Goal: Task Accomplishment & Management: Manage account settings

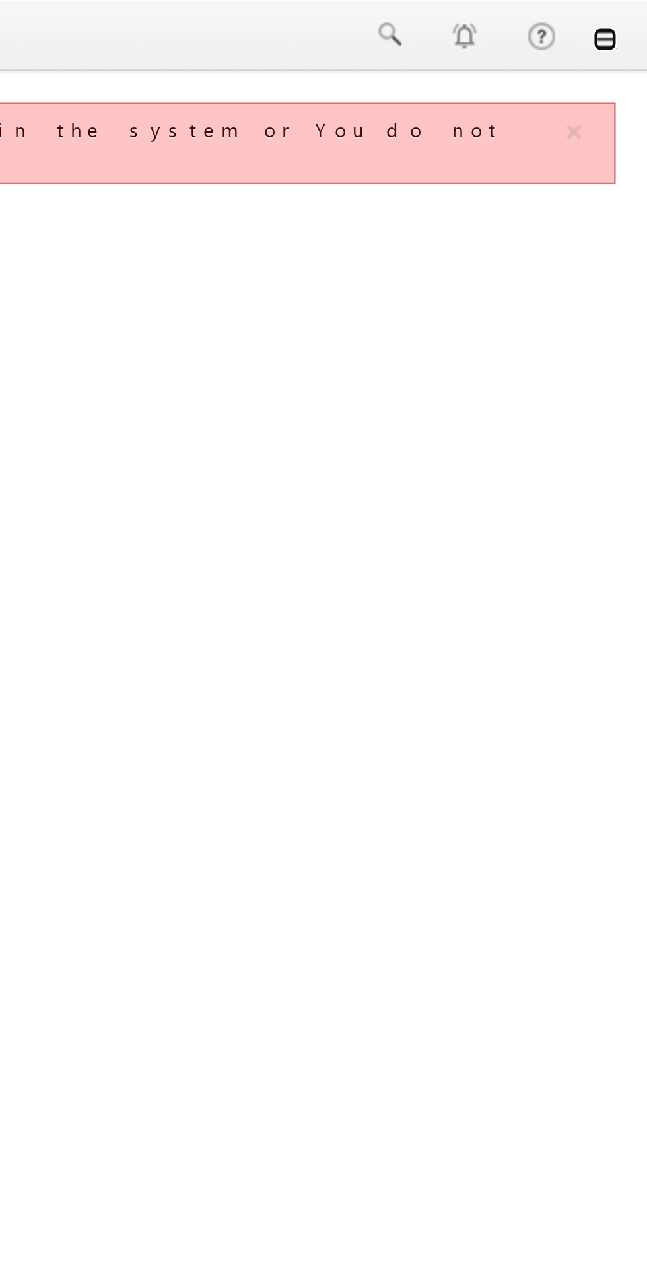
click at [631, 20] on link at bounding box center [629, 17] width 11 height 11
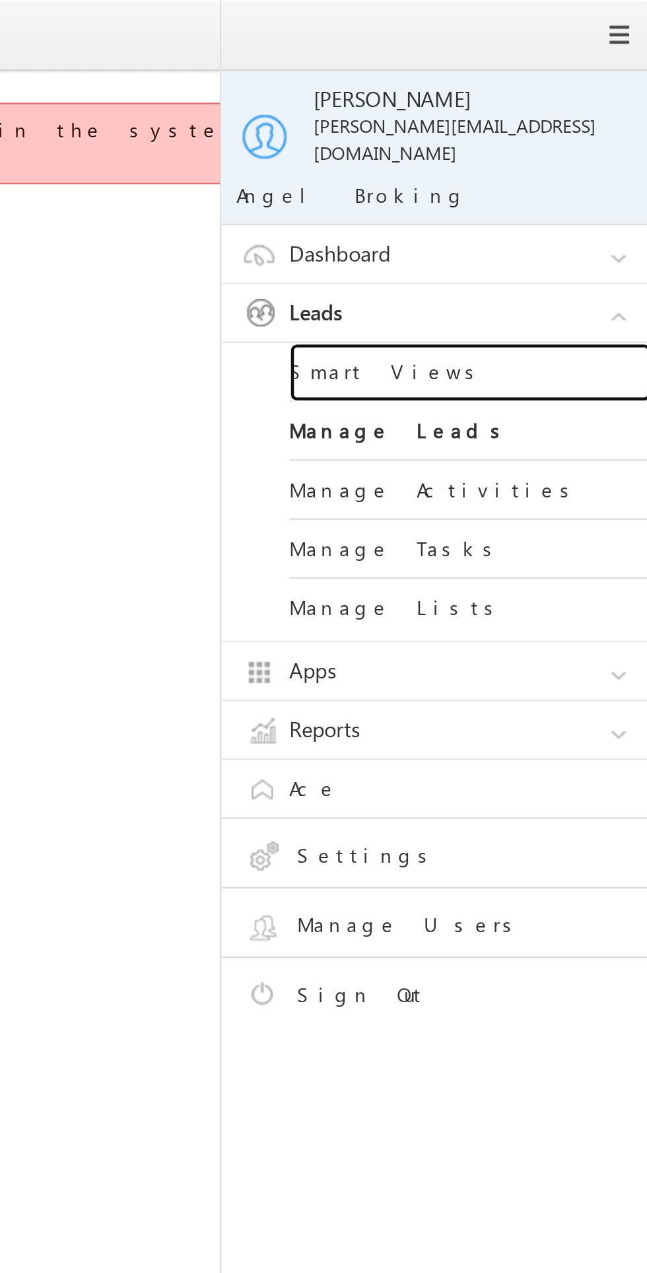
click at [518, 150] on link "Smart Views" at bounding box center [570, 163] width 159 height 26
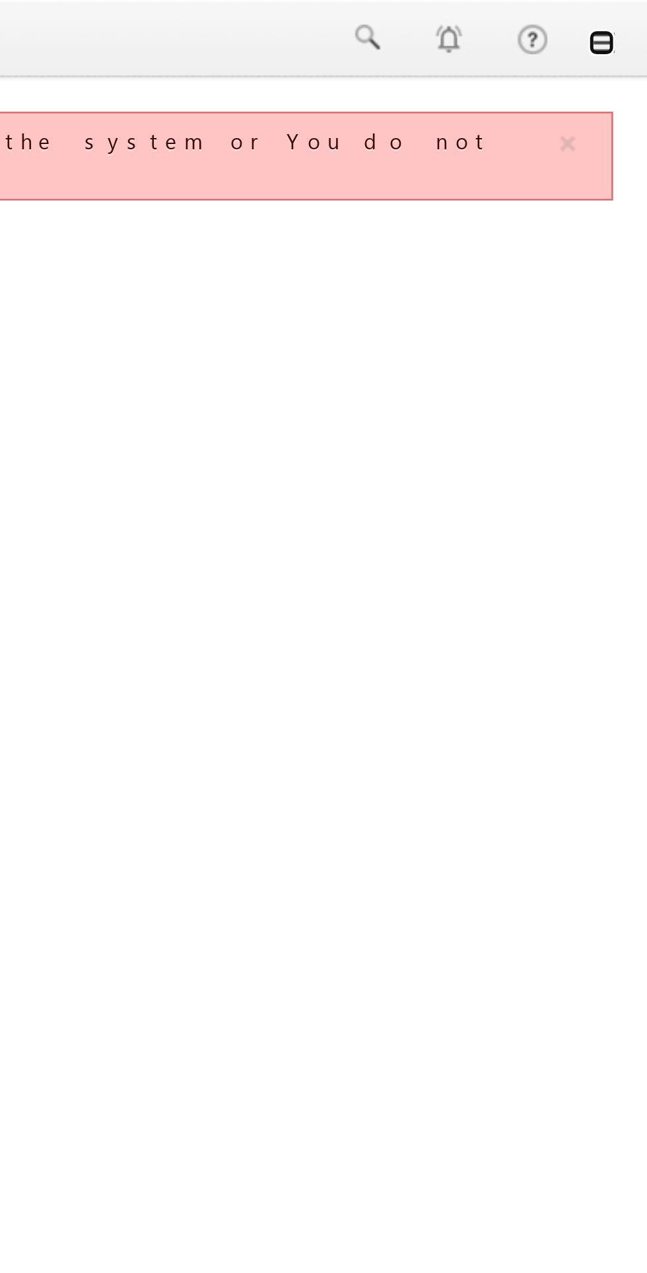
click at [631, 18] on link at bounding box center [629, 17] width 11 height 11
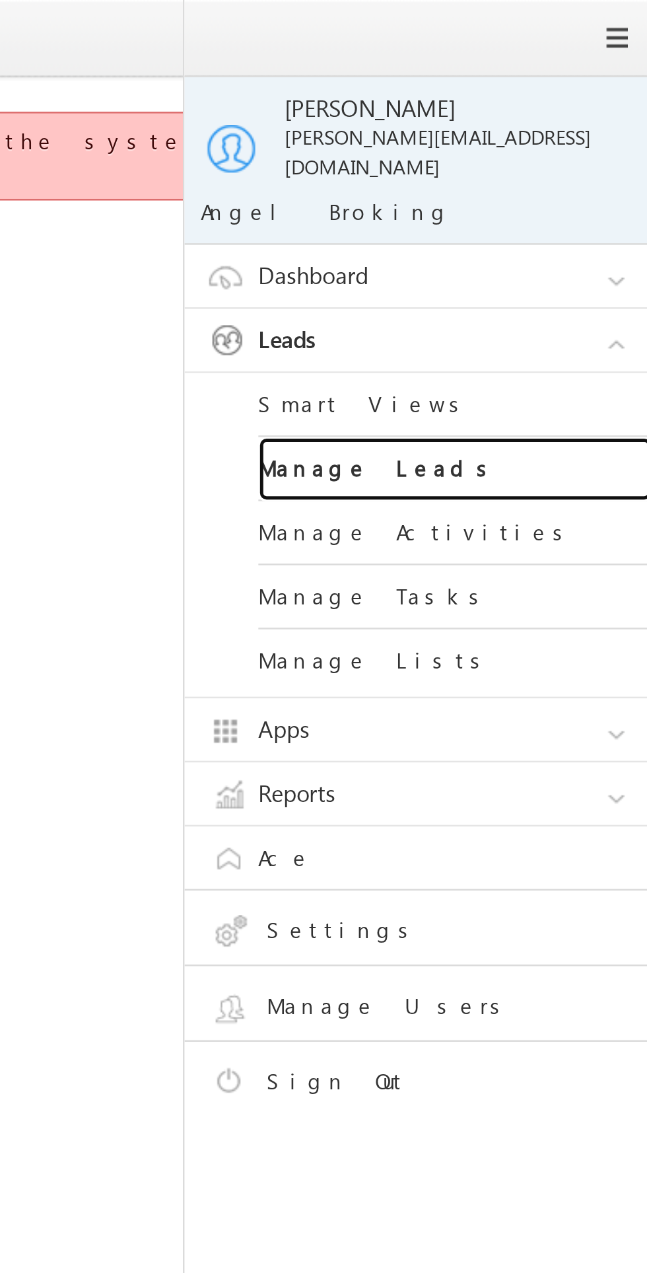
click at [520, 176] on link "Manage Leads" at bounding box center [570, 189] width 159 height 26
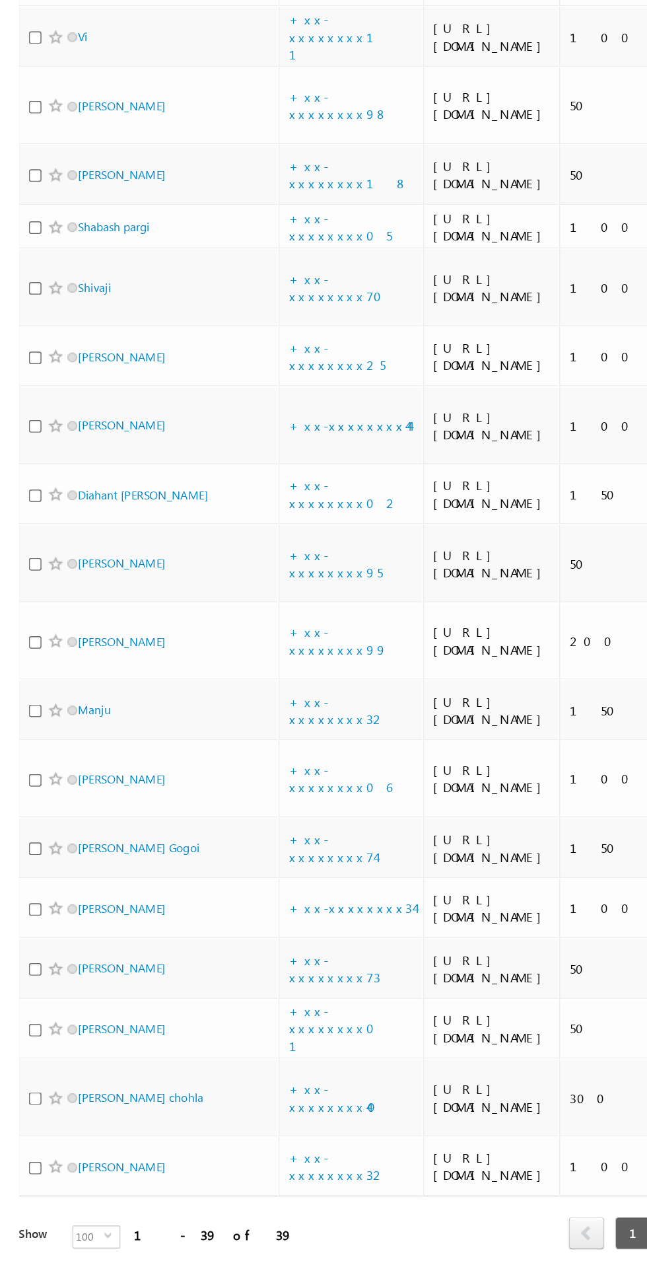
scroll to position [1863, 0]
click at [234, 1003] on link "+xx-xxxxxxxx73" at bounding box center [229, 1010] width 63 height 23
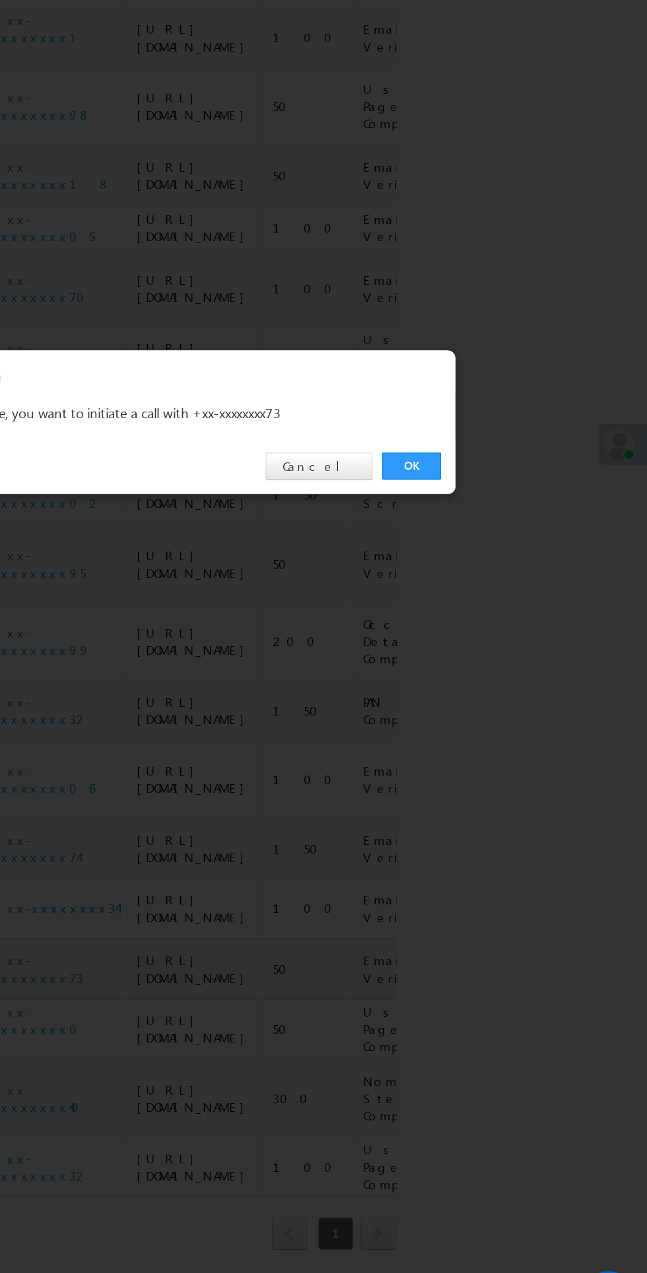
click at [486, 675] on link "OK" at bounding box center [486, 666] width 40 height 18
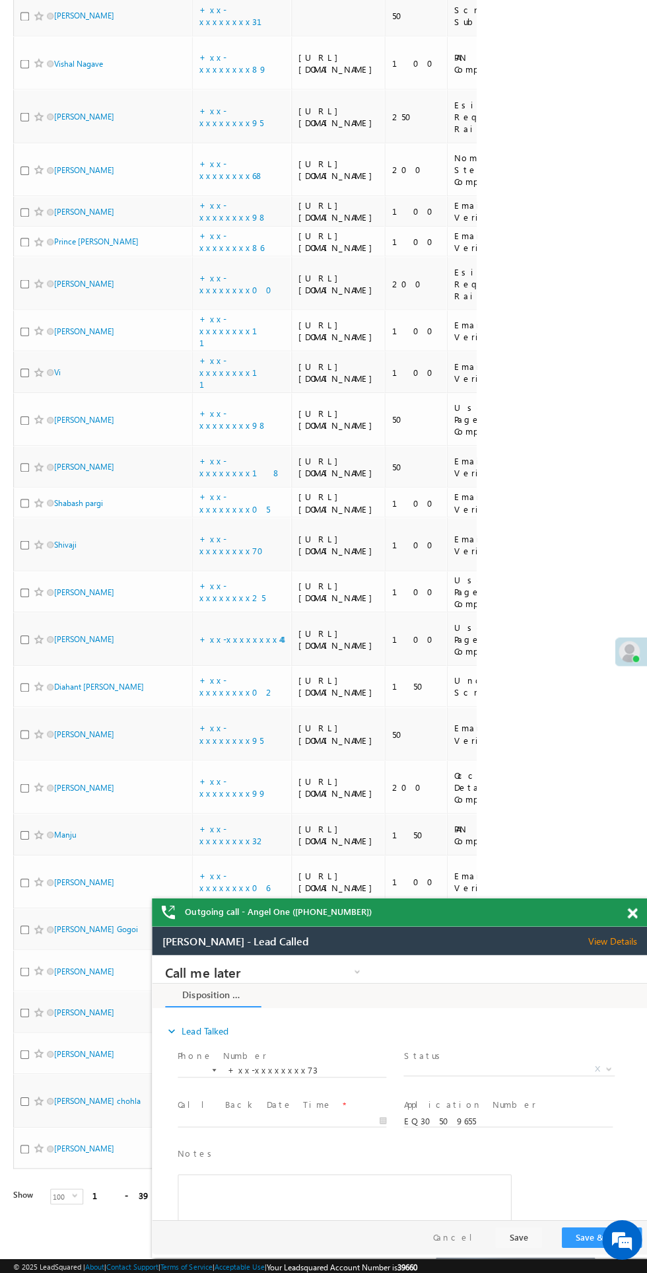
scroll to position [1915, 0]
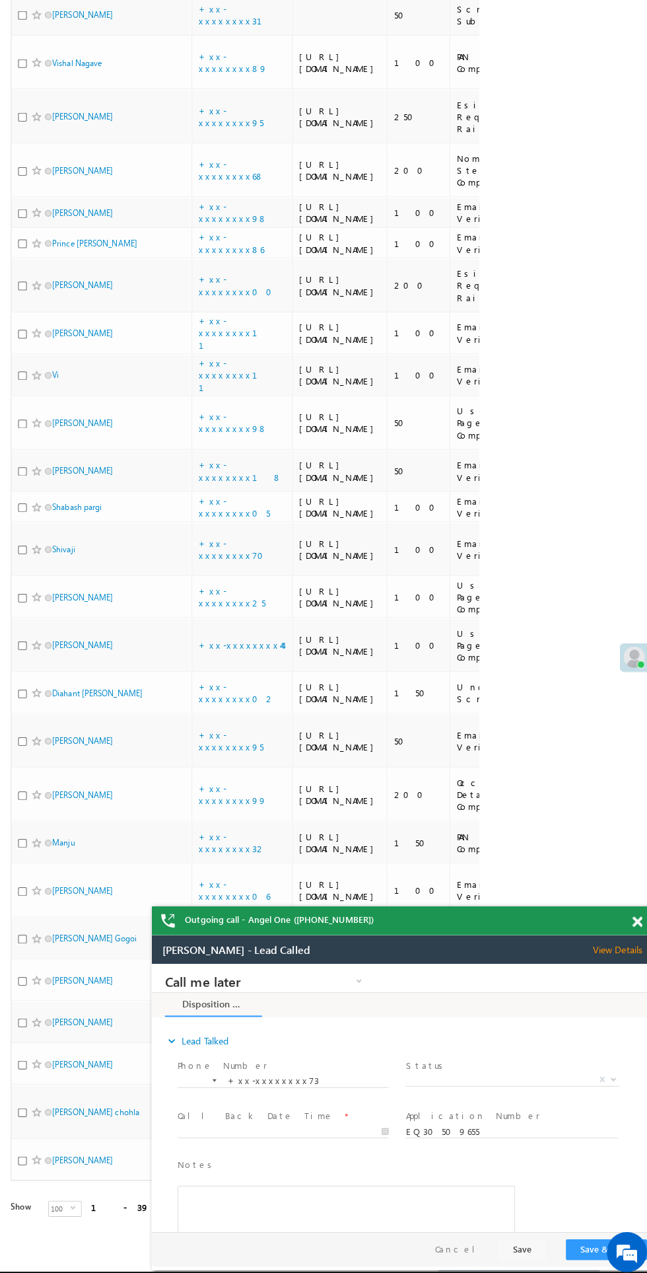
click at [241, 721] on link "+xx-xxxxxxxx95" at bounding box center [231, 732] width 64 height 23
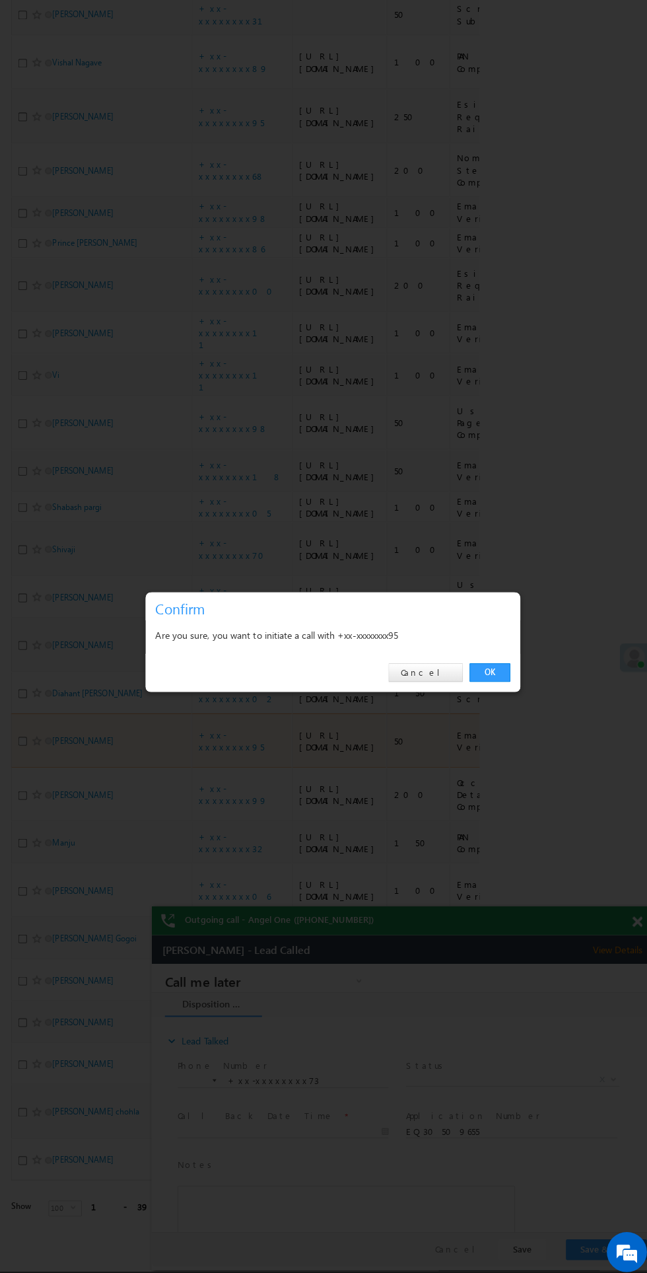
click at [509, 679] on div "OK Cancel" at bounding box center [331, 666] width 370 height 38
click at [500, 665] on link "OK" at bounding box center [486, 666] width 40 height 18
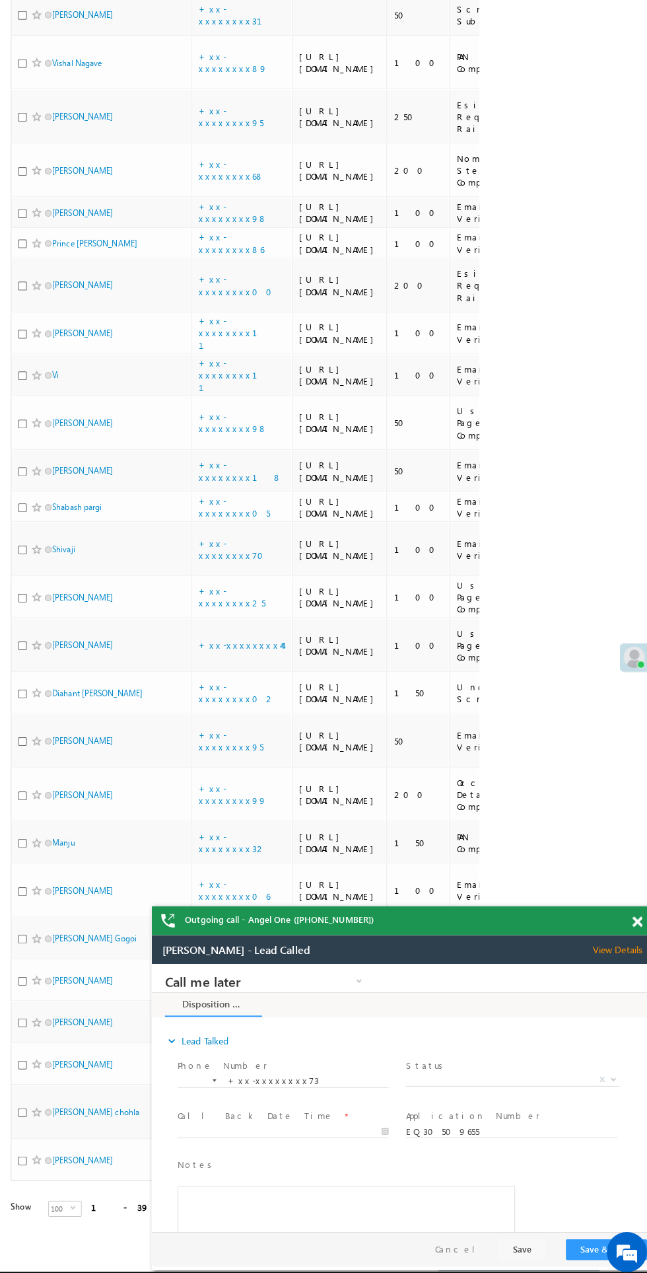
click at [628, 912] on span at bounding box center [631, 911] width 10 height 11
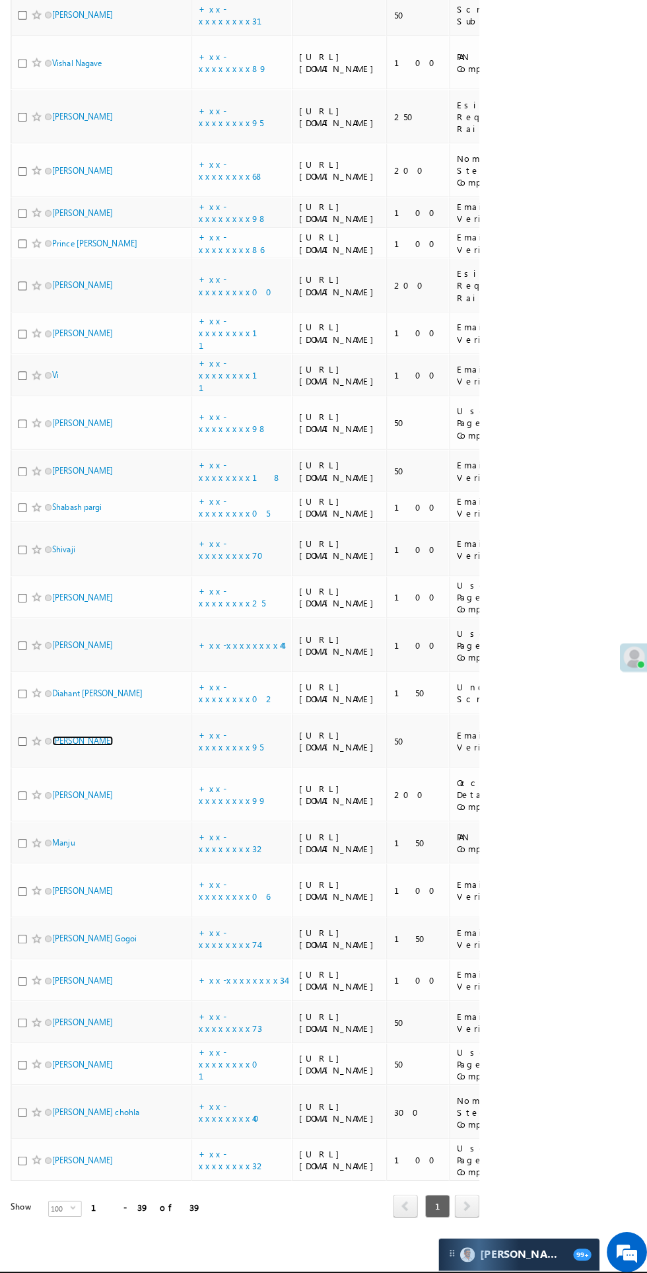
click at [90, 728] on link "Yastashir Shahu" at bounding box center [84, 733] width 60 height 10
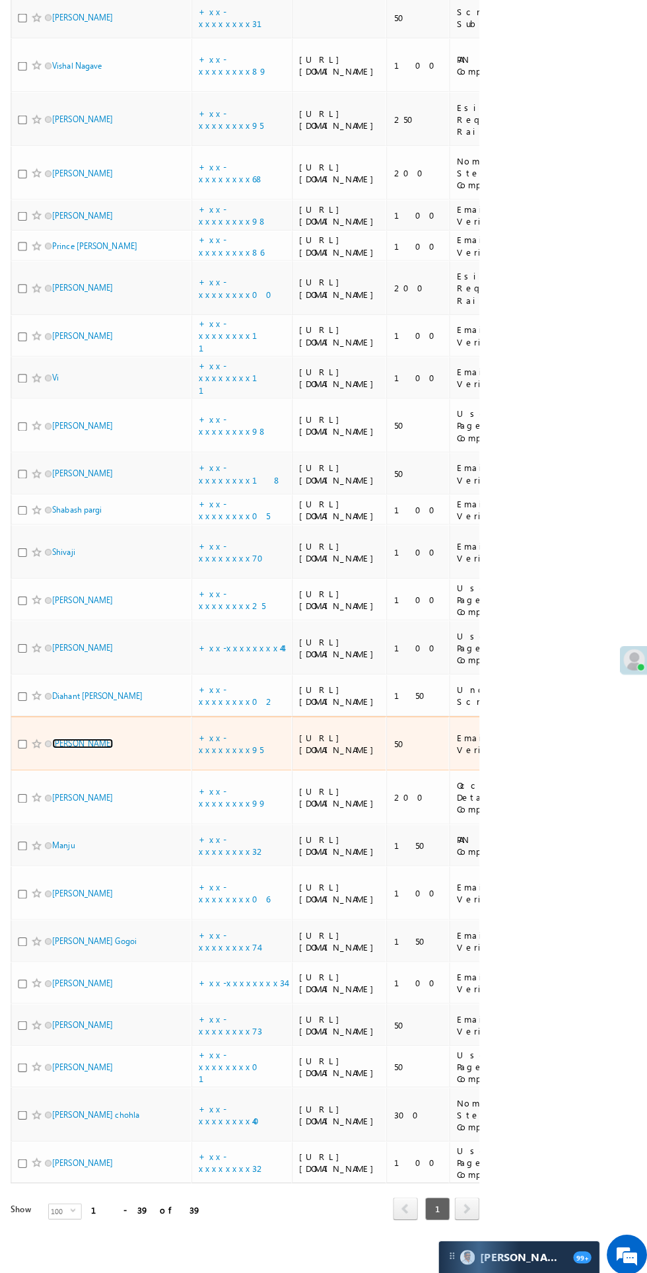
scroll to position [1819, 0]
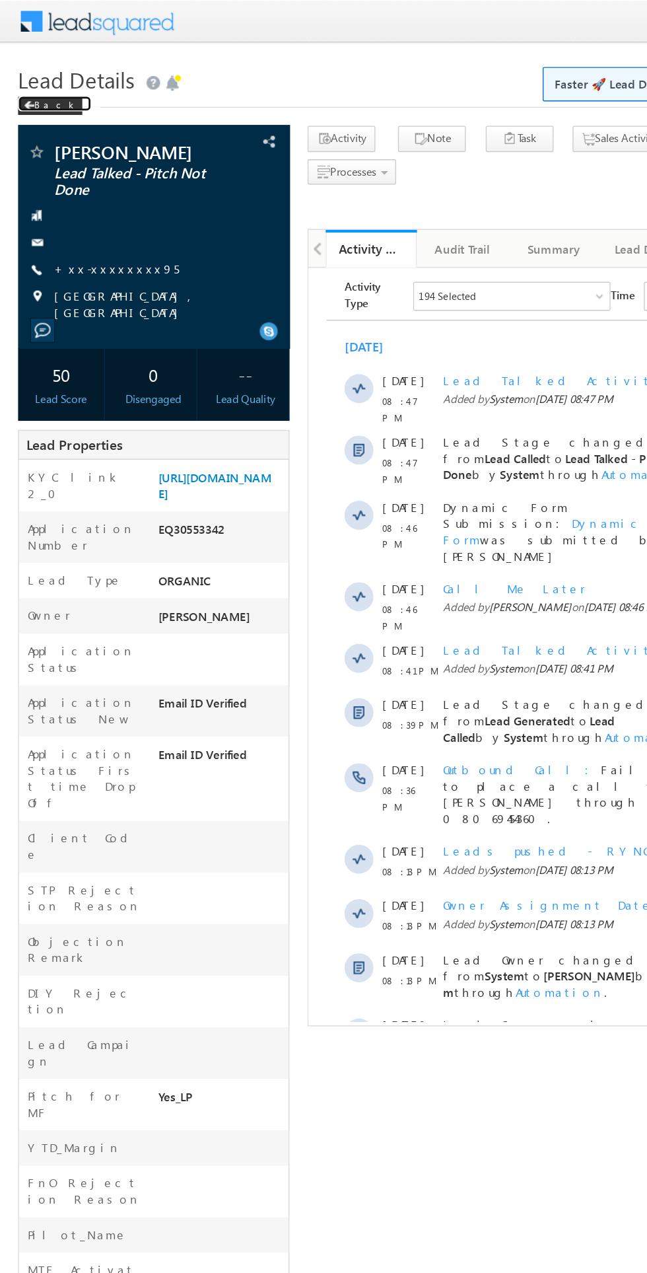
click at [21, 77] on span at bounding box center [21, 77] width 8 height 7
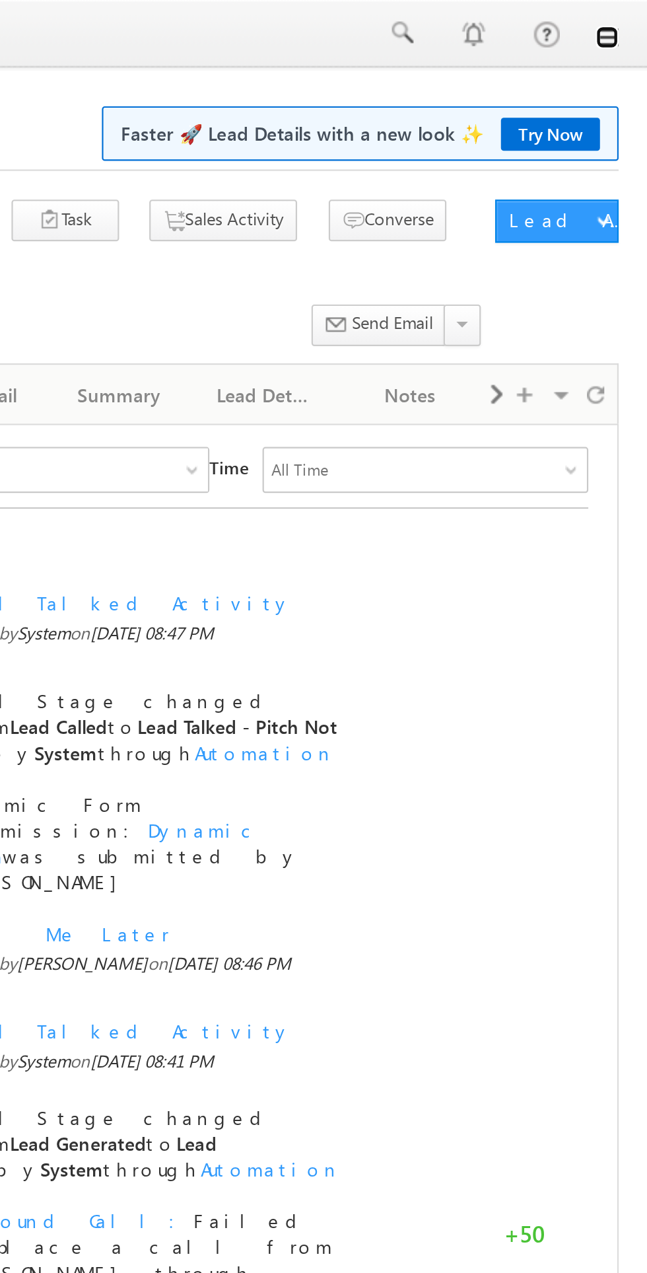
click at [633, 17] on link at bounding box center [629, 17] width 11 height 11
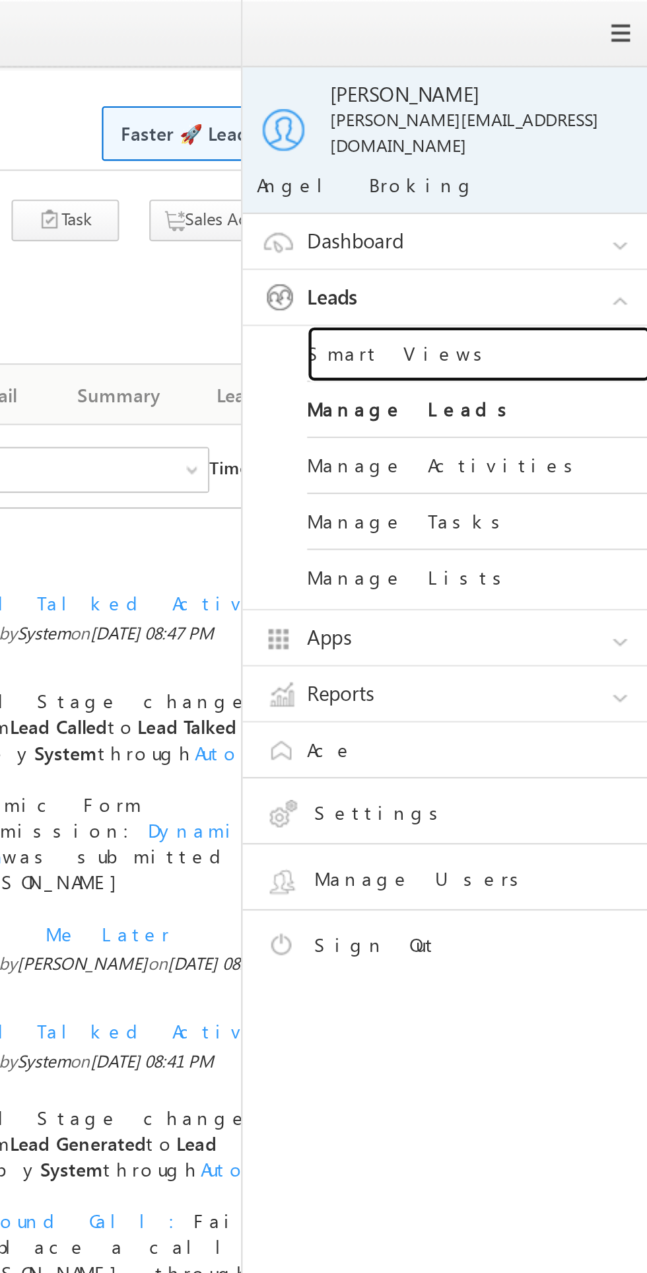
click at [546, 154] on link "Smart Views" at bounding box center [570, 163] width 159 height 26
click at [550, 154] on link "Smart Views" at bounding box center [570, 163] width 159 height 26
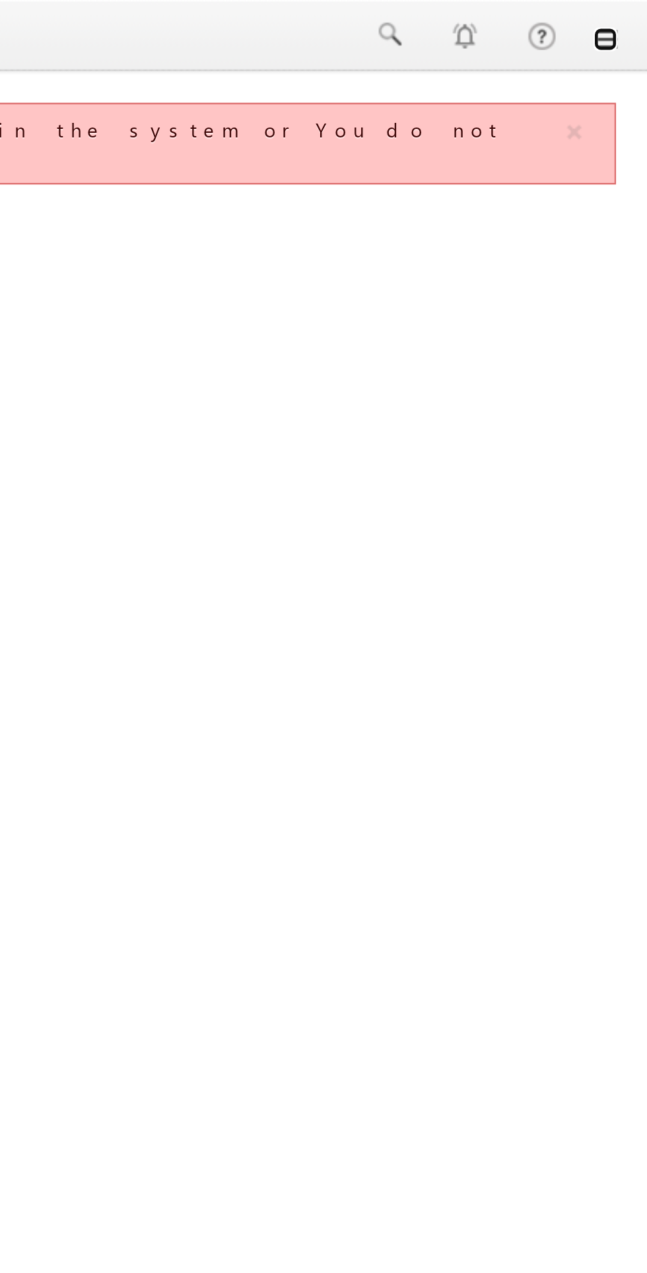
click at [629, 20] on link at bounding box center [629, 17] width 11 height 11
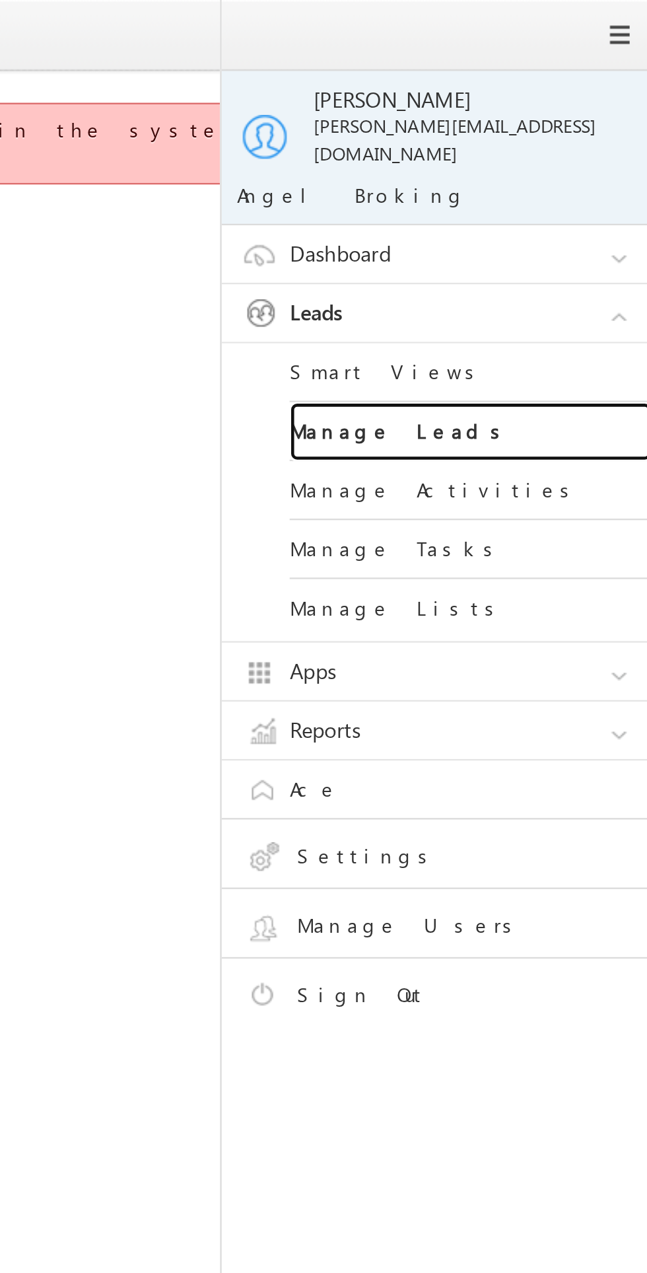
click at [555, 176] on link "Manage Leads" at bounding box center [570, 189] width 159 height 26
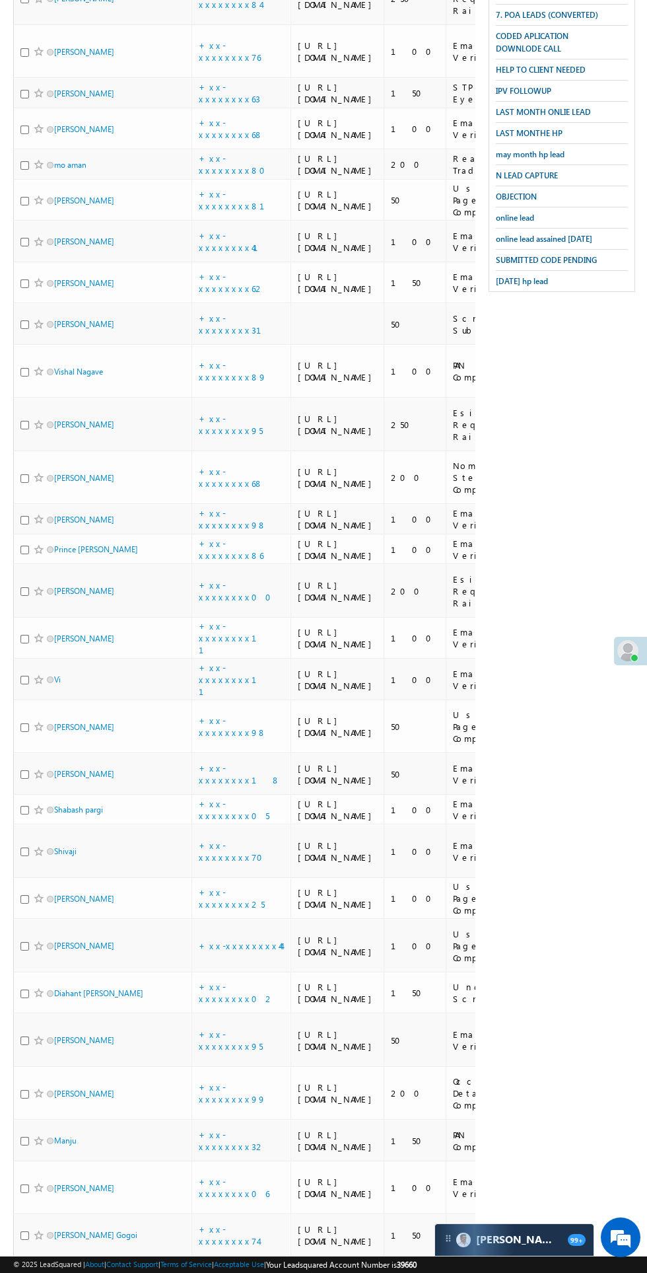
scroll to position [437, 0]
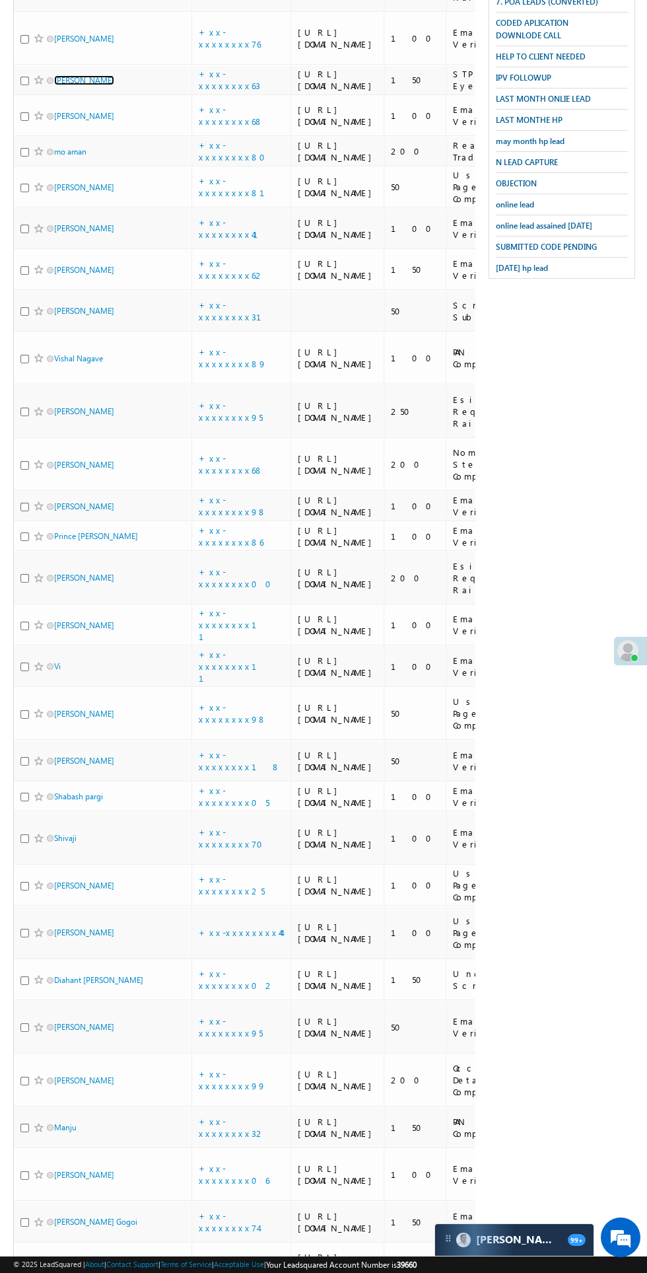
click at [87, 85] on link "[PERSON_NAME]" at bounding box center [84, 80] width 60 height 10
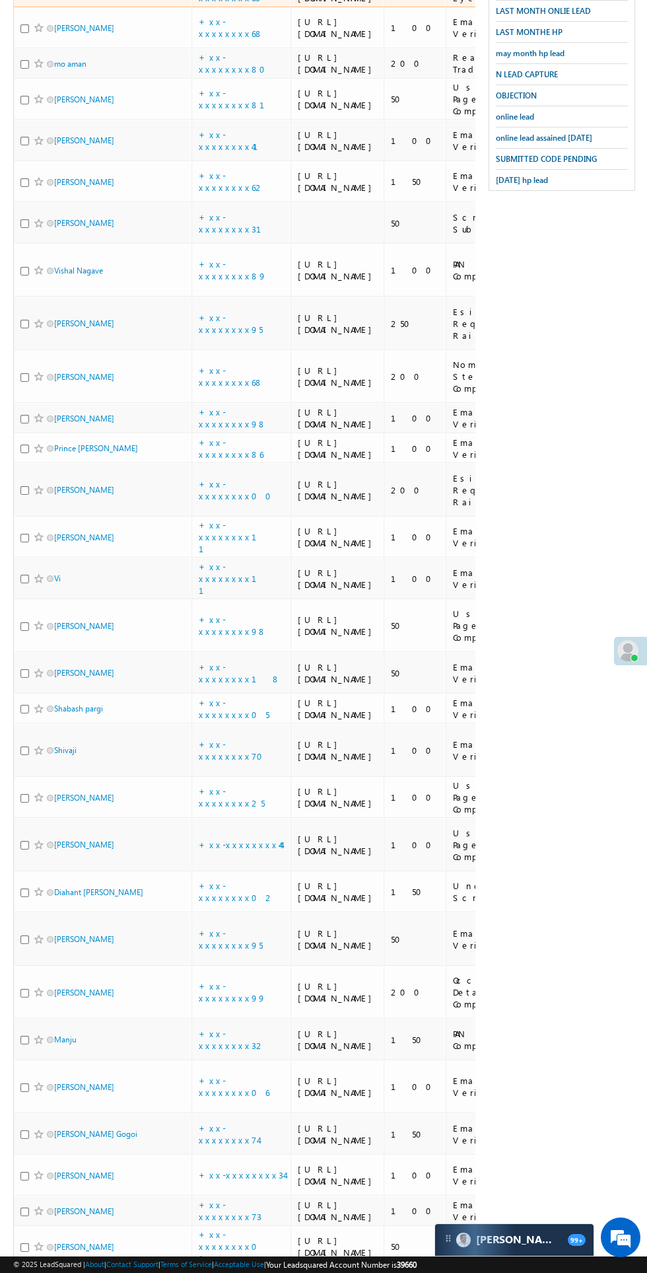
scroll to position [537, 0]
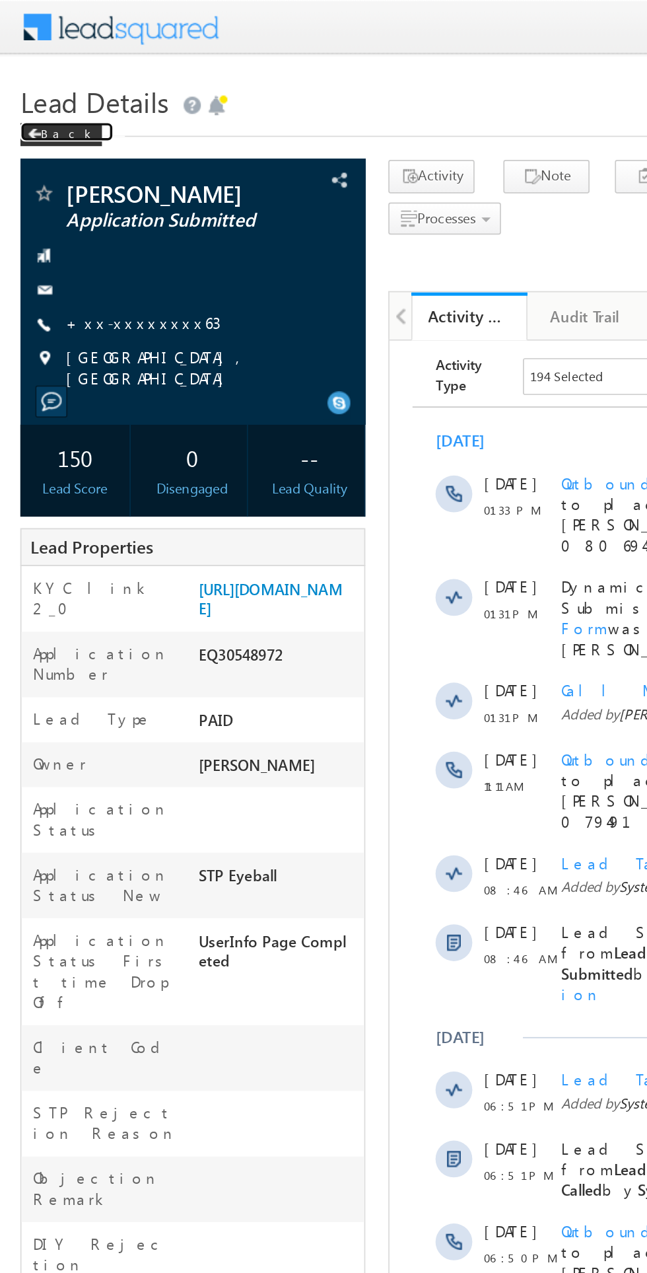
click at [35, 77] on div "Back" at bounding box center [36, 77] width 47 height 13
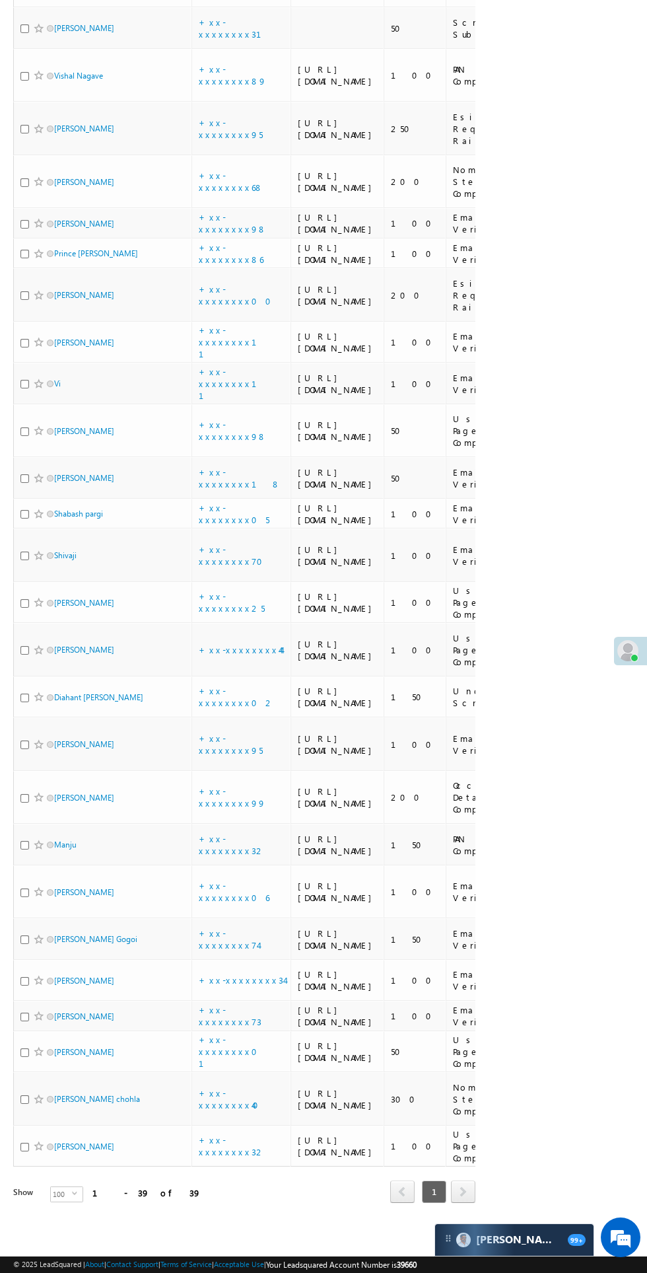
click at [231, 582] on td "+xx-xxxxxxxx70" at bounding box center [241, 555] width 99 height 54
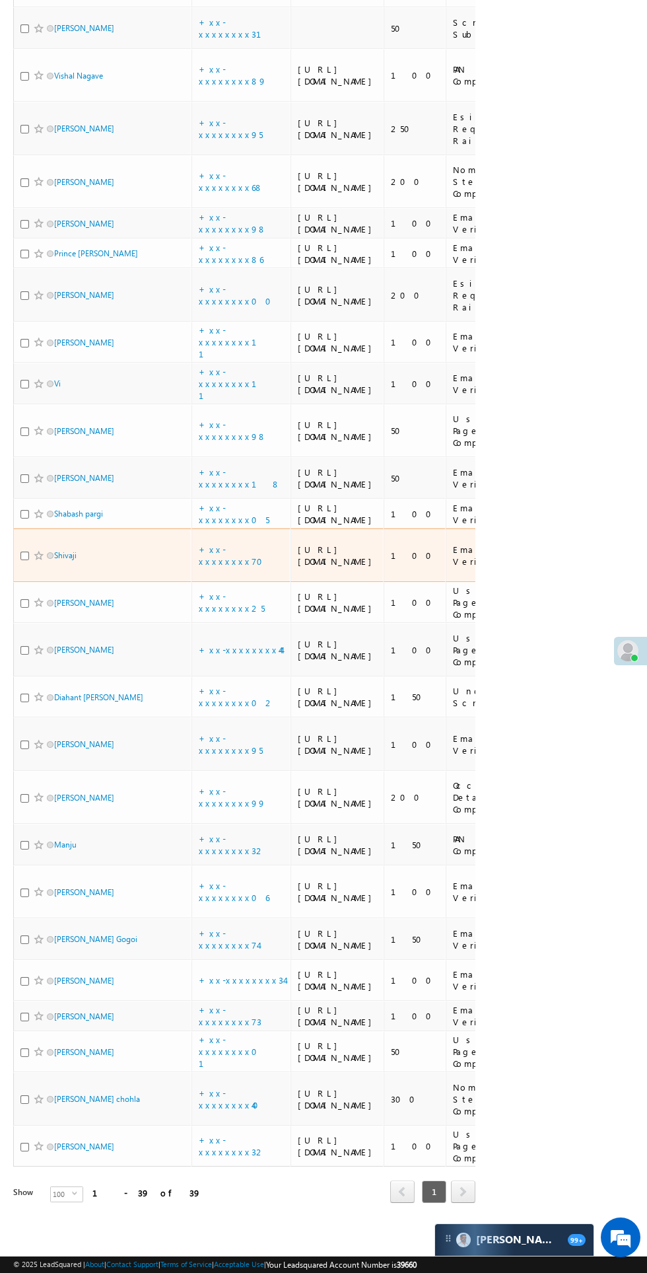
scroll to position [1373, 0]
click at [106, 676] on td "Madhu bala" at bounding box center [102, 650] width 178 height 54
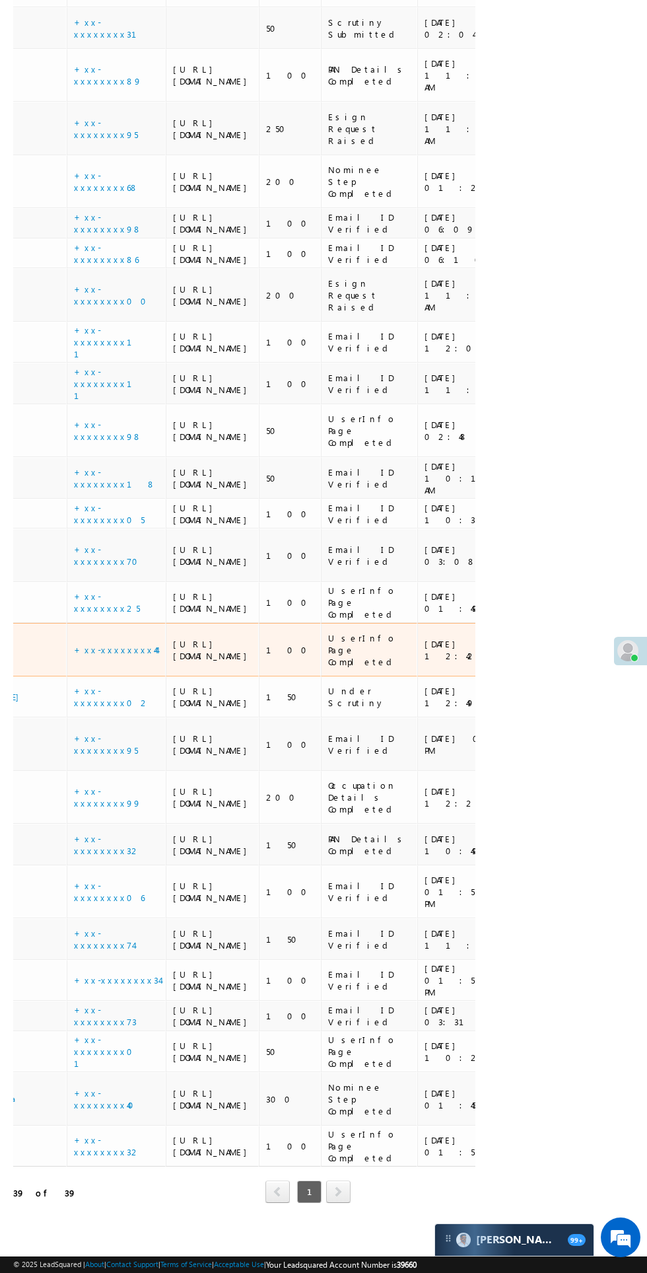
scroll to position [0, 0]
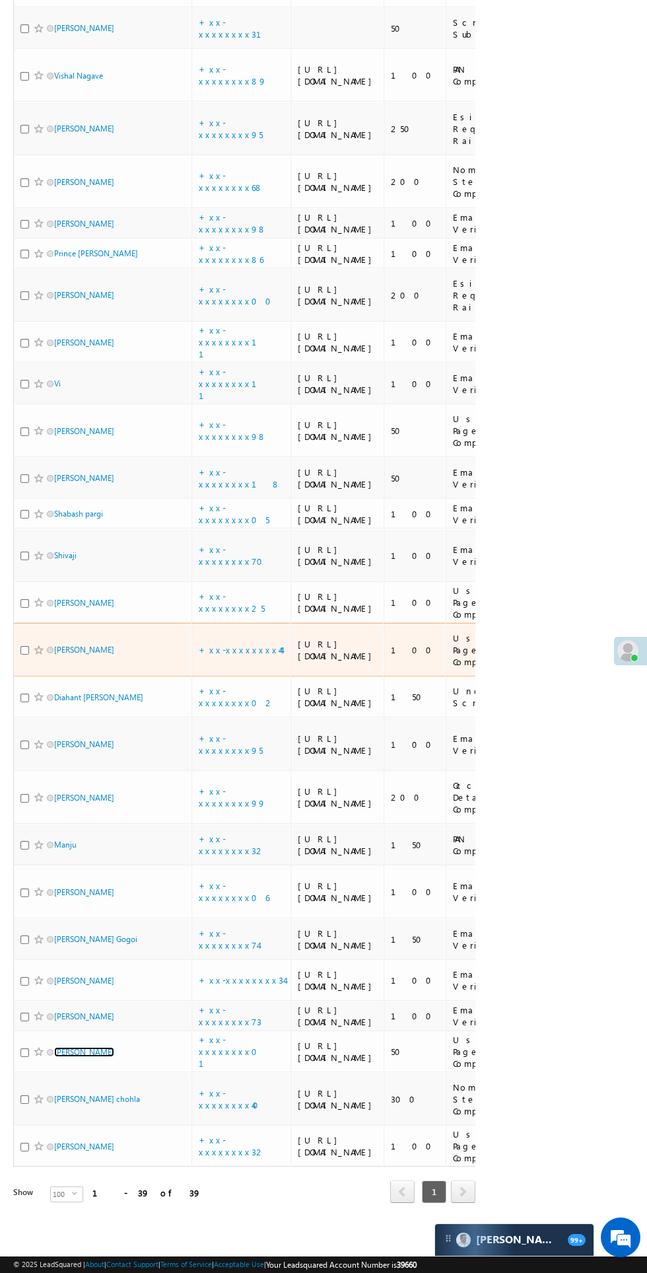
click at [88, 1057] on link "DAYABEN RAJESH KUMAR" at bounding box center [84, 1052] width 60 height 10
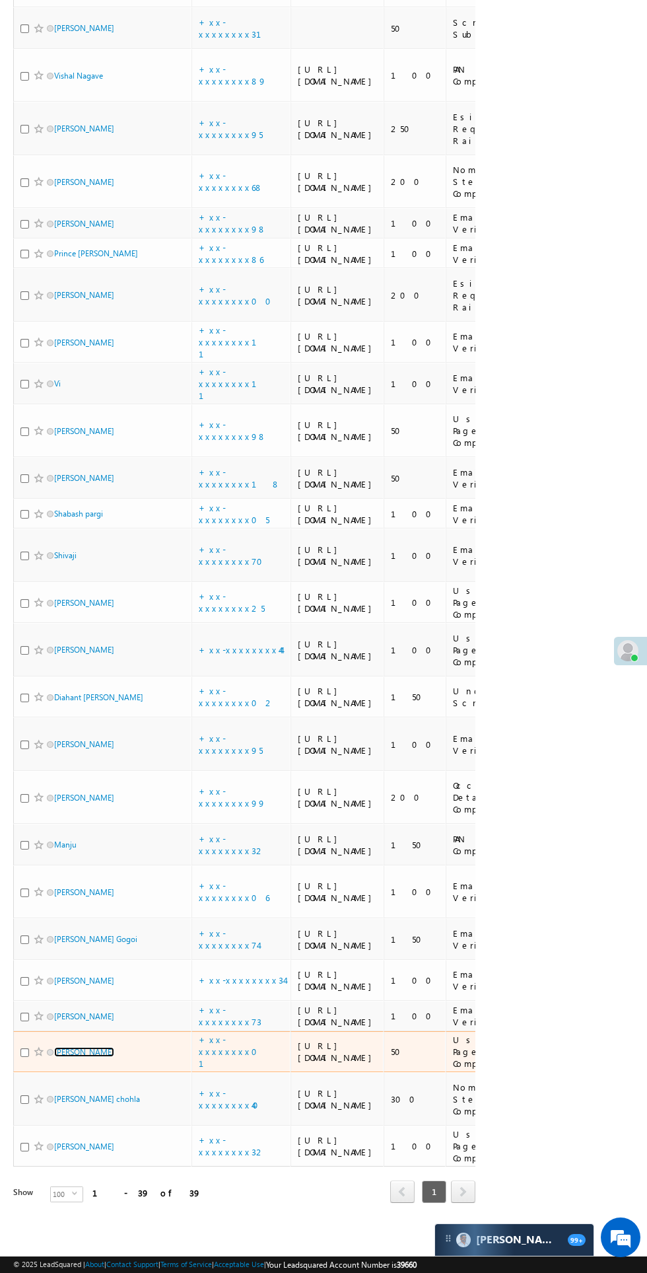
scroll to position [1951, 0]
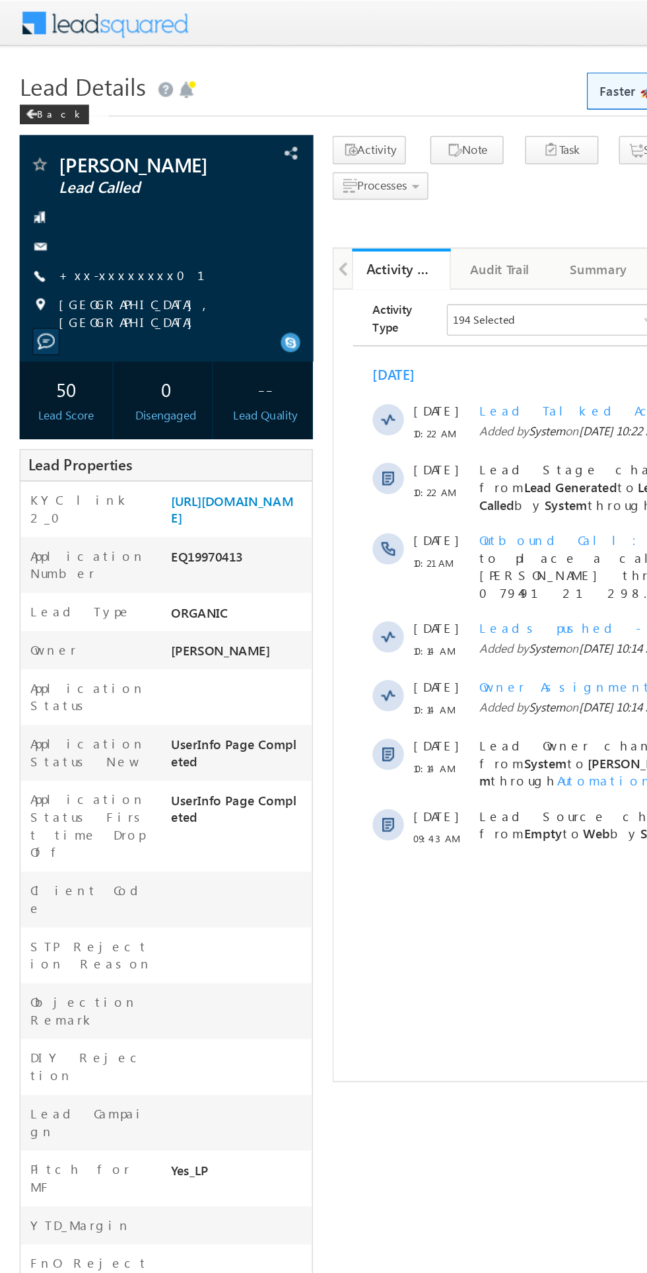
click at [96, 191] on link "+xx-xxxxxxxx01" at bounding box center [97, 185] width 115 height 11
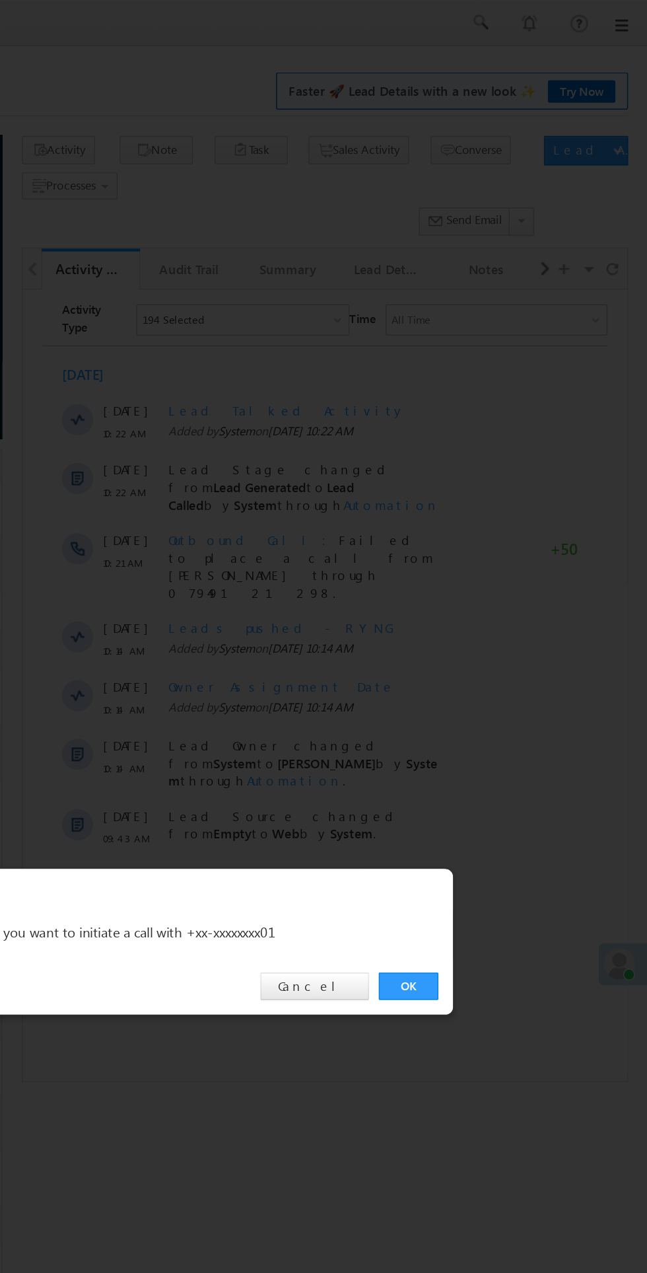
click at [471, 657] on link "OK" at bounding box center [486, 666] width 40 height 18
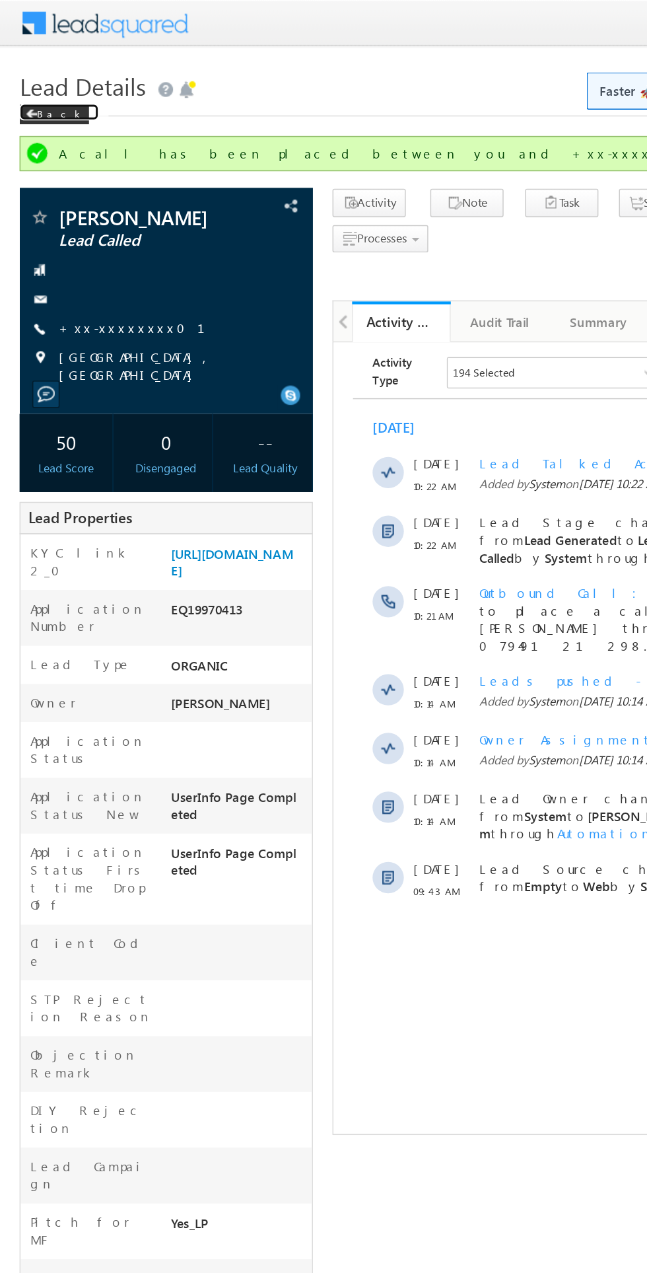
click at [39, 75] on div "Back" at bounding box center [36, 77] width 47 height 13
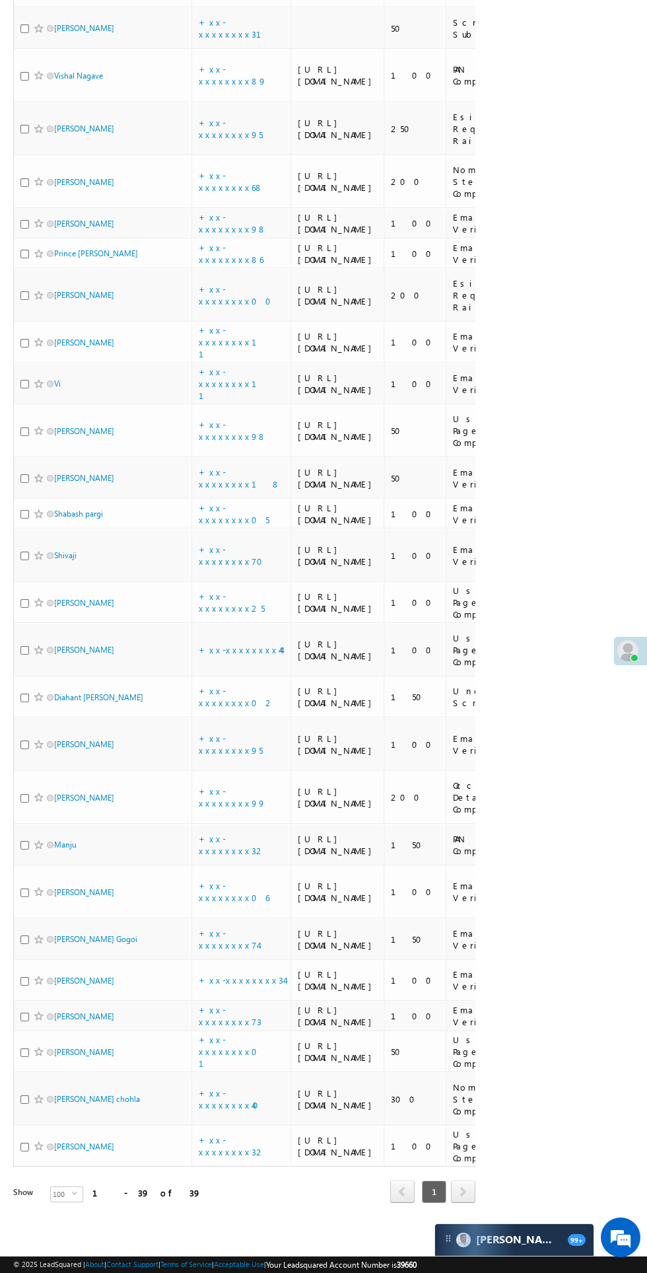
scroll to position [1525, 0]
click at [268, 536] on td "+xx-xxxxxxxx70" at bounding box center [241, 555] width 99 height 54
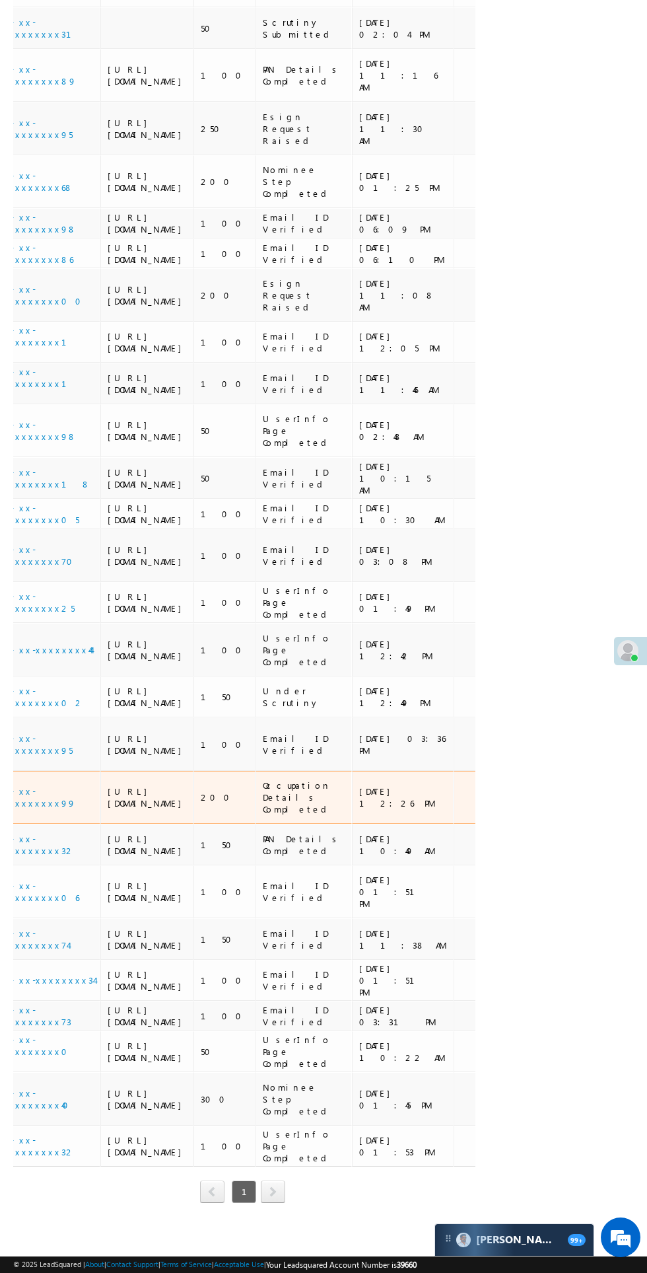
scroll to position [782, 0]
click at [151, 526] on div "[URL][DOMAIN_NAME]" at bounding box center [148, 514] width 81 height 24
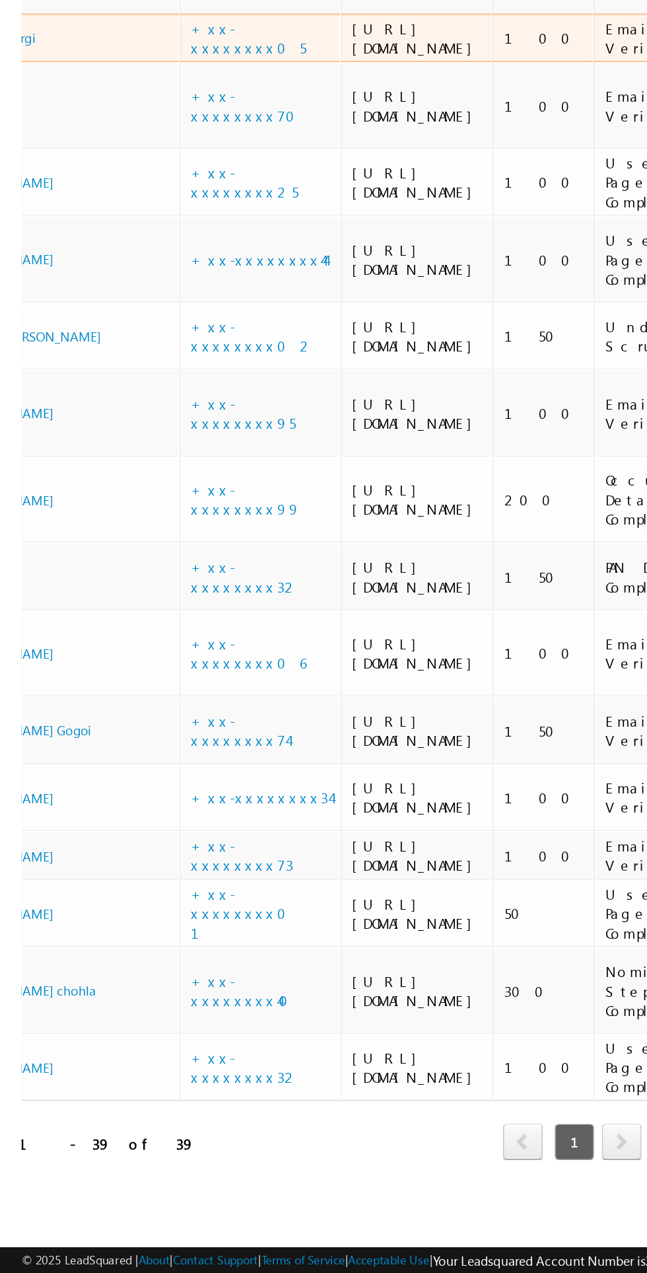
scroll to position [0, 0]
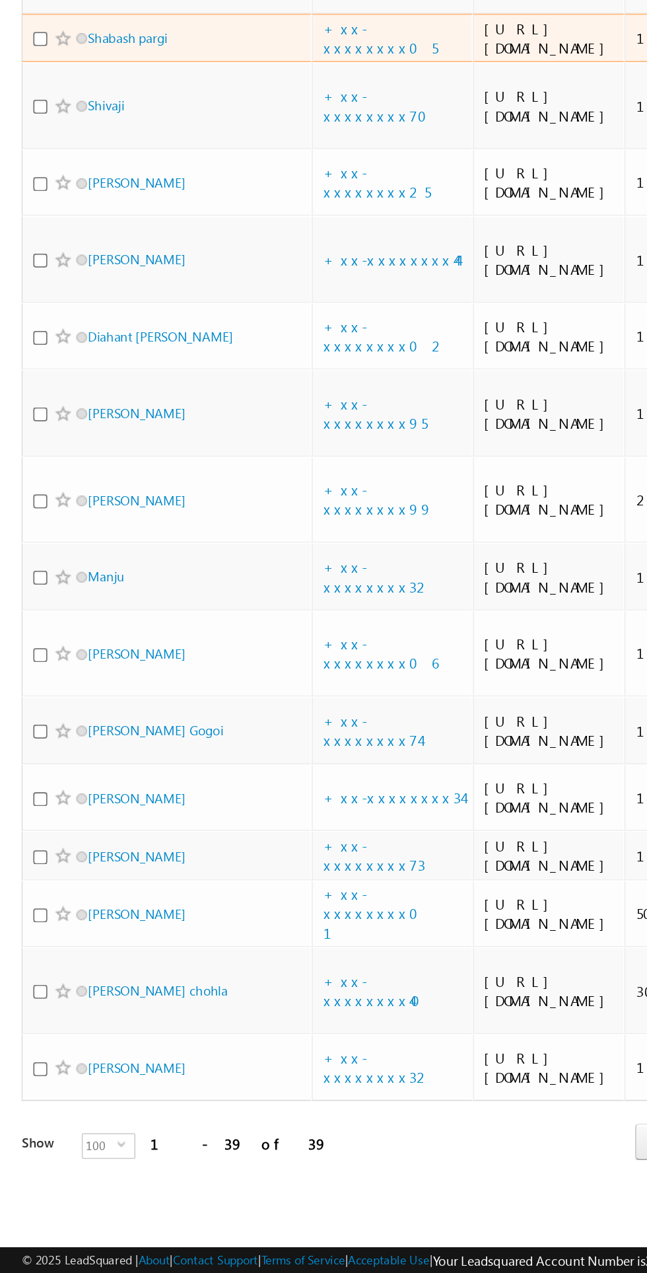
click at [101, 490] on div "[PERSON_NAME]" at bounding box center [102, 481] width 165 height 18
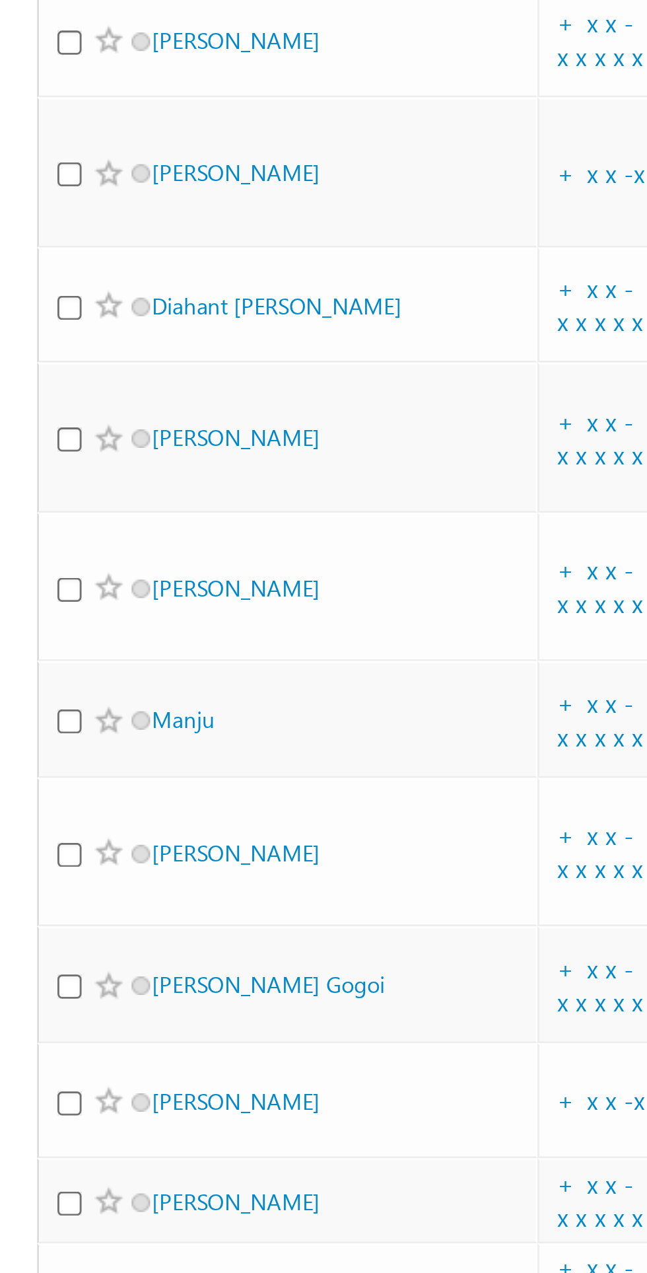
scroll to position [993, 0]
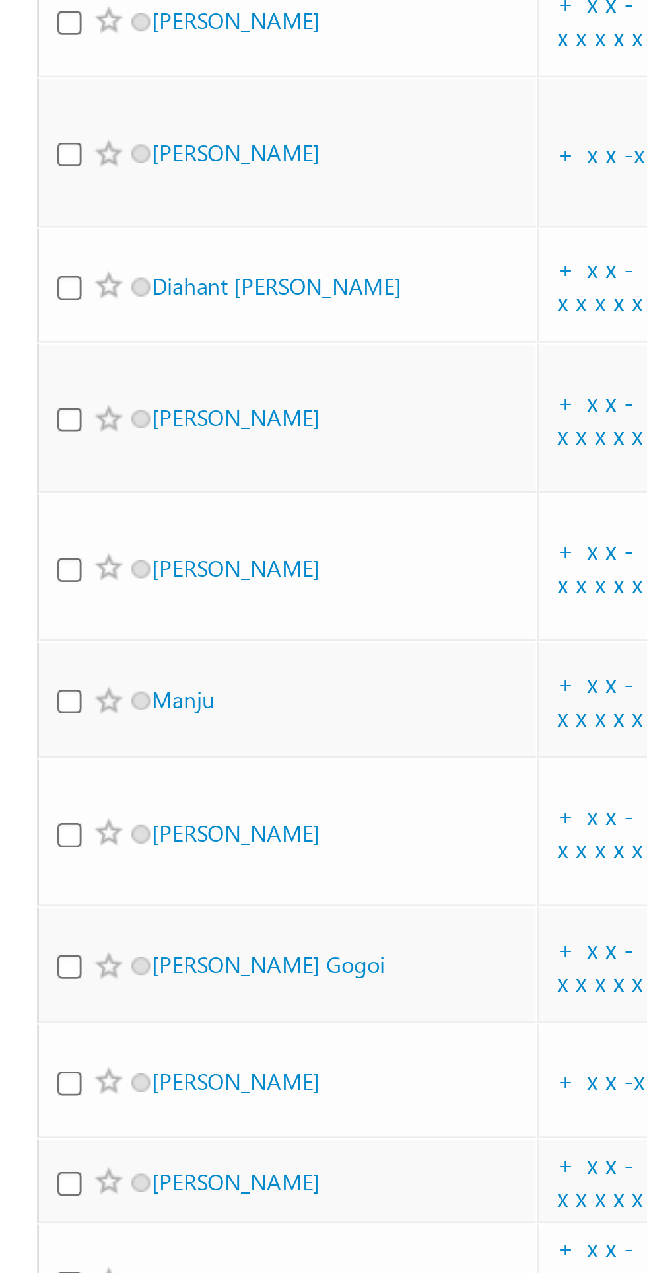
click at [87, 483] on link "[PERSON_NAME]" at bounding box center [84, 478] width 60 height 10
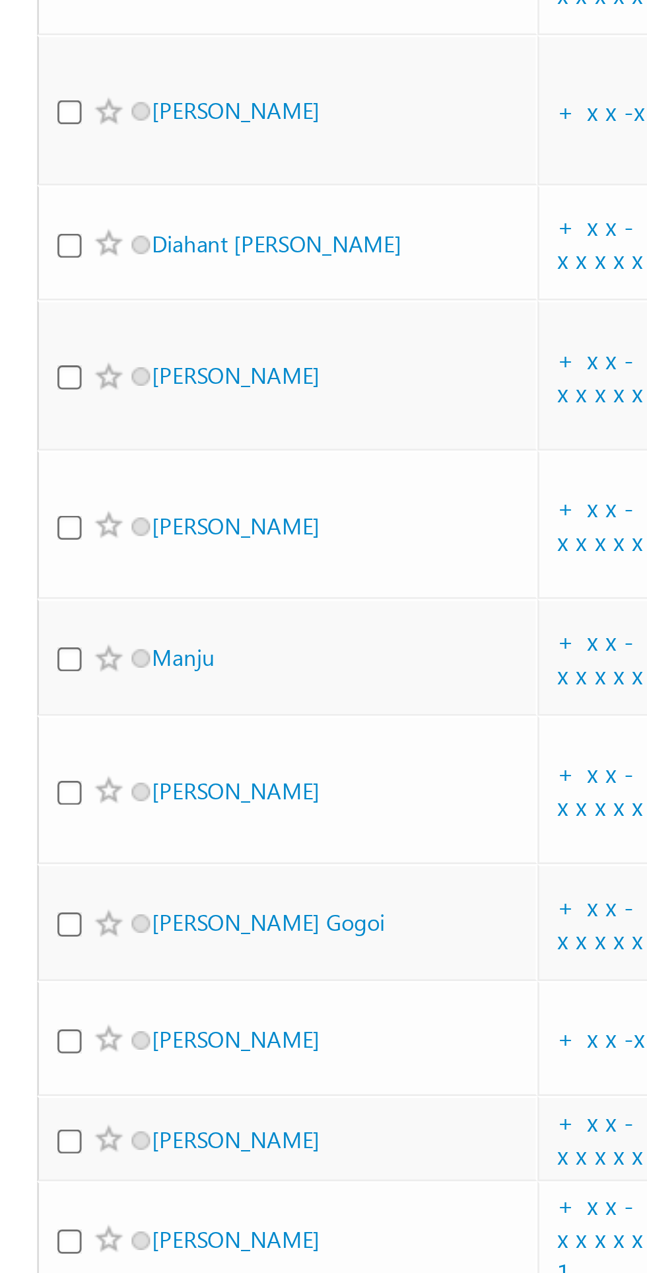
scroll to position [994, 0]
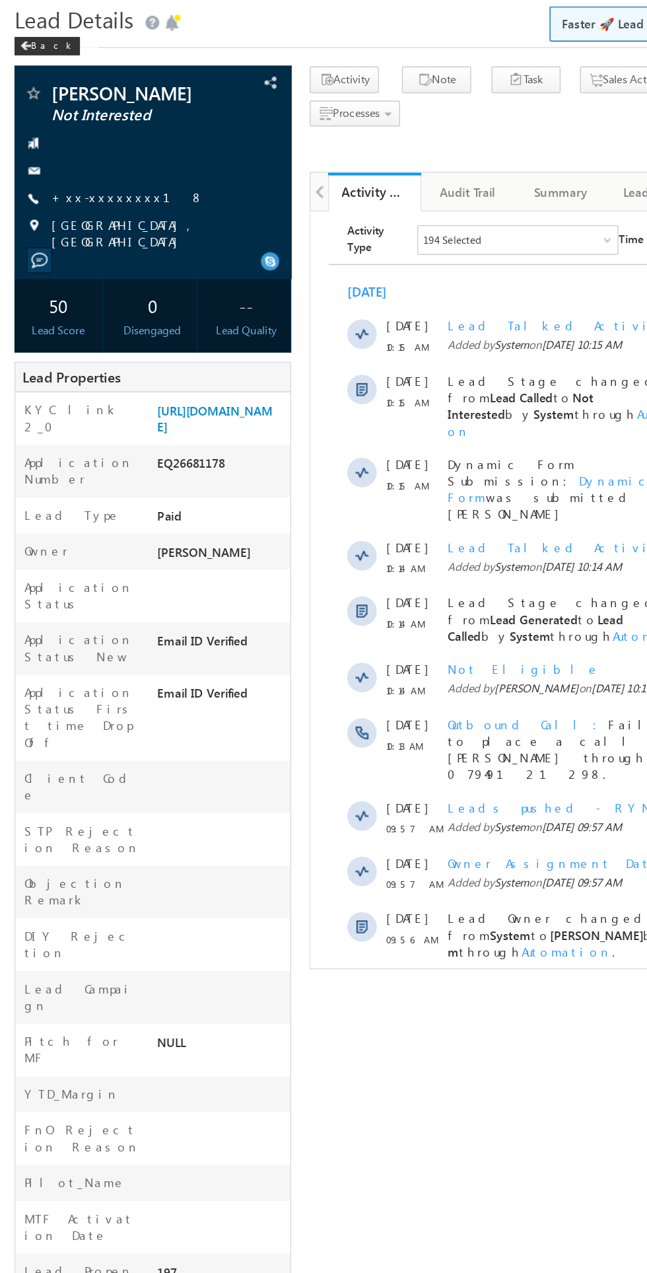
click at [430, 532] on span "Not Eligible" at bounding box center [463, 537] width 109 height 11
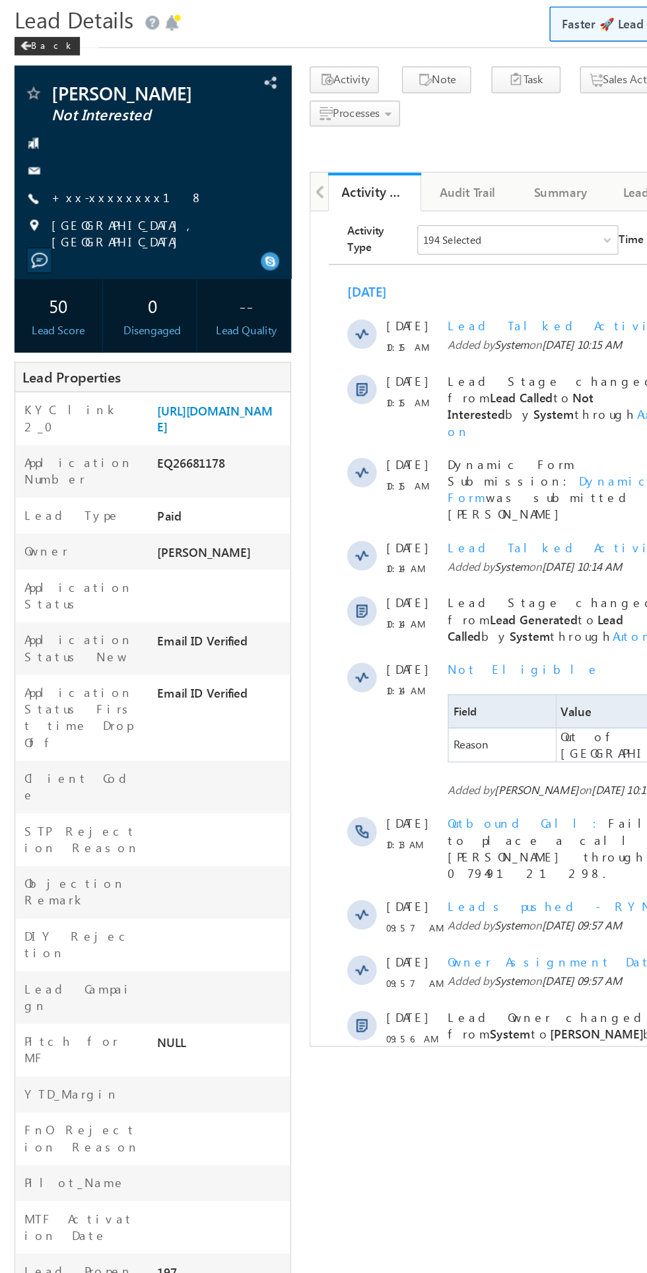
click at [430, 532] on span "Not Eligible" at bounding box center [463, 537] width 109 height 11
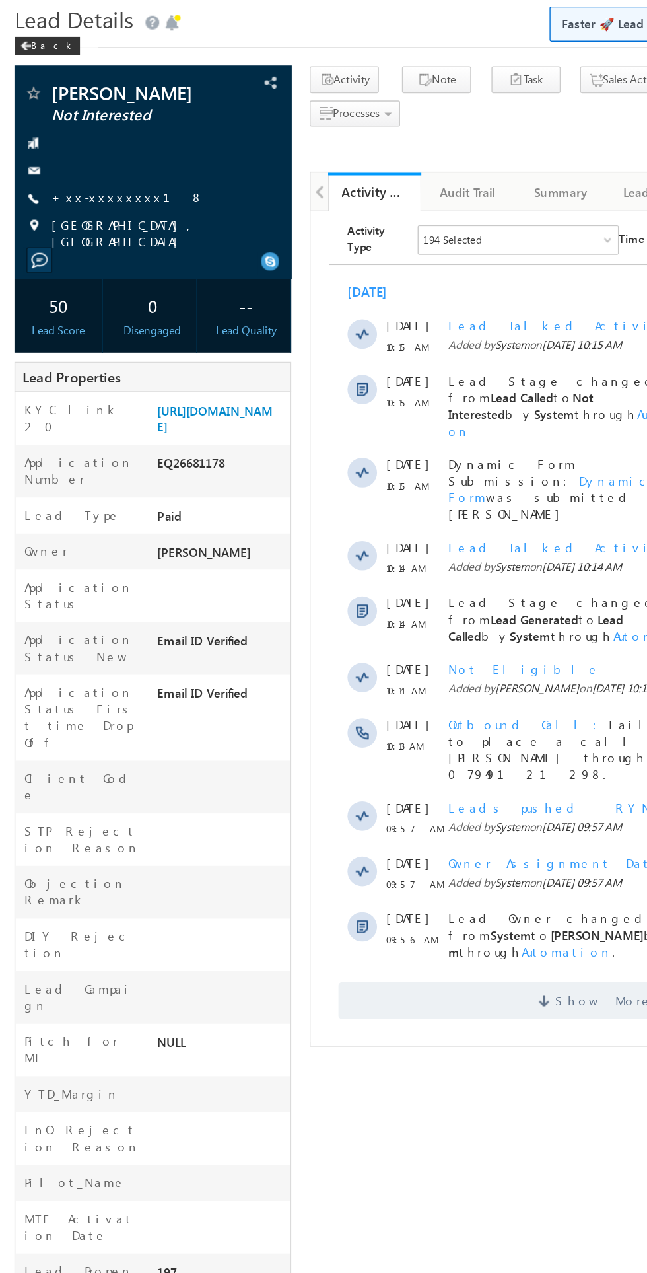
click at [419, 532] on span "Not Eligible" at bounding box center [463, 537] width 109 height 11
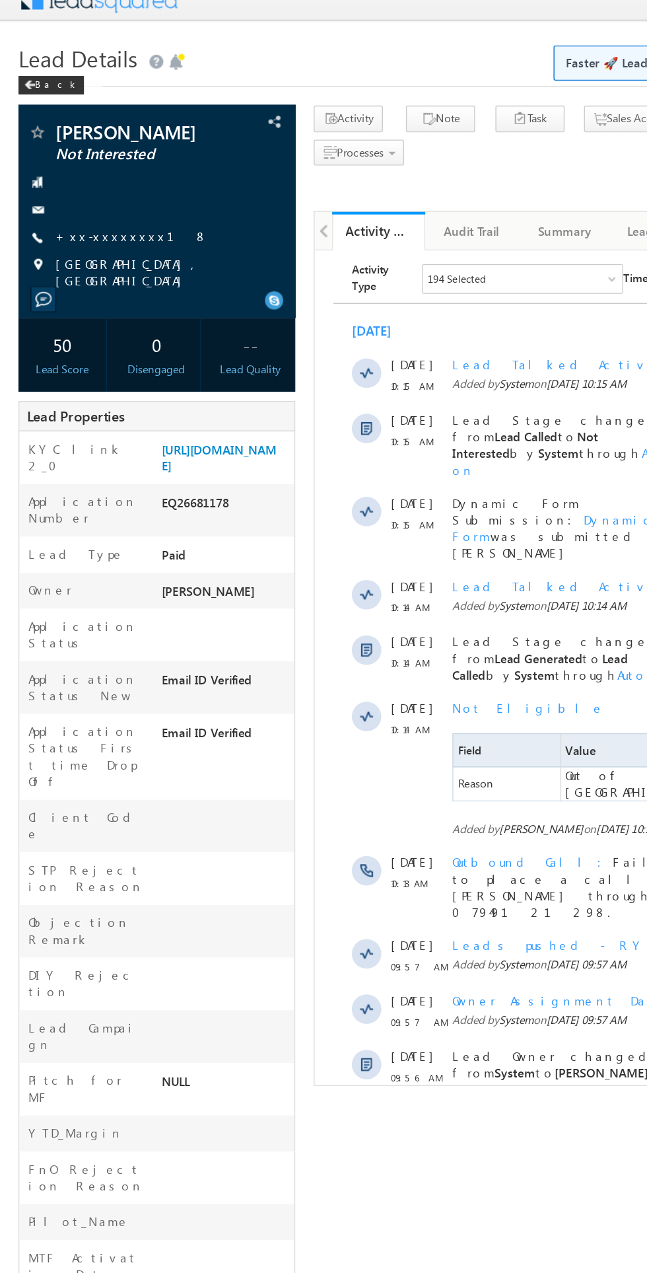
click at [69, 190] on link "+xx-xxxxxxxx18" at bounding box center [94, 185] width 109 height 11
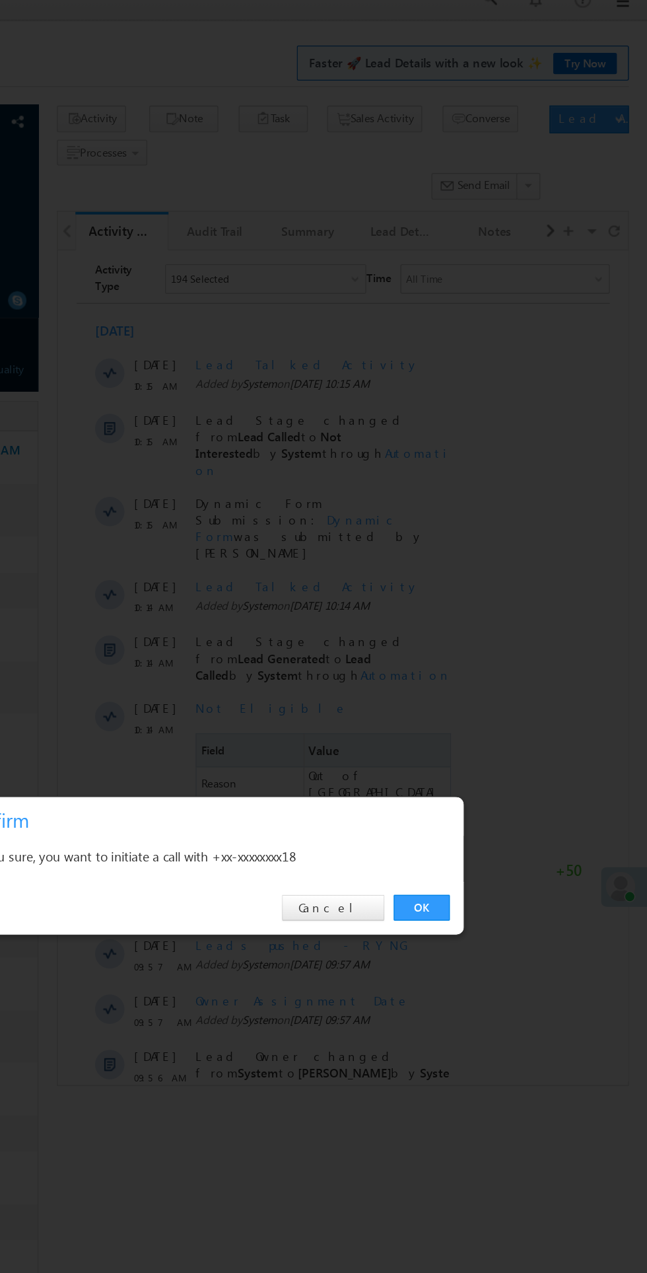
click at [489, 665] on link "OK" at bounding box center [486, 666] width 40 height 18
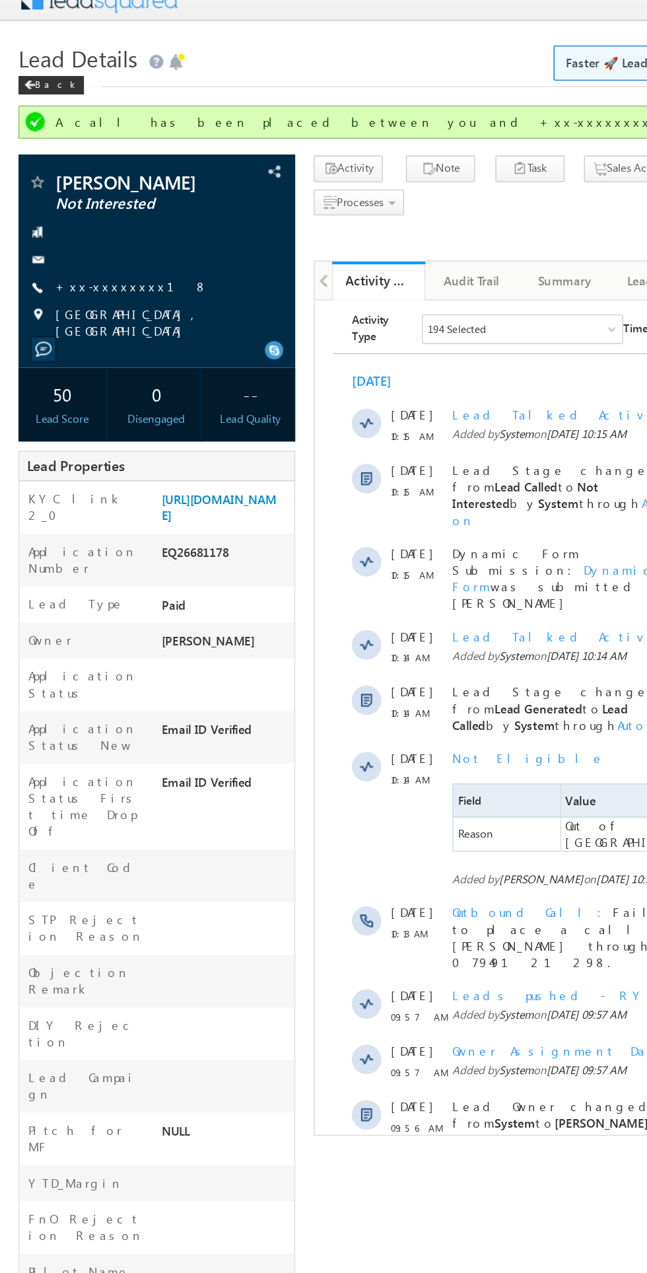
click at [538, 921] on span "Show More" at bounding box center [524, 934] width 70 height 26
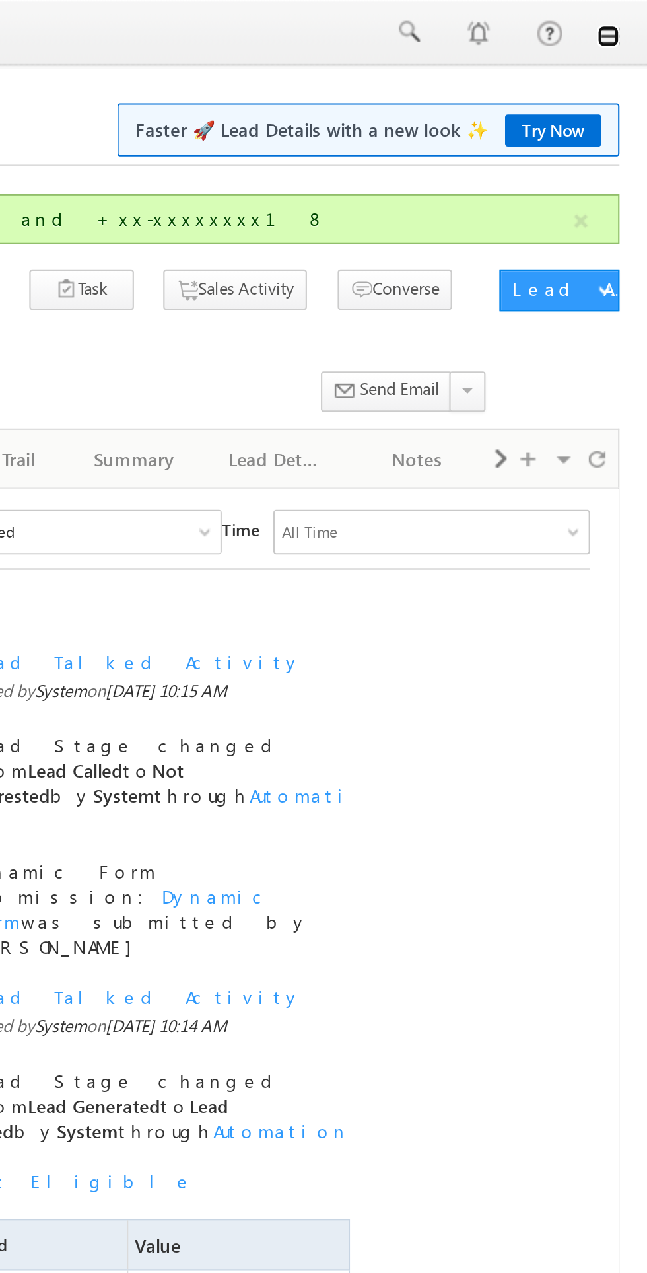
click at [630, 18] on link at bounding box center [629, 17] width 11 height 11
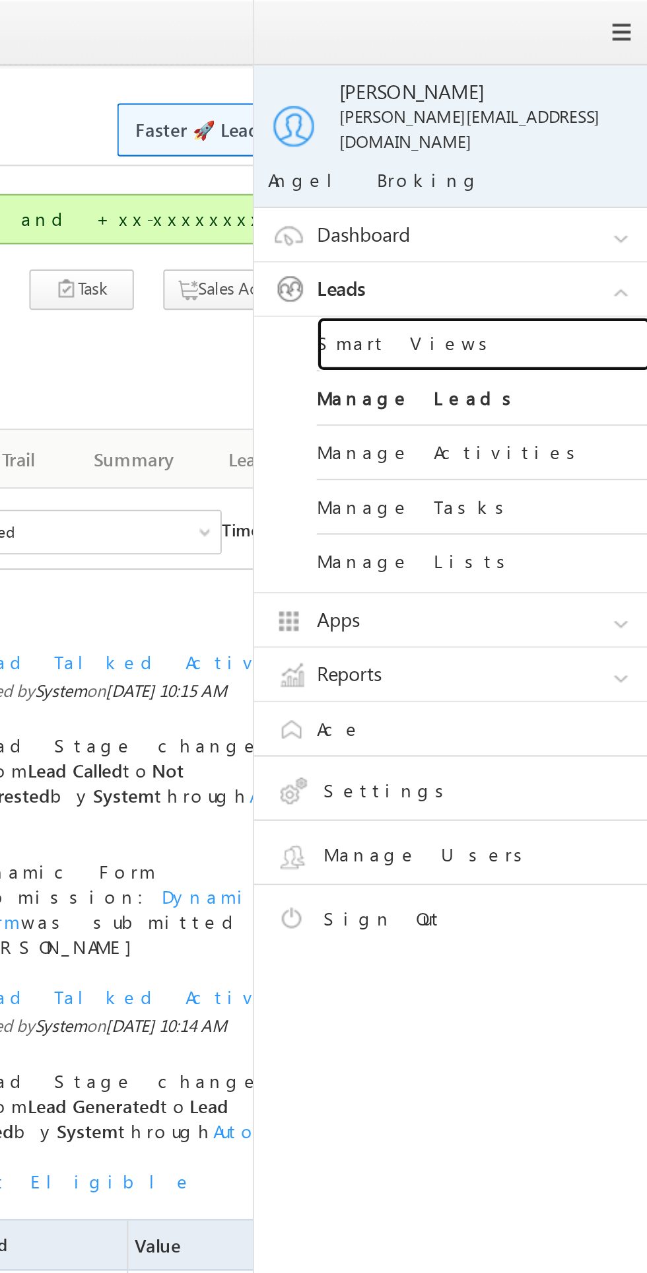
click at [513, 151] on link "Smart Views" at bounding box center [570, 163] width 159 height 26
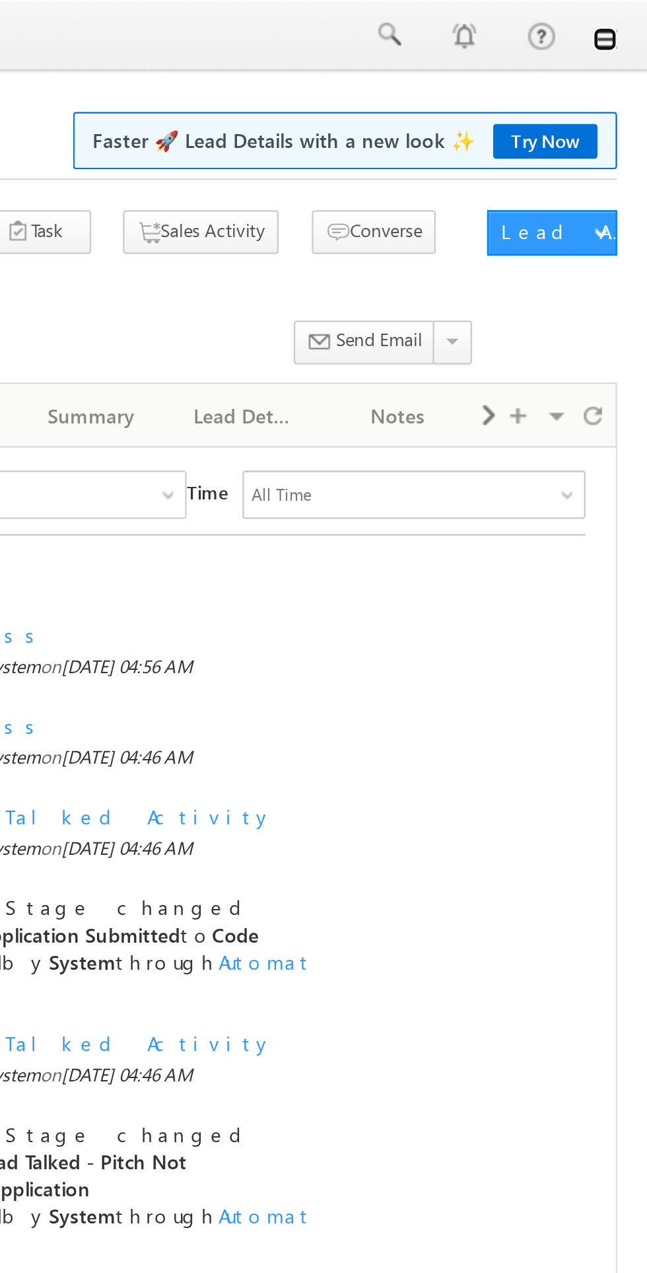
click at [629, 18] on link at bounding box center [629, 17] width 11 height 11
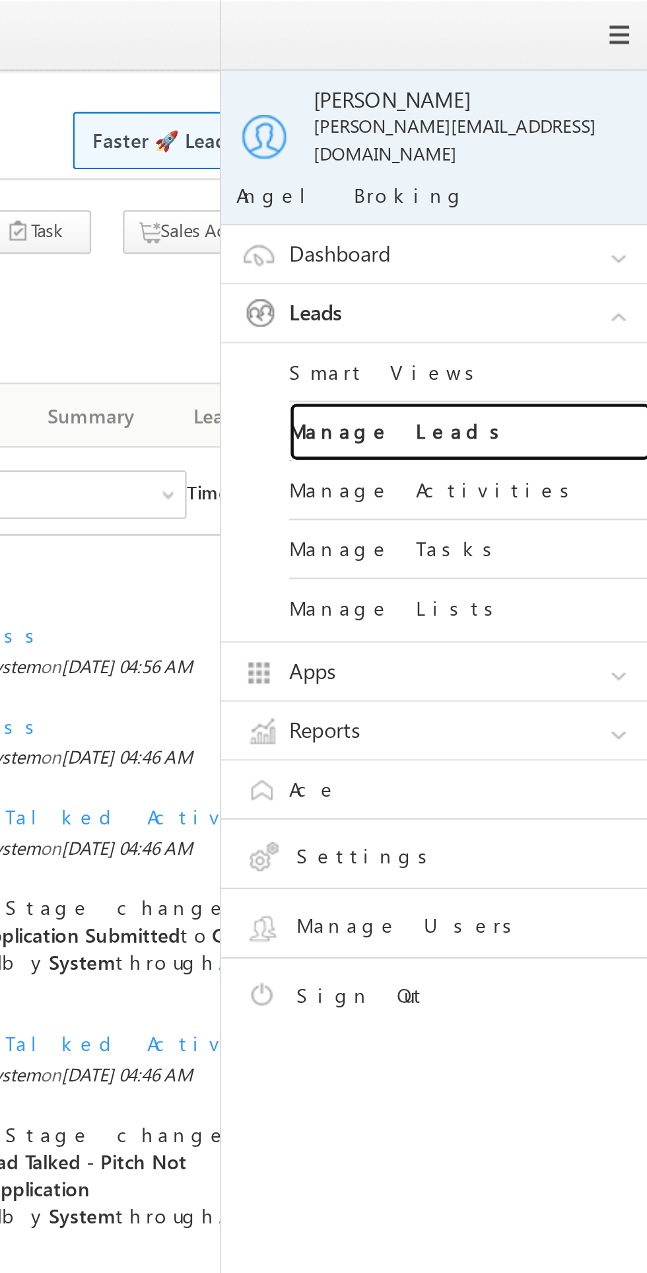
click at [537, 180] on link "Manage Leads" at bounding box center [570, 189] width 159 height 26
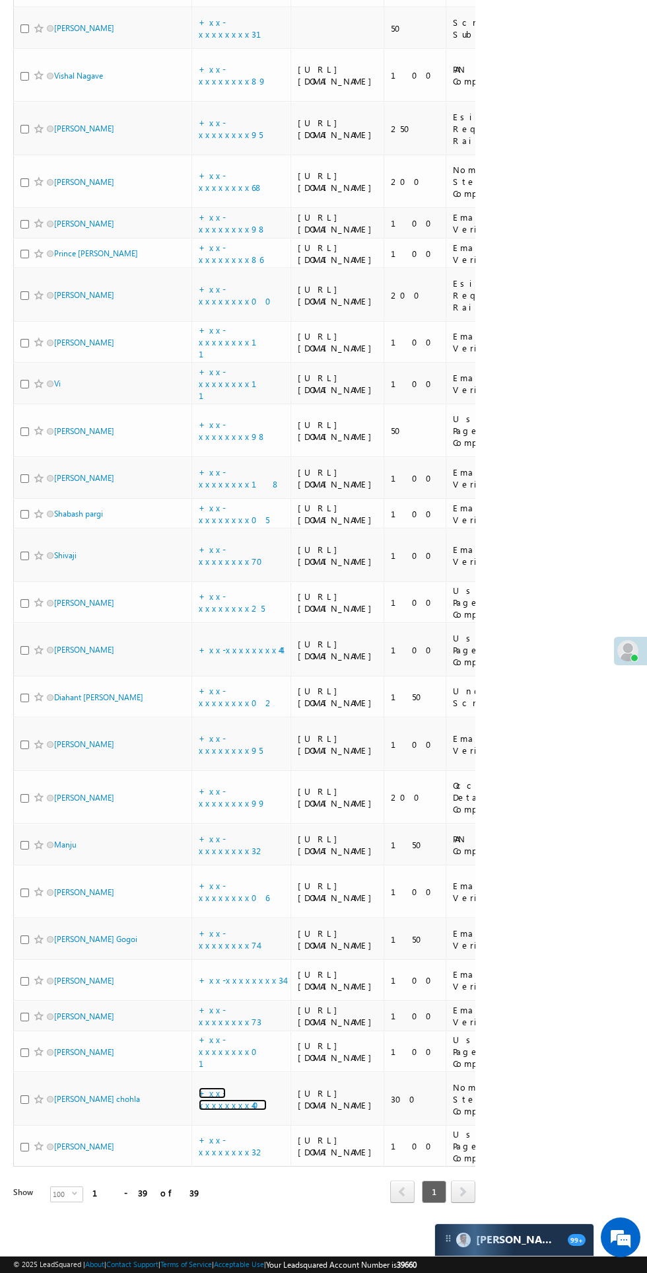
click at [241, 1110] on link "+xx-xxxxxxxx40" at bounding box center [233, 1098] width 68 height 23
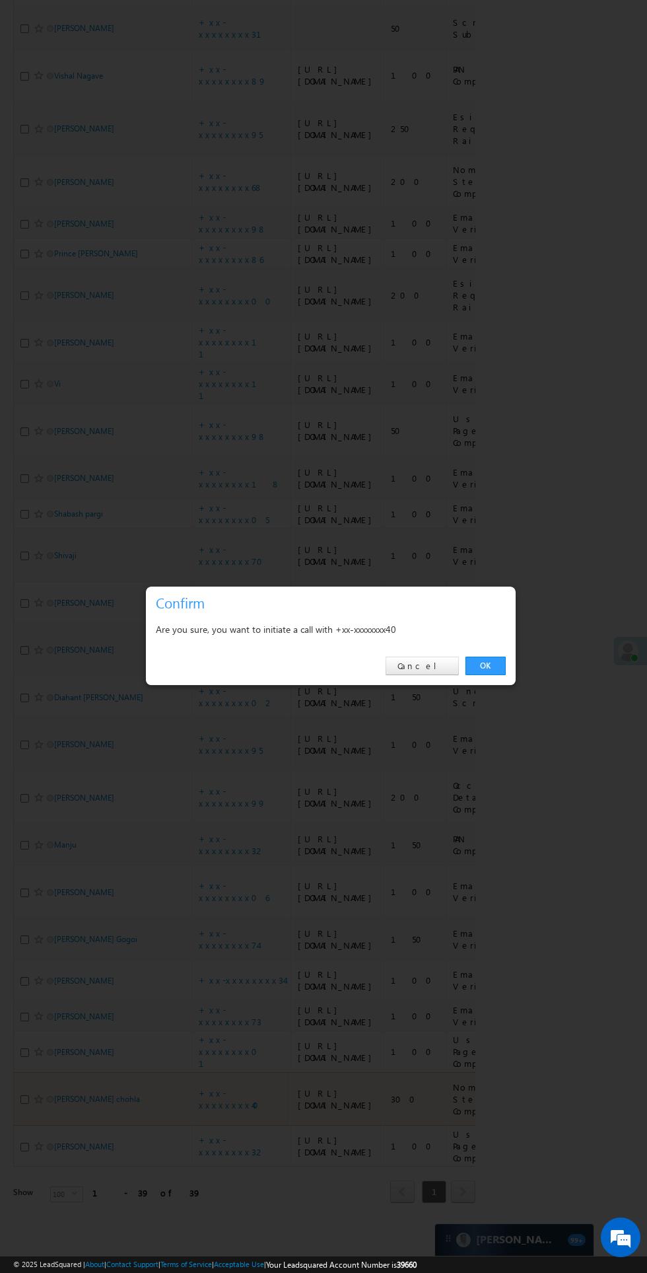
click at [486, 675] on link "OK" at bounding box center [486, 666] width 40 height 18
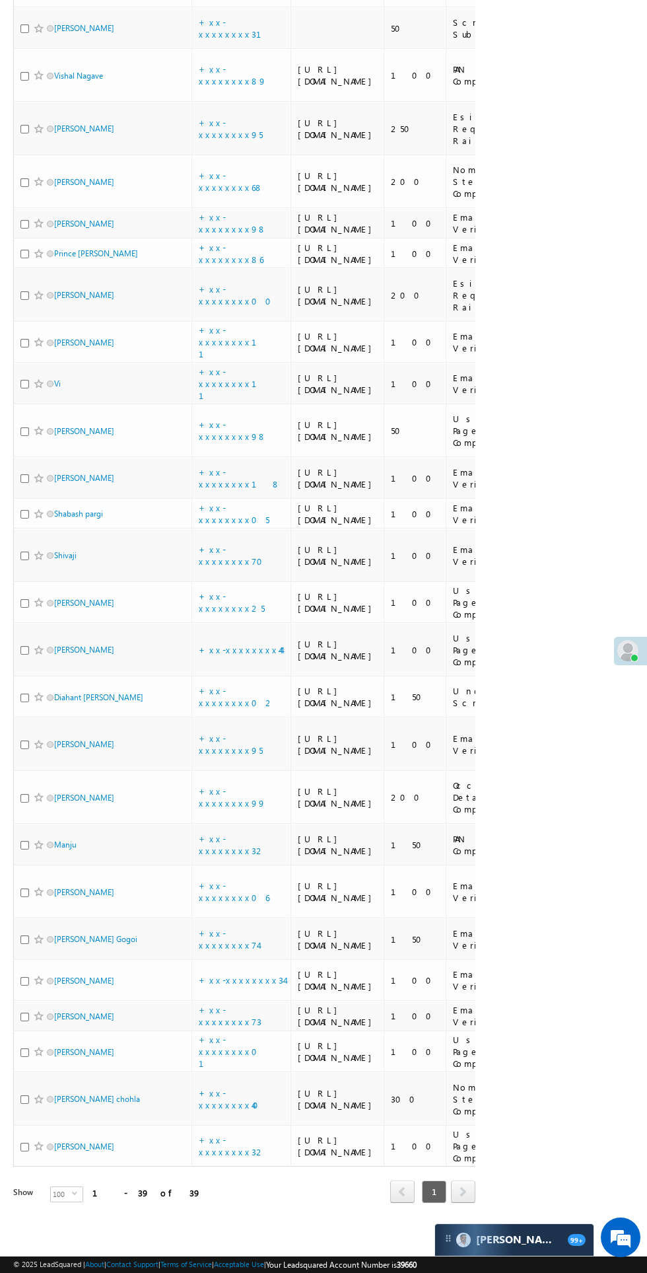
scroll to position [1898, 0]
click at [235, 785] on link "+xx-xxxxxxxx99" at bounding box center [232, 796] width 67 height 23
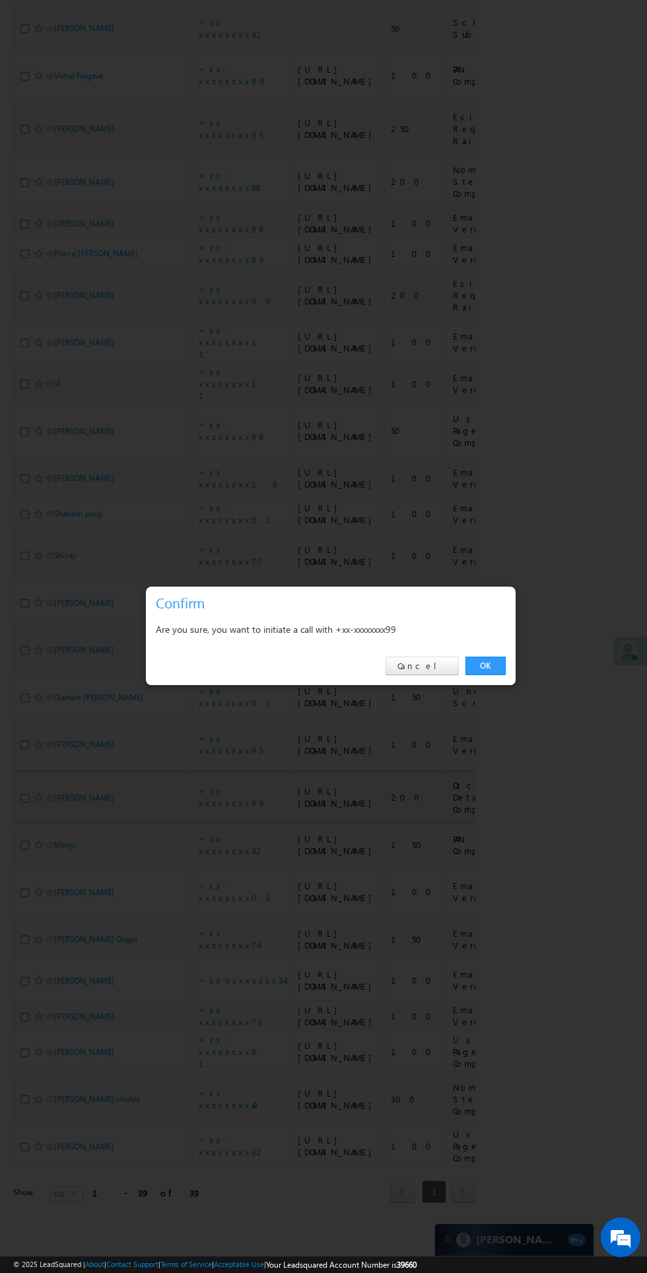
click at [487, 632] on div "Are you sure, you want to initiate a call with +xx-xxxxxxxx99" at bounding box center [331, 629] width 350 height 17
click at [486, 666] on link "OK" at bounding box center [486, 666] width 40 height 18
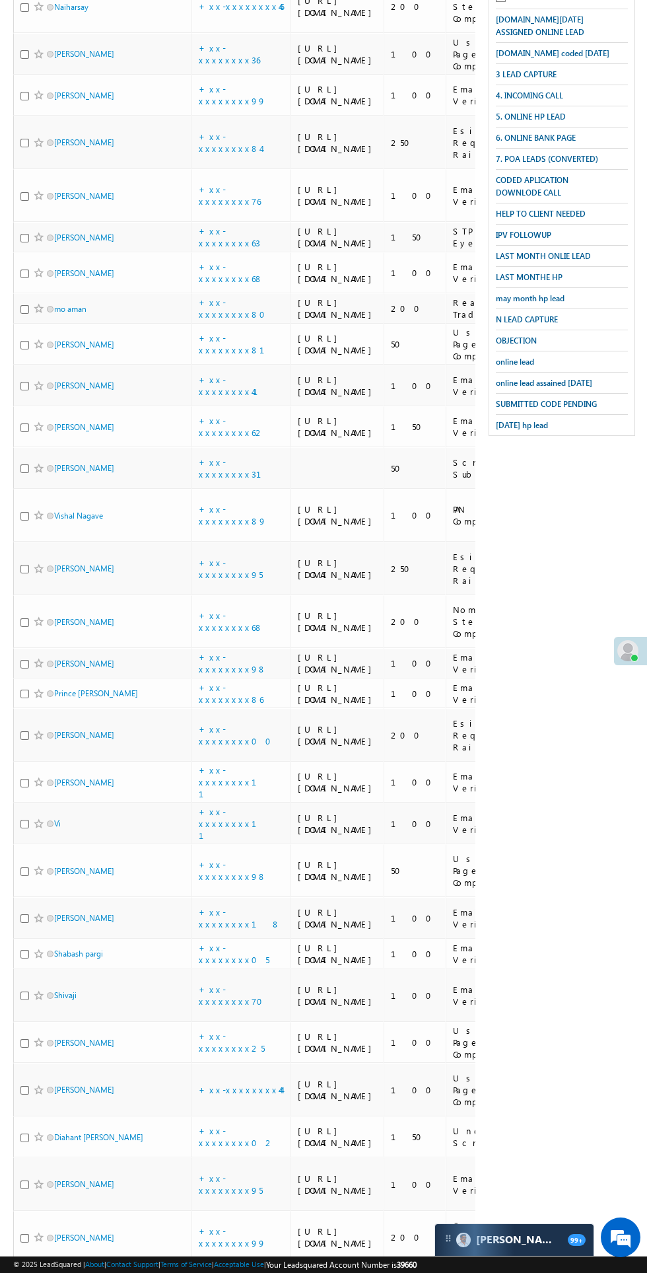
scroll to position [0, 0]
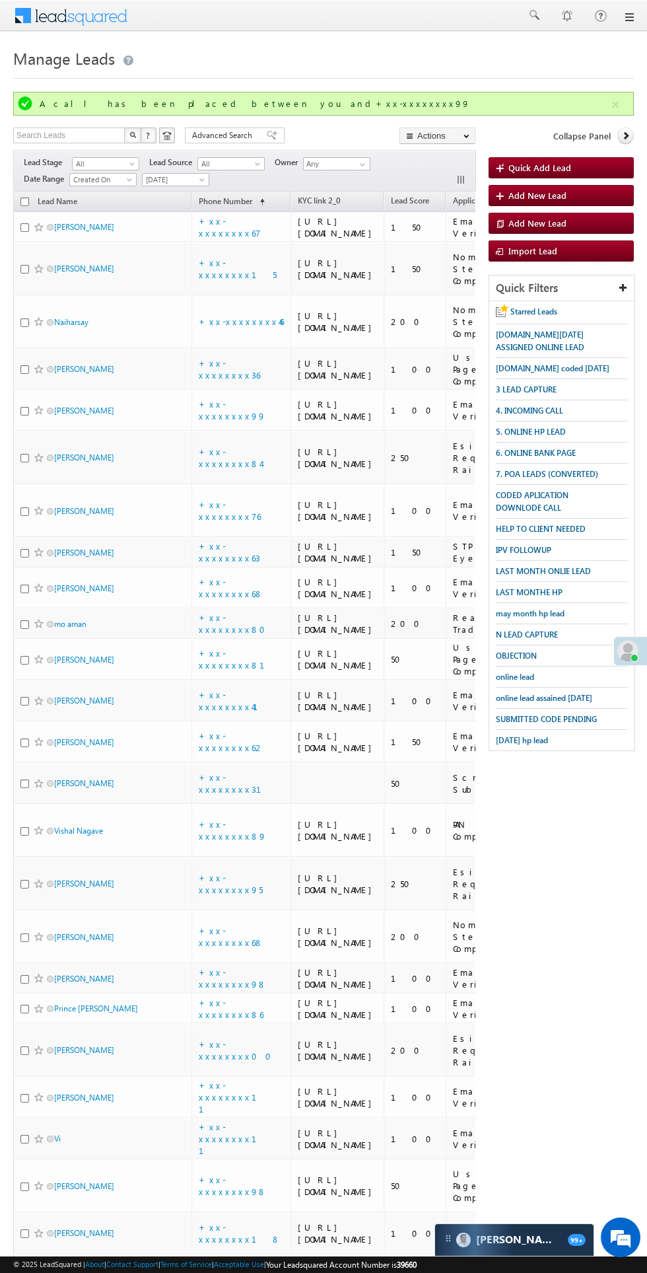
click at [178, 184] on span "[DATE]" at bounding box center [174, 180] width 63 height 12
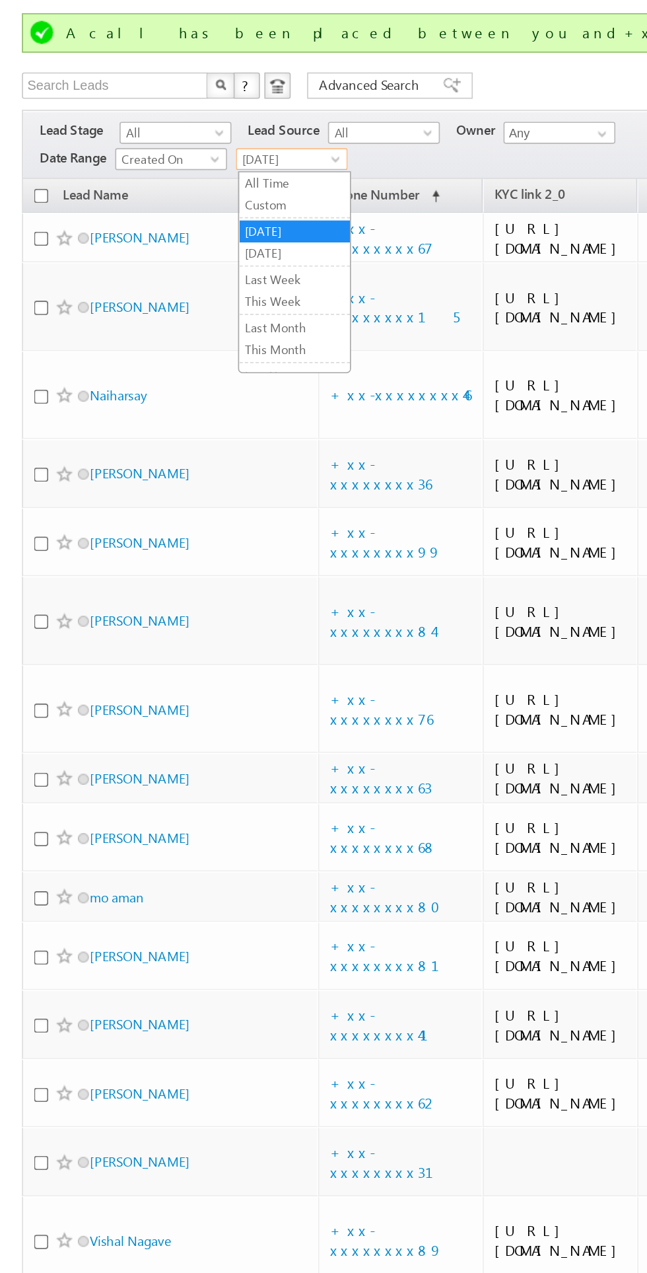
click at [177, 236] on link "[DATE]" at bounding box center [177, 237] width 67 height 12
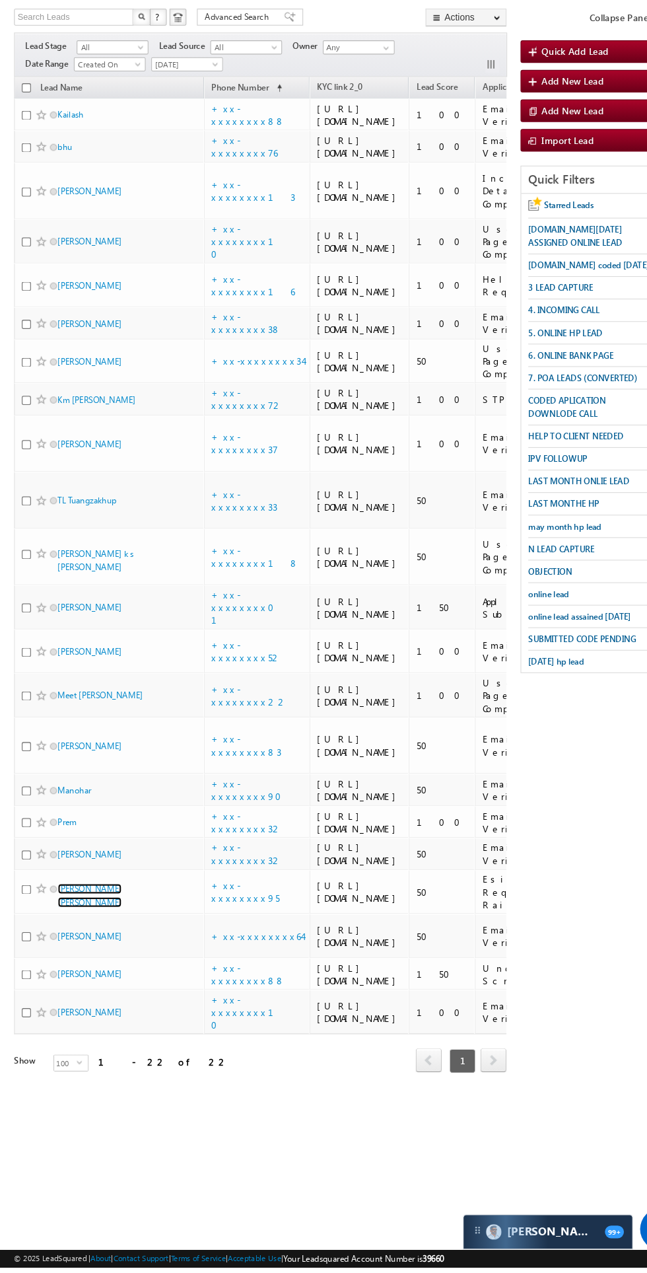
click at [92, 935] on link "[PERSON_NAME] [PERSON_NAME]" at bounding box center [84, 924] width 60 height 22
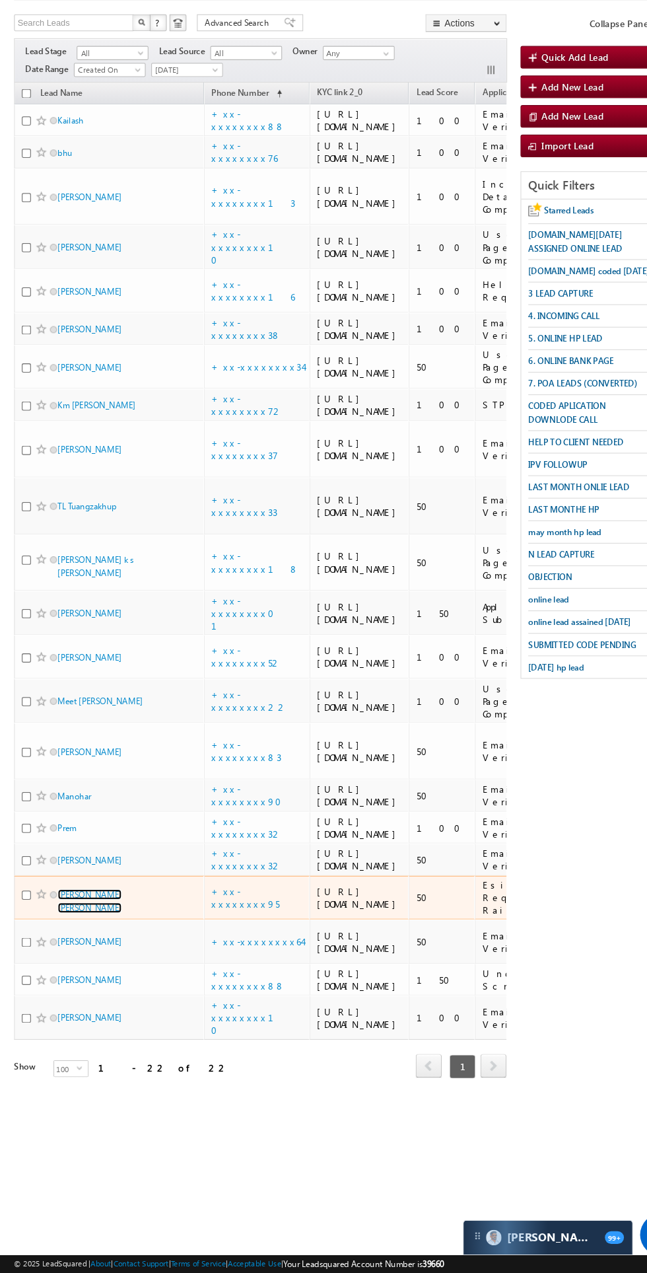
scroll to position [692, 0]
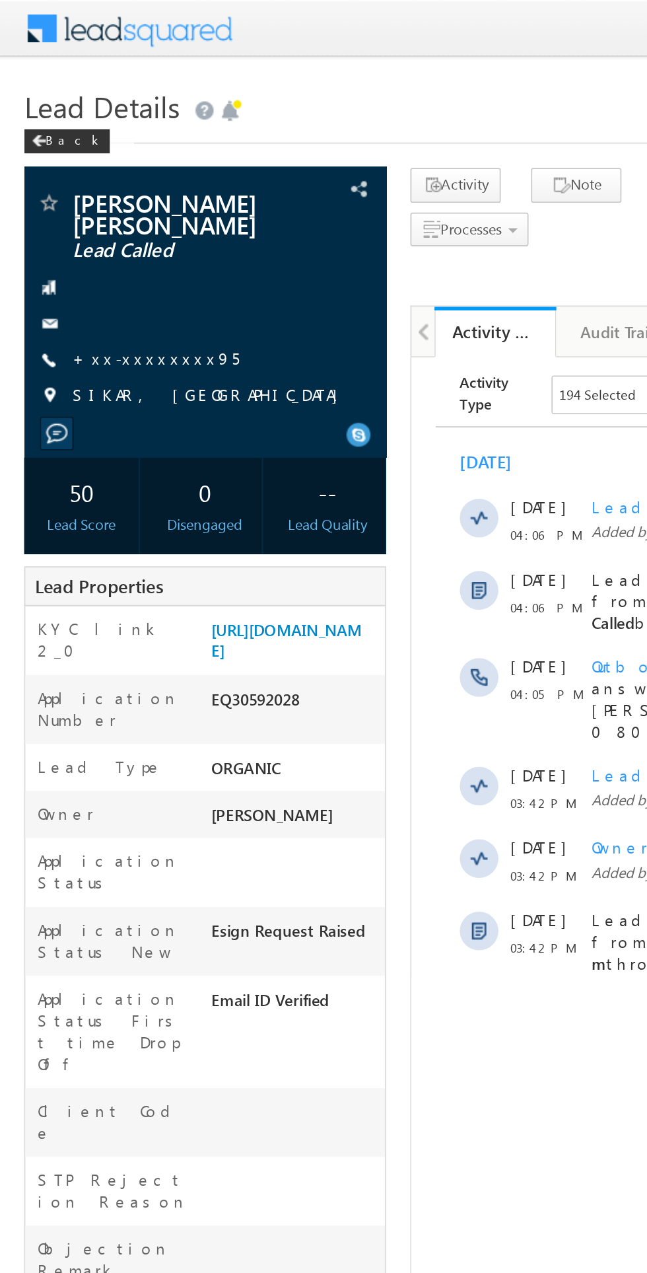
click at [85, 193] on link "+xx-xxxxxxxx95" at bounding box center [85, 195] width 91 height 11
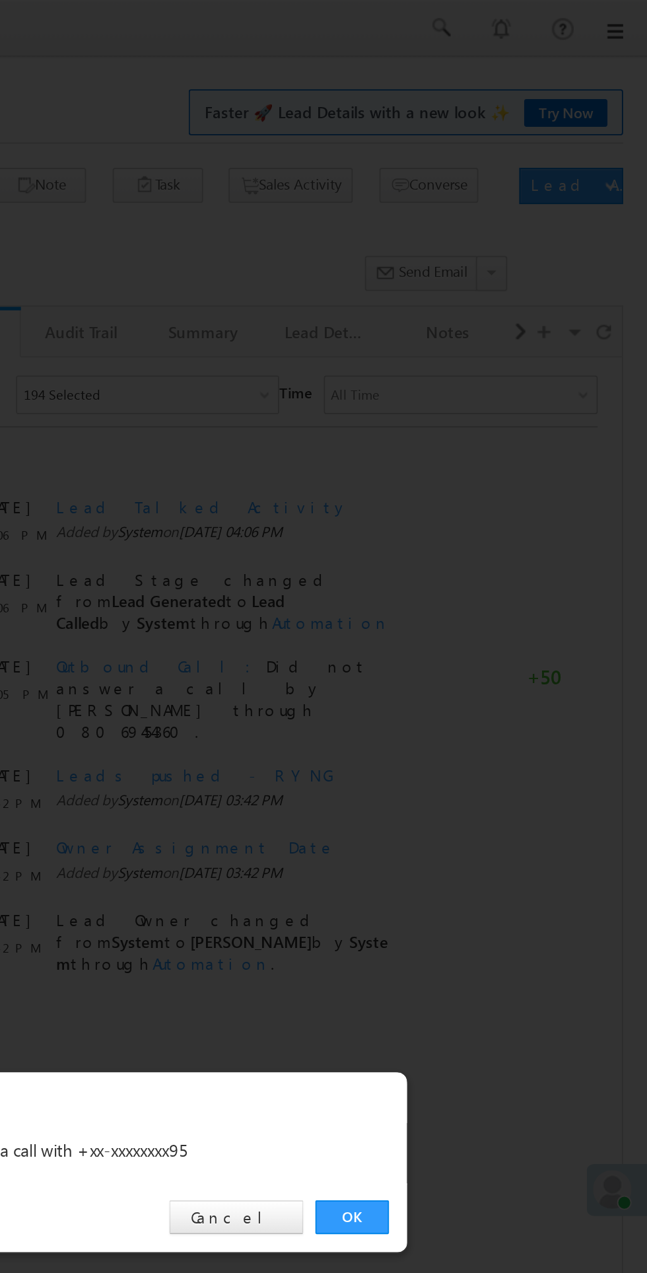
click at [480, 667] on link "OK" at bounding box center [486, 666] width 40 height 18
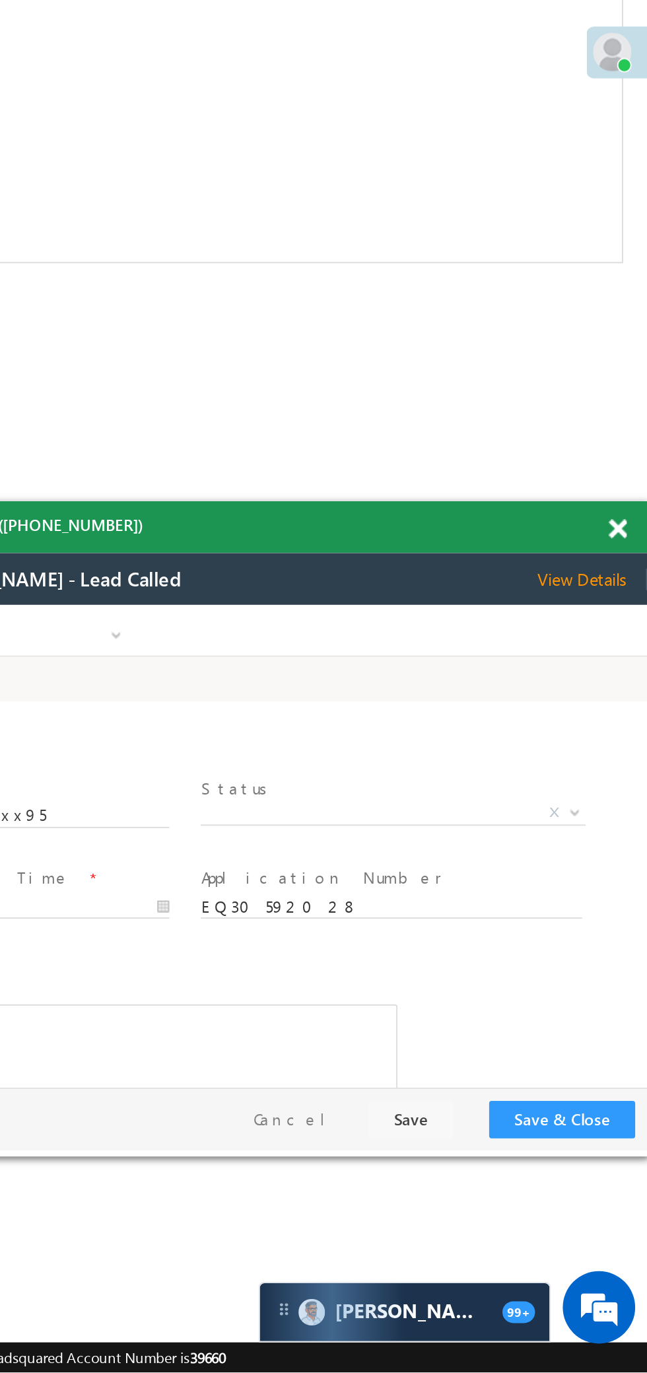
click at [87, 713] on span "X" at bounding box center [98, 718] width 210 height 13
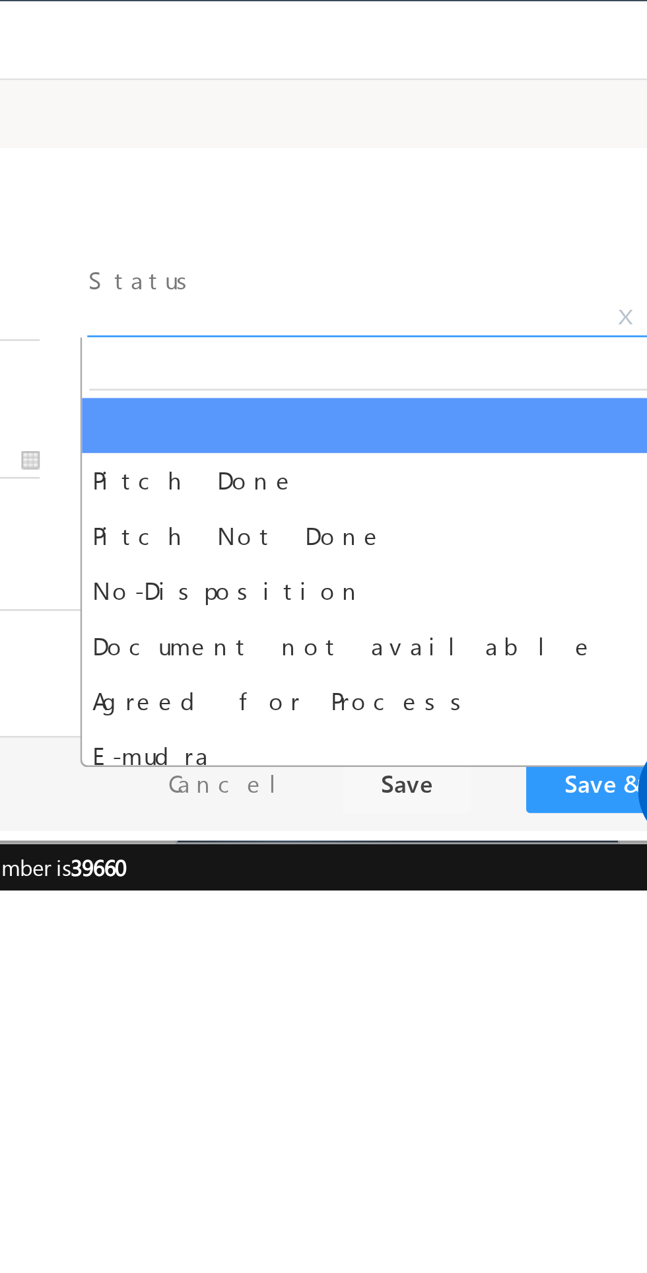
select select "Pitch Not Done"
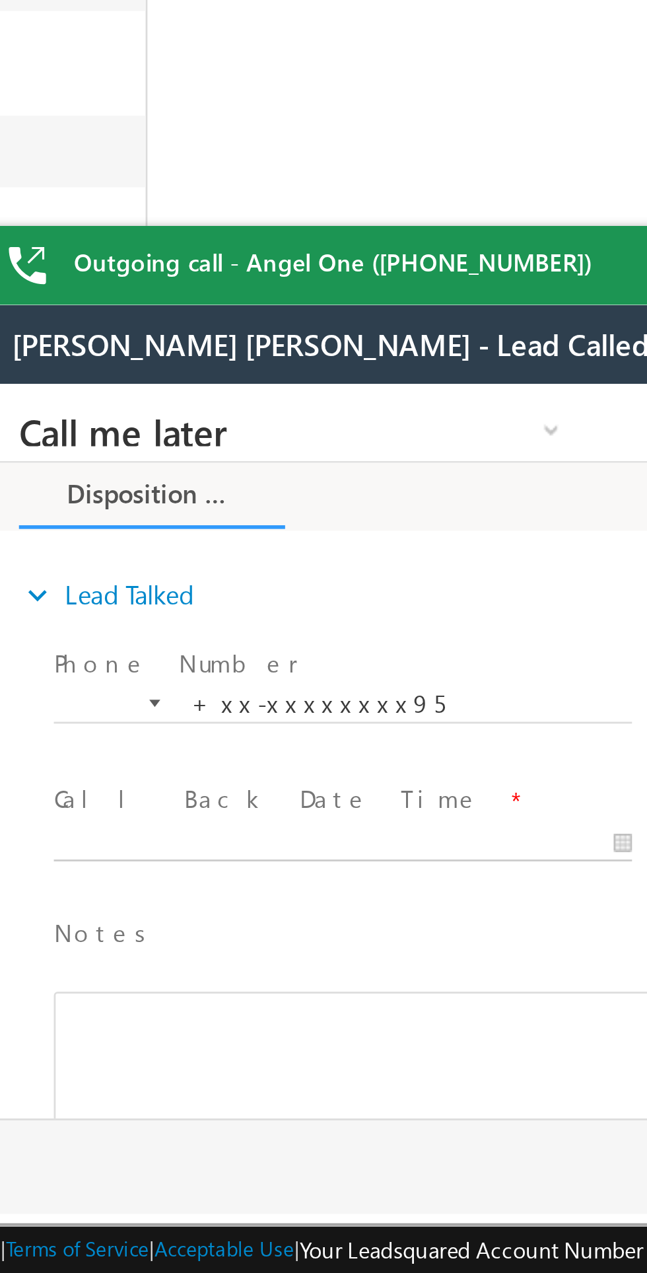
click at [72, 554] on body "Call me later Cross Sell Customer Drop-off reasons Language Barrier Not Interes…" at bounding box center [230, 516] width 495 height 264
type input "[DATE] 4:12 PM"
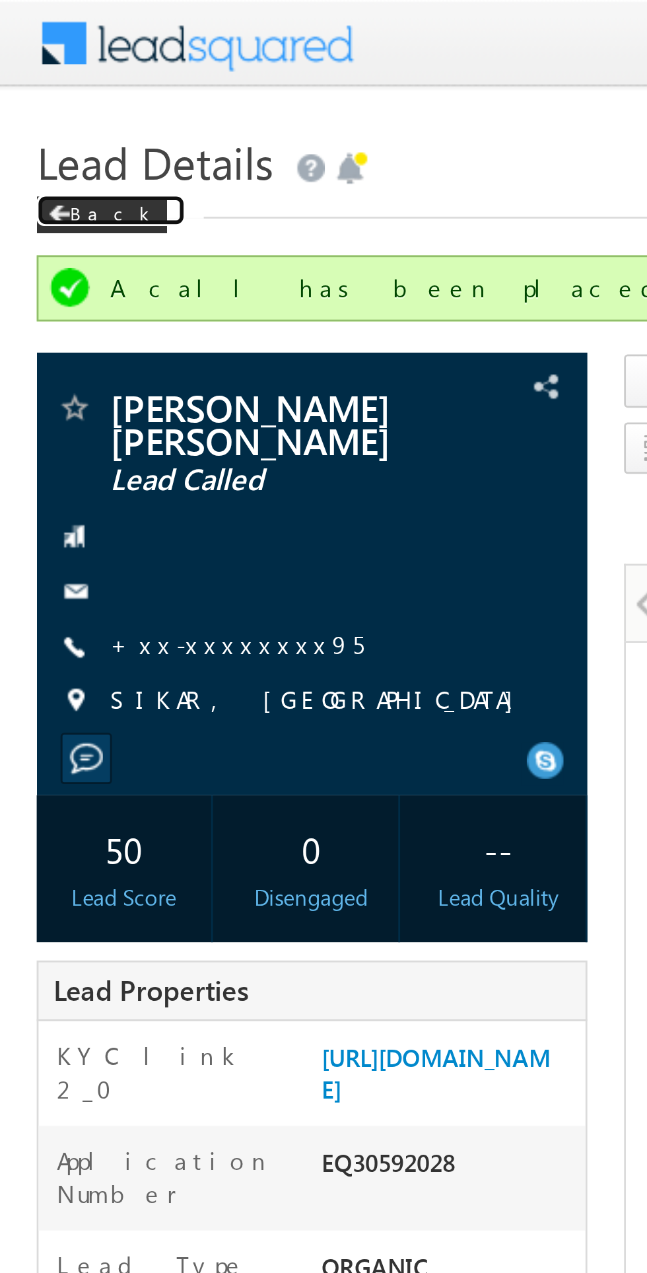
click at [24, 77] on span at bounding box center [21, 77] width 8 height 7
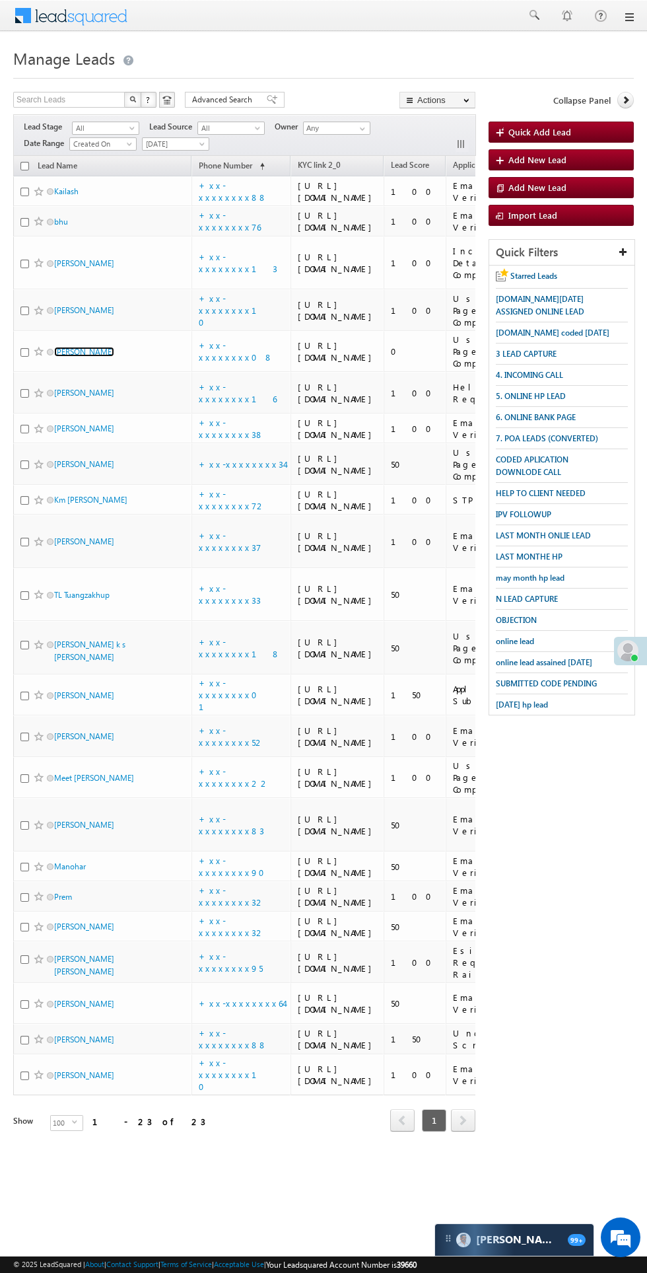
click at [73, 357] on link "[PERSON_NAME]" at bounding box center [84, 352] width 60 height 10
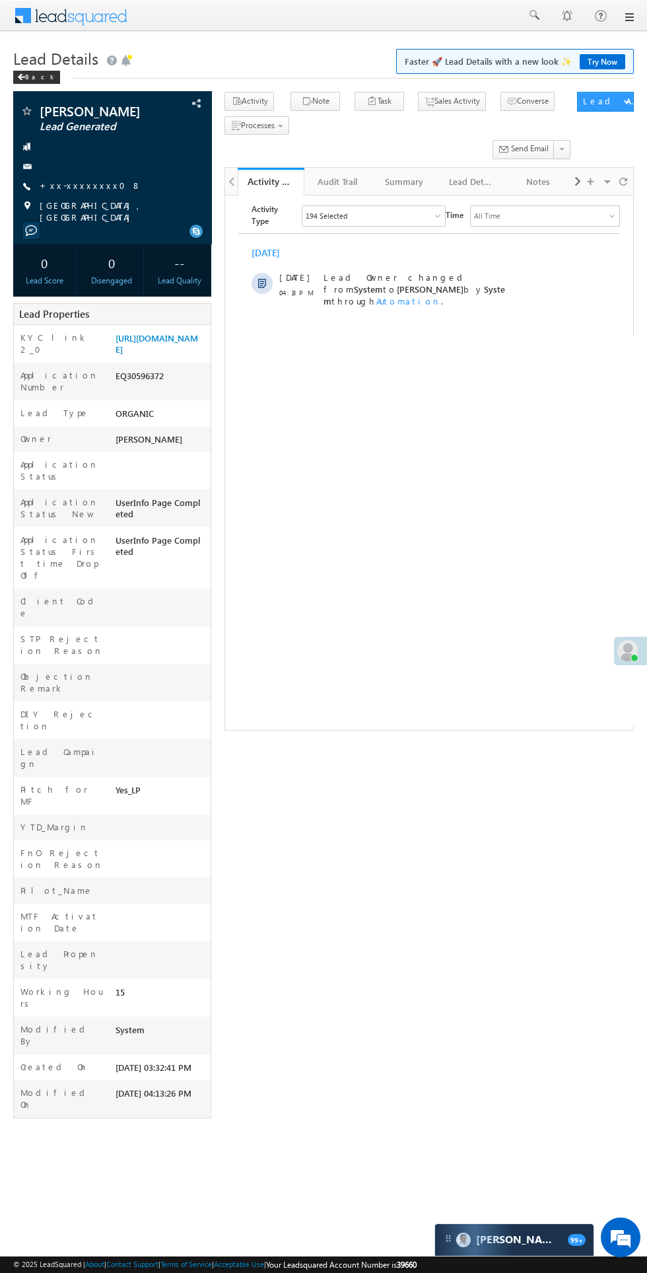
click at [74, 186] on link "+xx-xxxxxxxx08" at bounding box center [91, 185] width 102 height 11
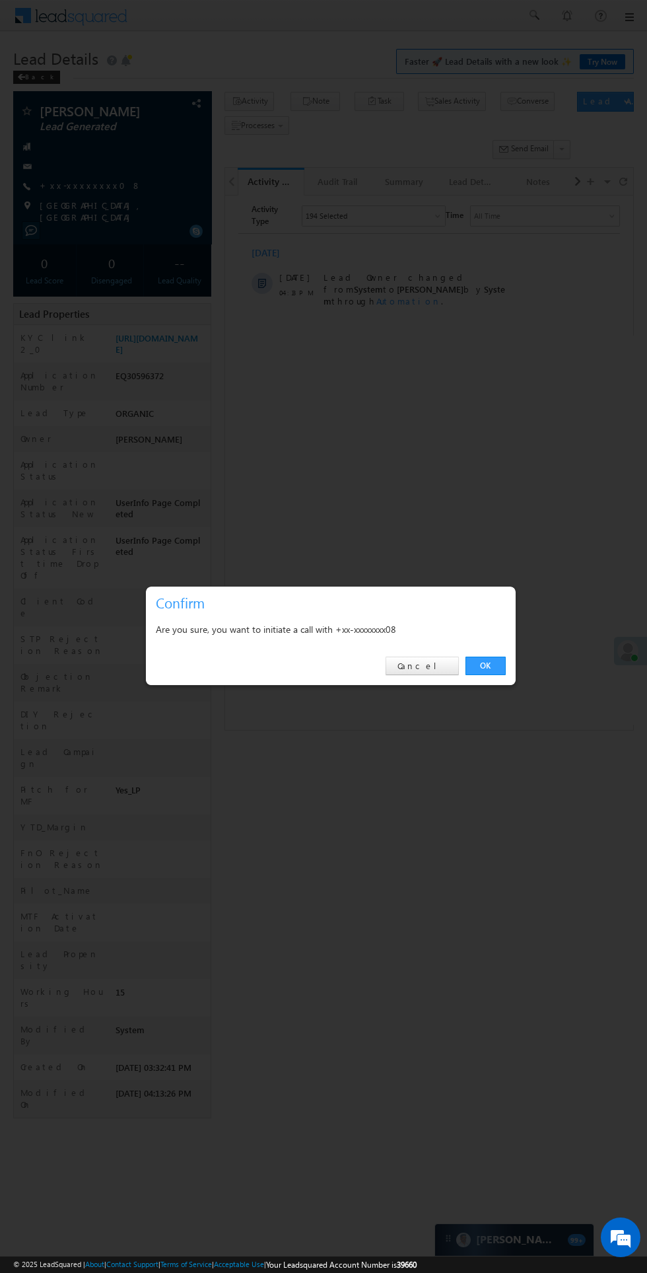
click at [510, 663] on div "OK Cancel" at bounding box center [331, 666] width 370 height 38
click at [509, 663] on div "OK Cancel" at bounding box center [331, 666] width 370 height 38
click at [509, 664] on div "OK Cancel" at bounding box center [331, 666] width 370 height 38
click at [509, 665] on div "OK Cancel" at bounding box center [331, 666] width 370 height 38
click at [507, 665] on div "OK Cancel" at bounding box center [331, 666] width 370 height 38
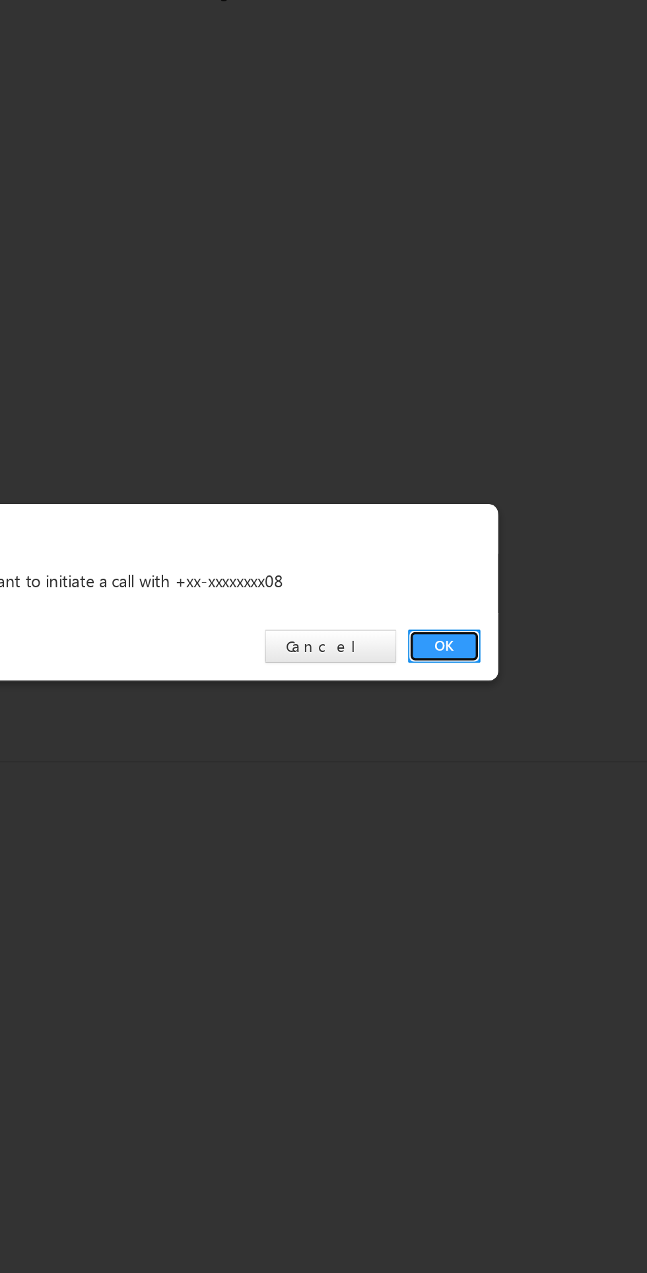
click at [490, 670] on link "OK" at bounding box center [486, 666] width 40 height 18
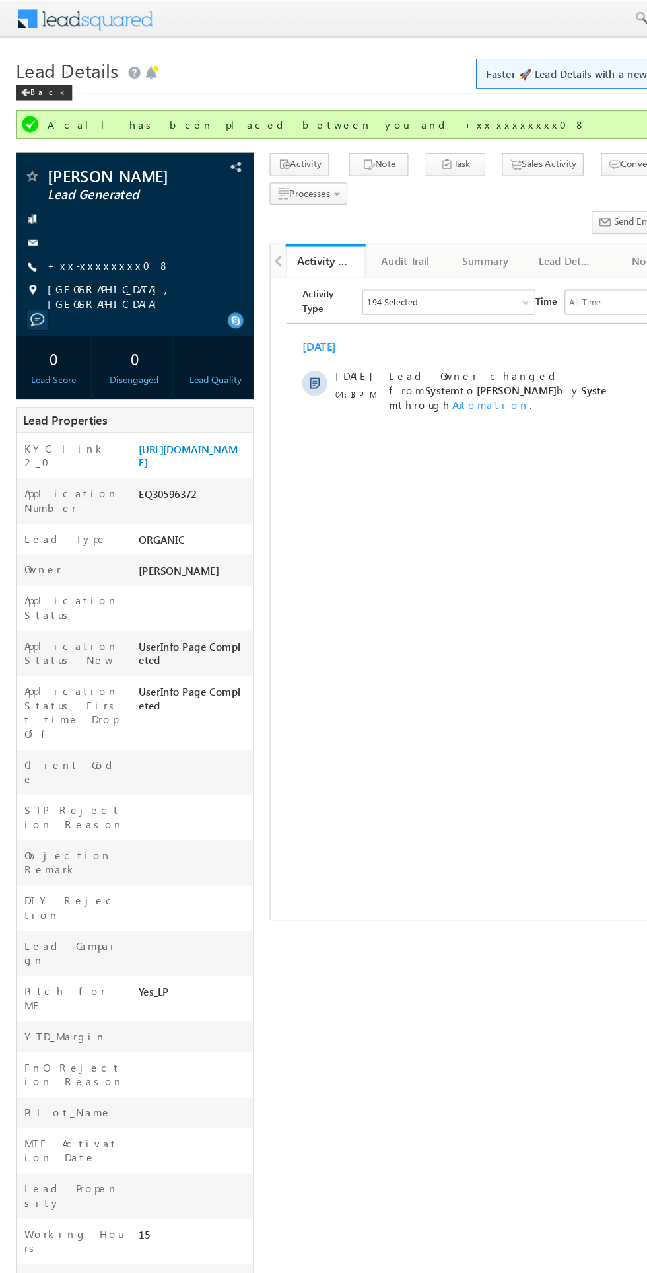
click at [97, 203] on div at bounding box center [112, 202] width 185 height 13
click at [83, 219] on link "+xx-xxxxxxxx08" at bounding box center [91, 220] width 102 height 11
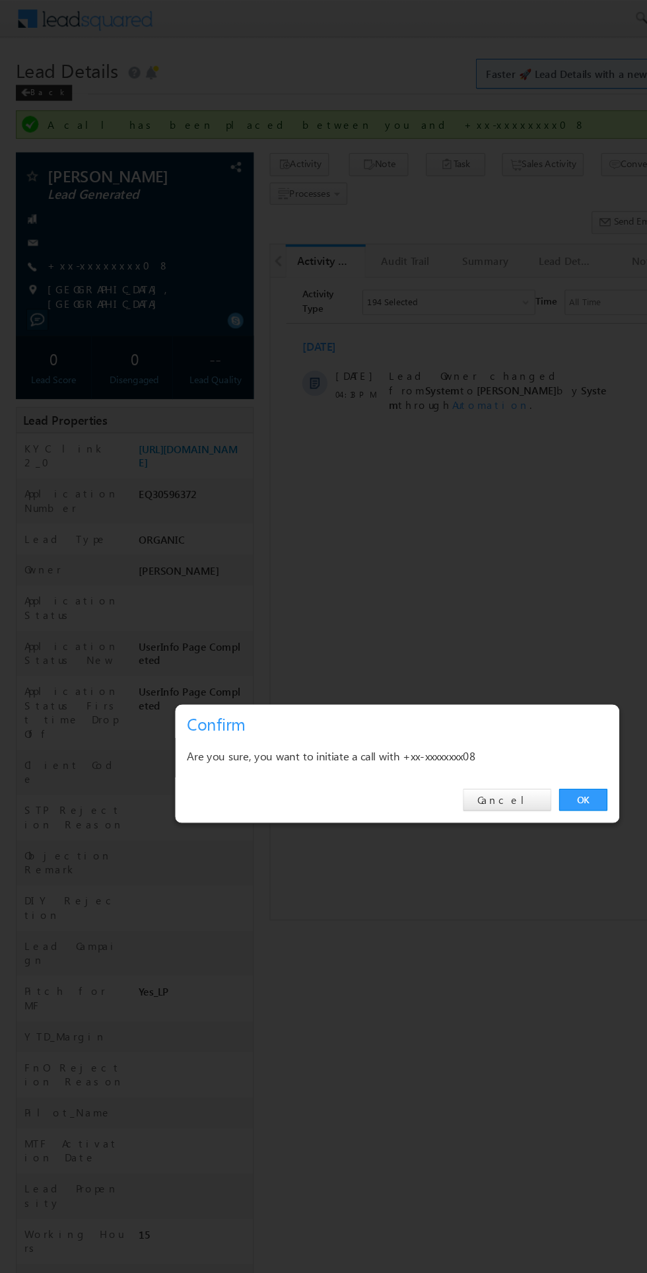
click at [489, 663] on link "OK" at bounding box center [486, 666] width 40 height 18
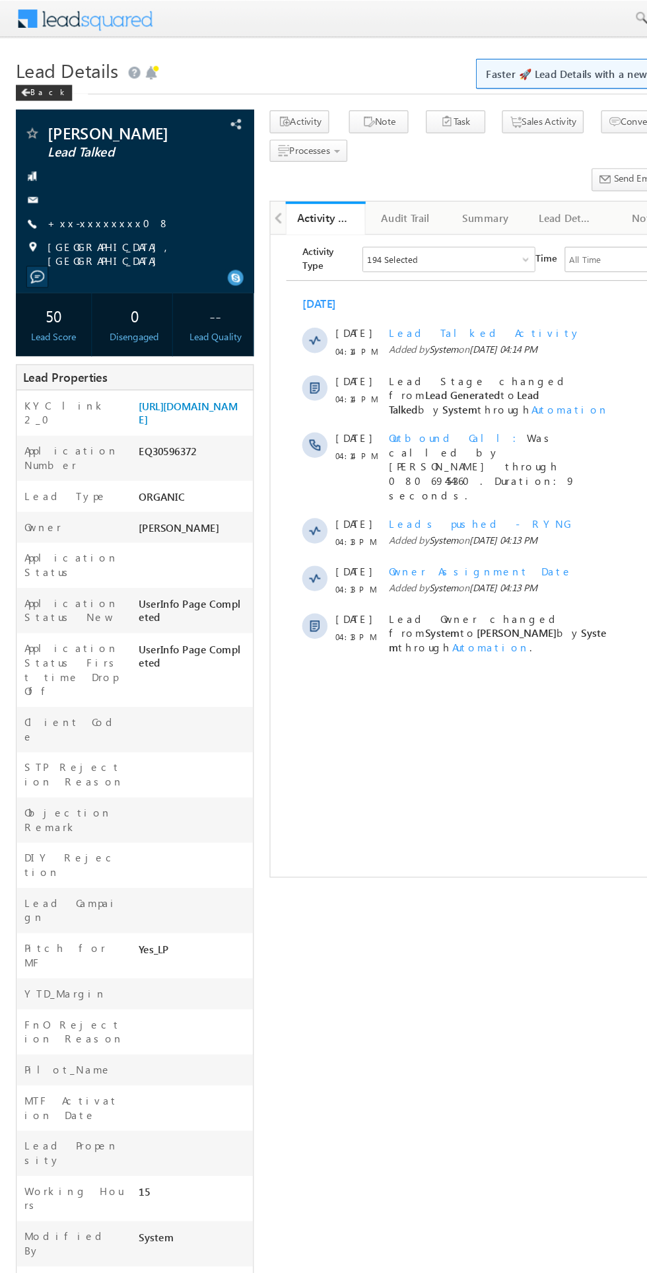
click at [87, 189] on link "+xx-xxxxxxxx08" at bounding box center [91, 185] width 102 height 11
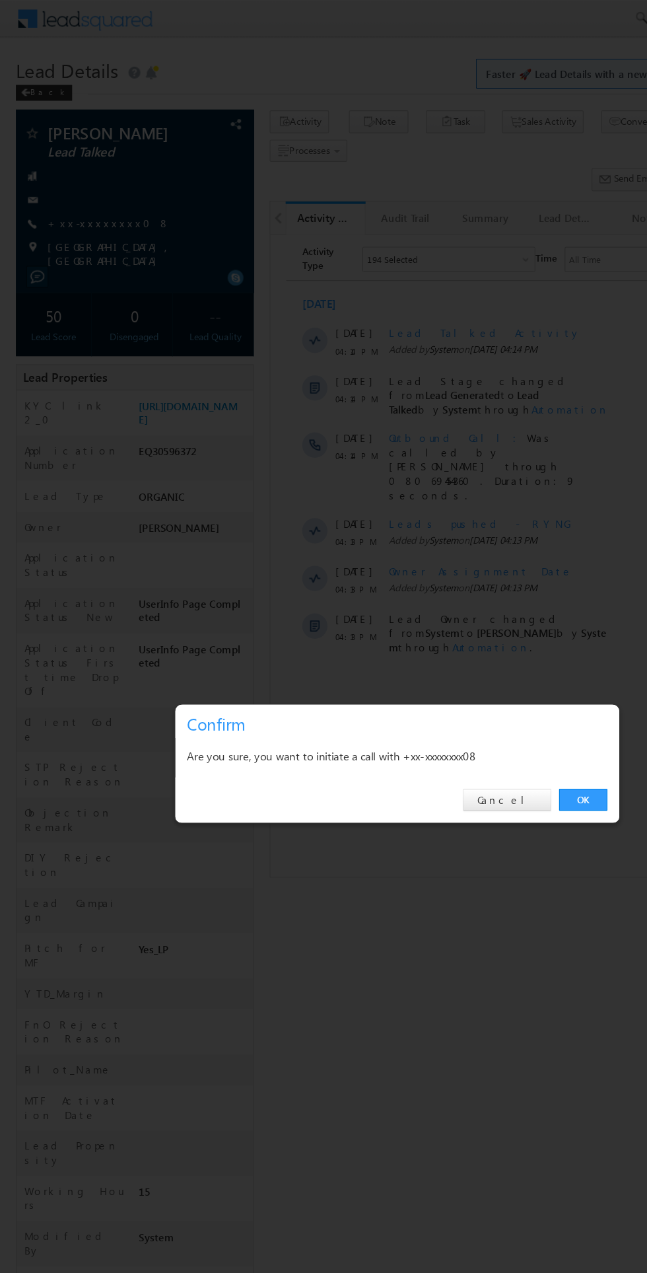
click at [486, 665] on link "OK" at bounding box center [486, 666] width 40 height 18
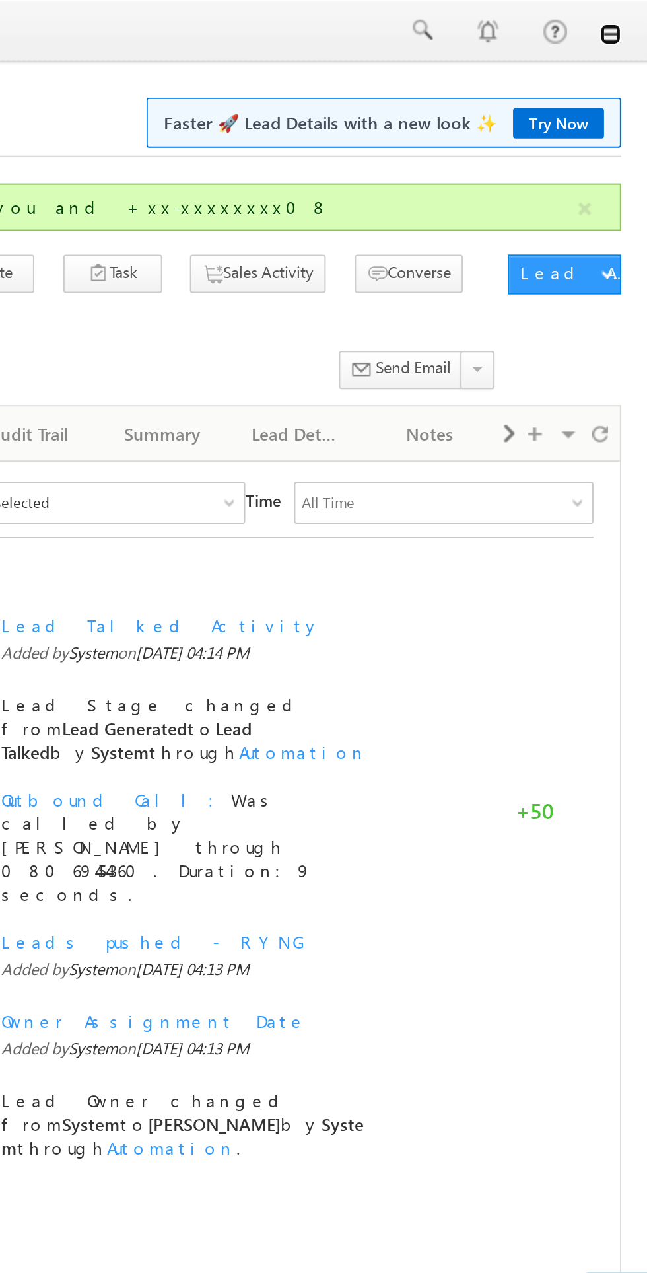
click at [628, 17] on link at bounding box center [629, 17] width 11 height 11
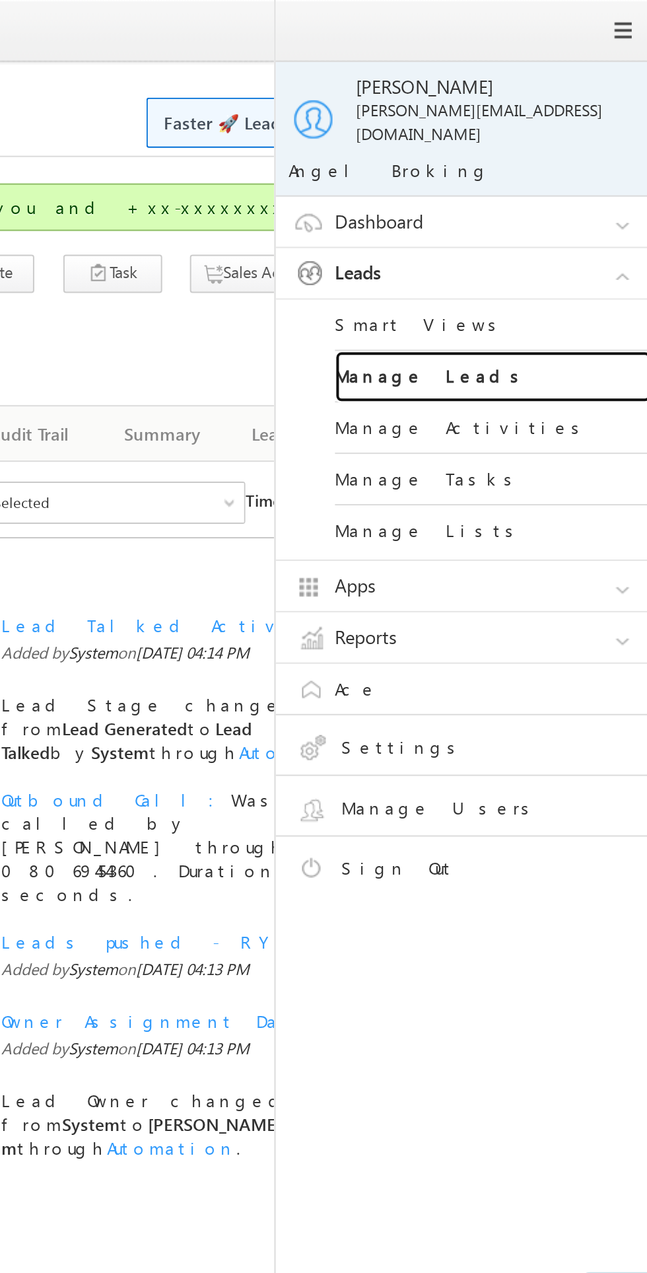
click at [511, 180] on link "Manage Leads" at bounding box center [570, 189] width 159 height 26
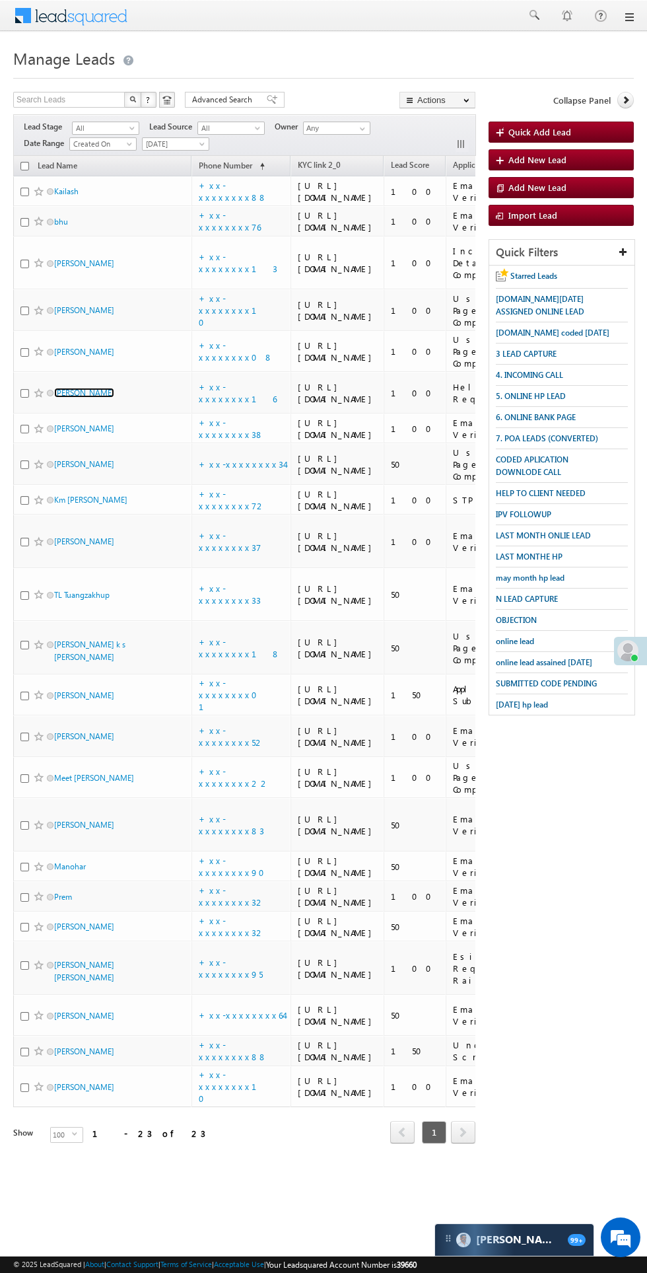
click at [79, 398] on link "[PERSON_NAME]" at bounding box center [84, 393] width 60 height 10
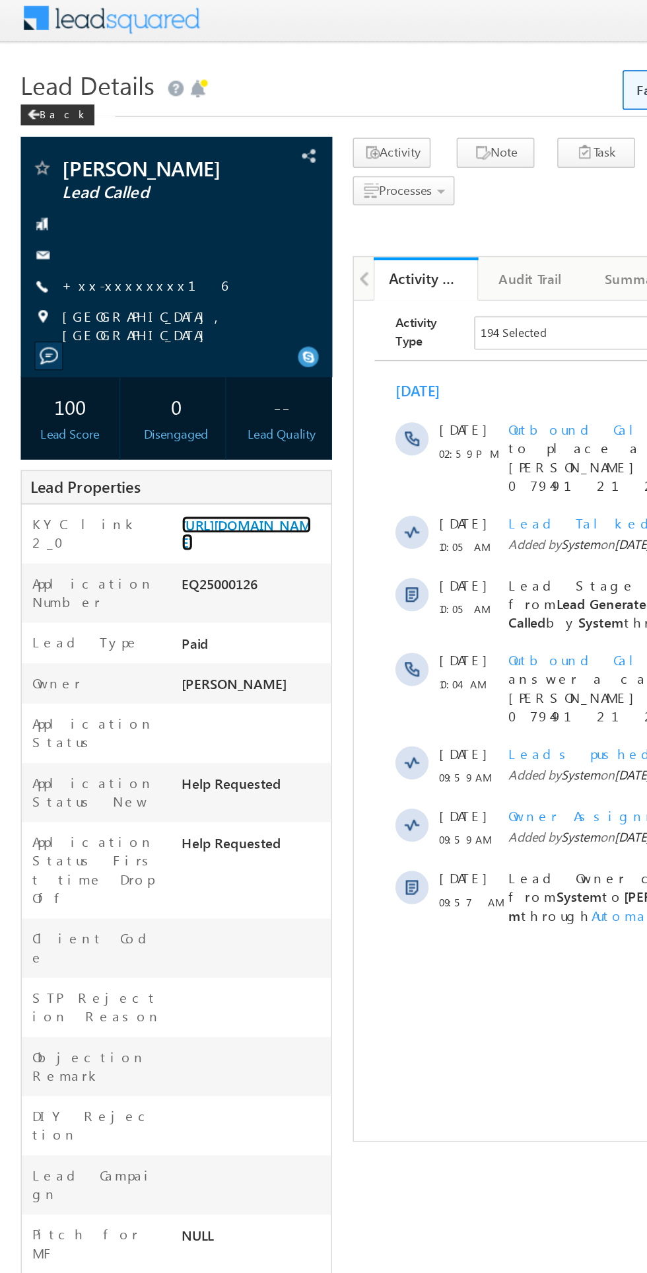
click at [143, 355] on link "https://angelbroking1-pk3em7sa.customui-test.leadsquared.com?leadId=61c26699-4b…" at bounding box center [157, 343] width 83 height 22
click at [67, 181] on link "+xx-xxxxxxxx16" at bounding box center [92, 185] width 105 height 11
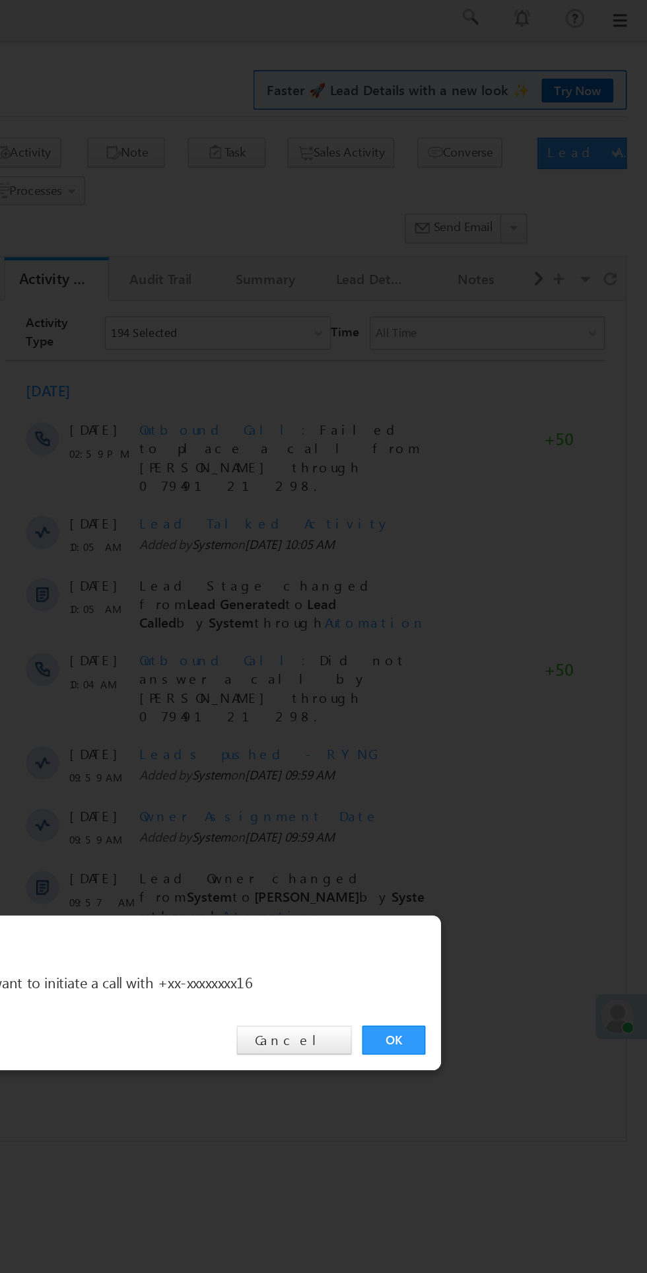
click at [493, 677] on div "OK Cancel" at bounding box center [331, 666] width 370 height 38
click at [493, 676] on div "OK Cancel" at bounding box center [331, 666] width 370 height 38
click at [484, 670] on link "OK" at bounding box center [486, 666] width 40 height 18
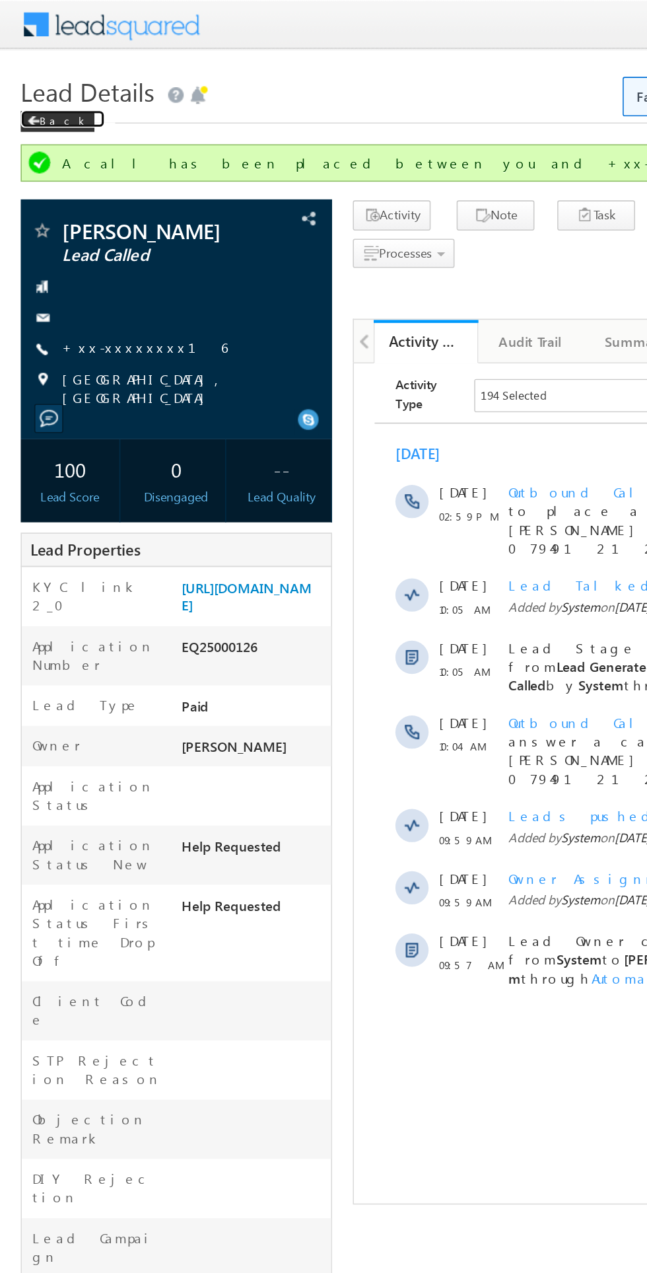
click at [21, 77] on span at bounding box center [21, 77] width 8 height 7
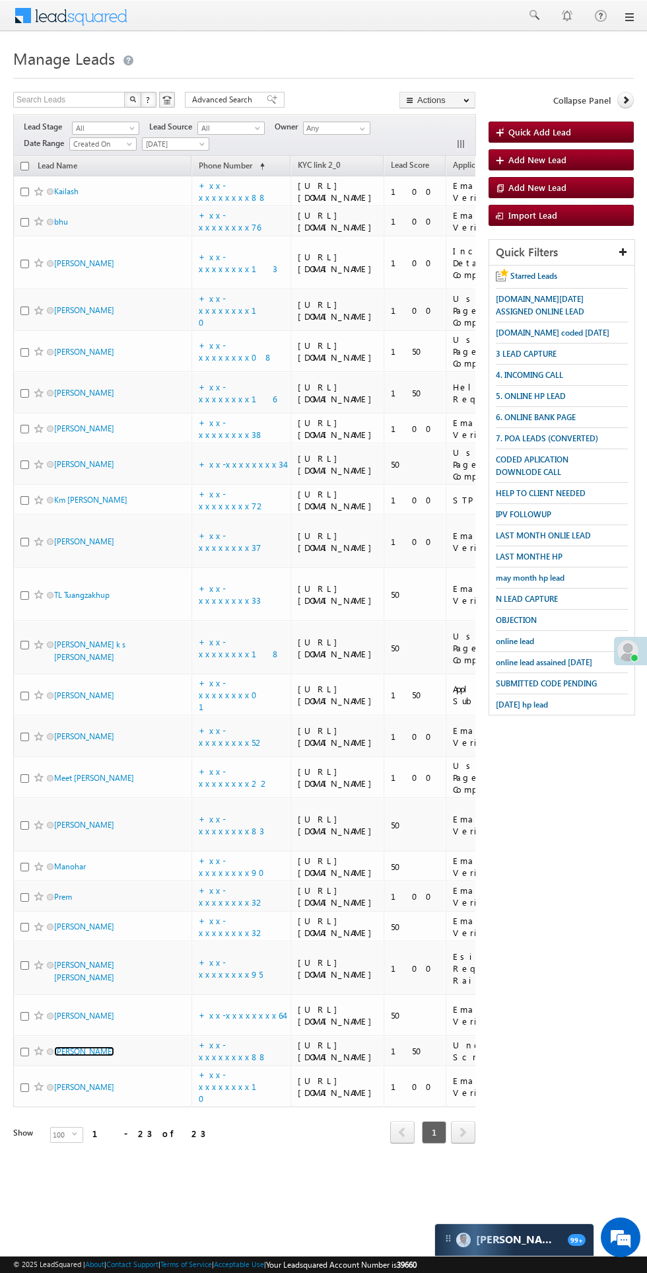
click at [75, 1056] on link "[PERSON_NAME]" at bounding box center [84, 1051] width 60 height 10
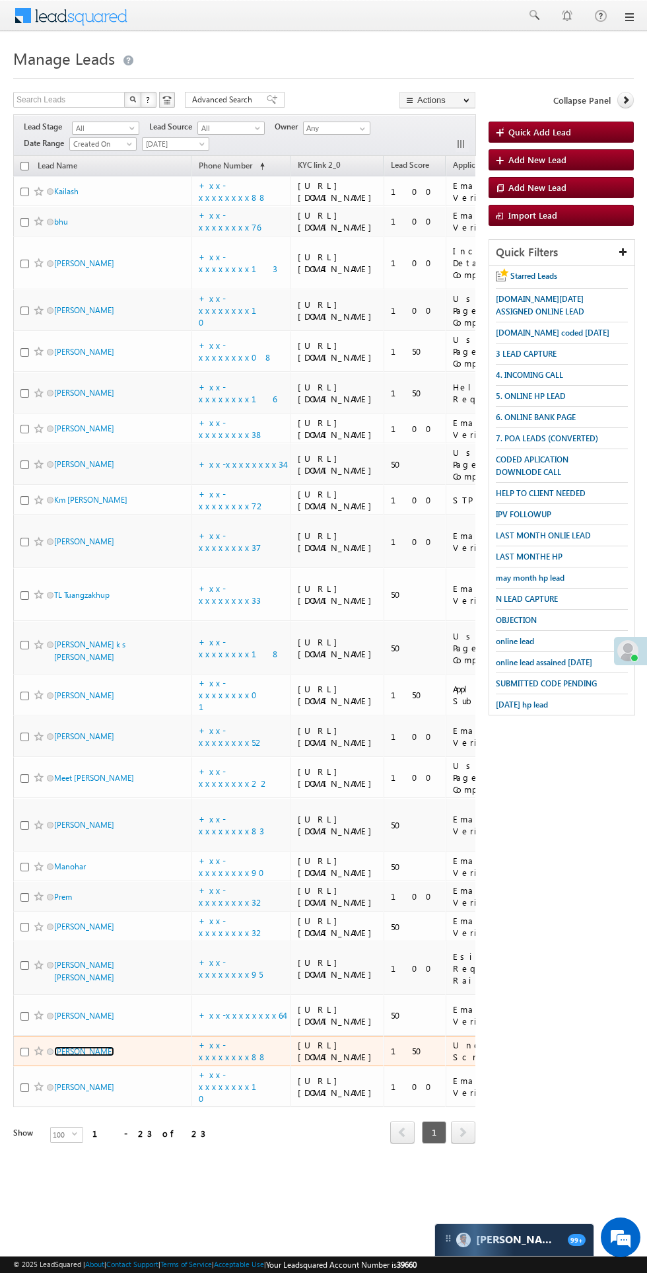
scroll to position [766, 0]
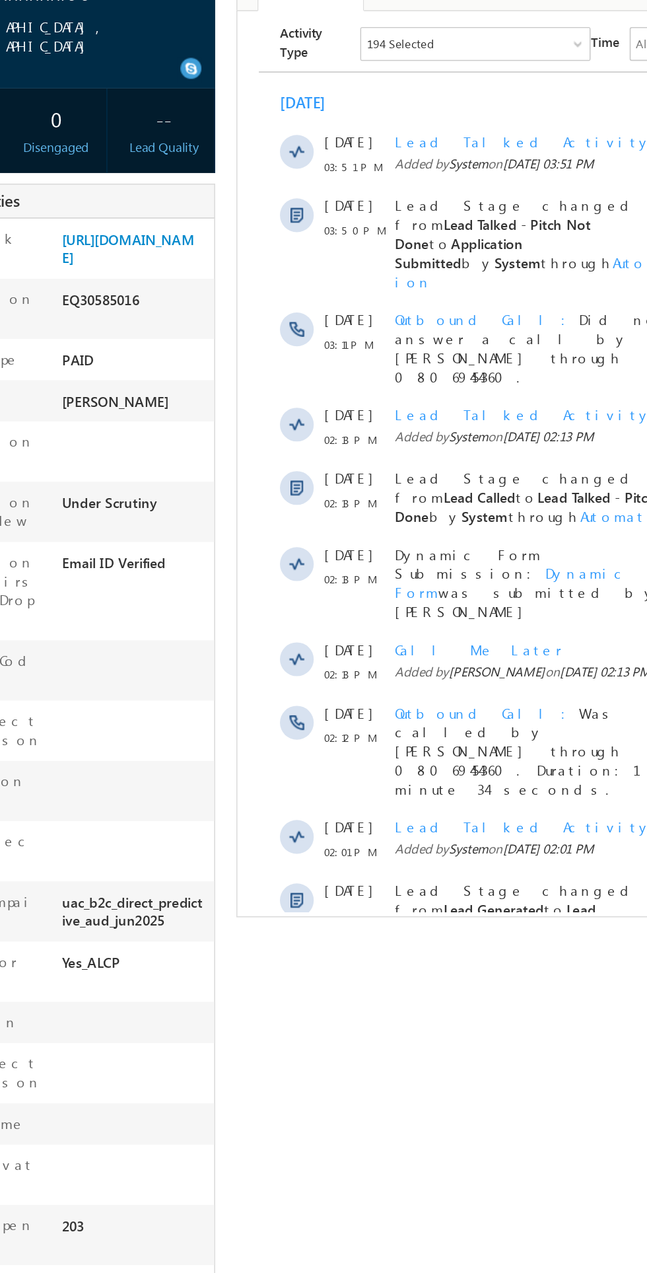
click at [367, 606] on span "Show More" at bounding box center [441, 619] width 369 height 26
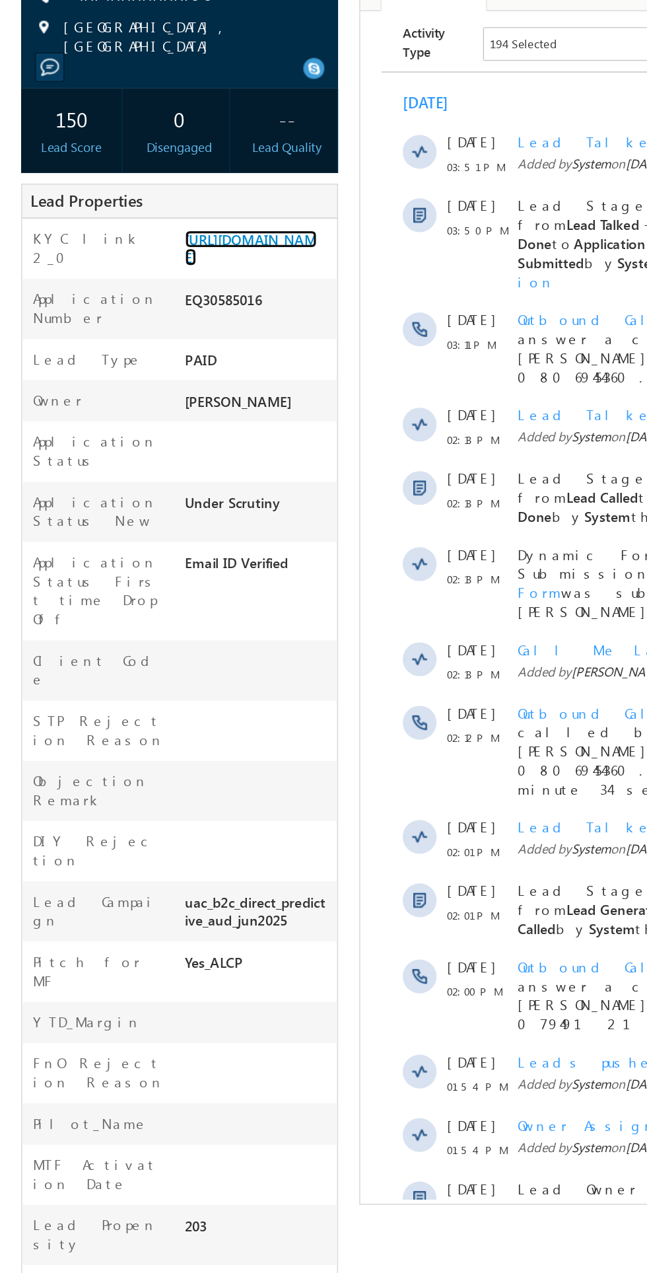
click at [157, 349] on link "[URL][DOMAIN_NAME]" at bounding box center [157, 343] width 83 height 22
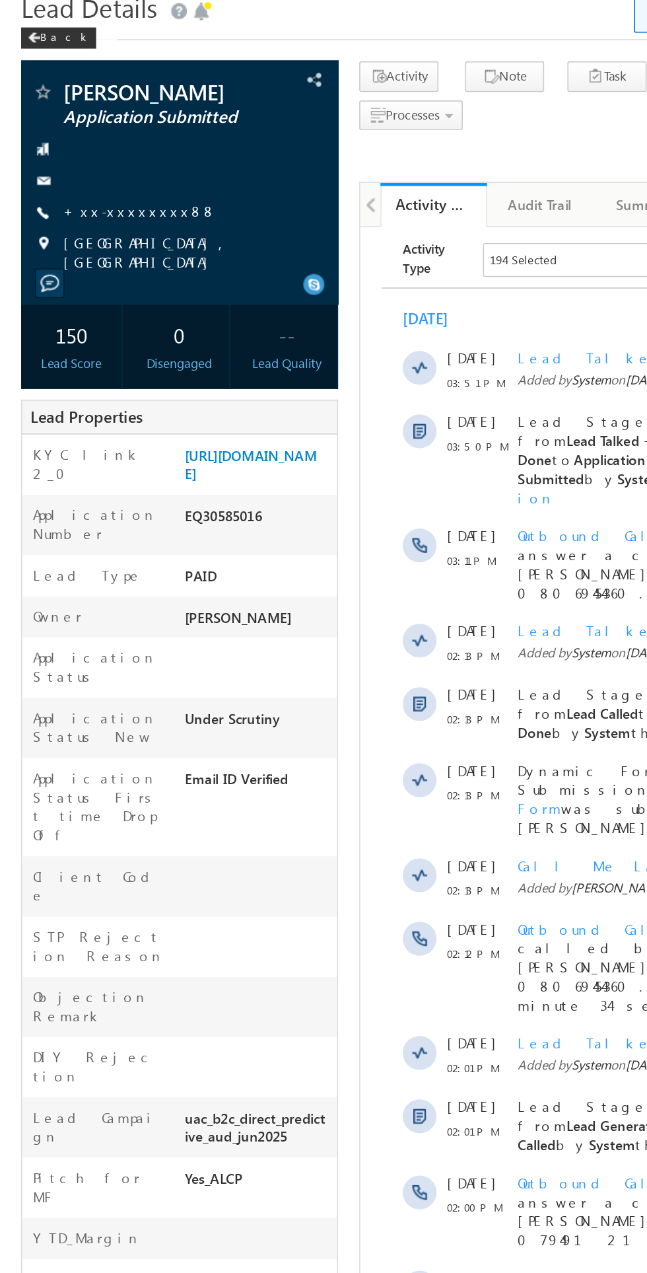
click at [88, 188] on link "+xx-xxxxxxxx88" at bounding box center [88, 185] width 96 height 11
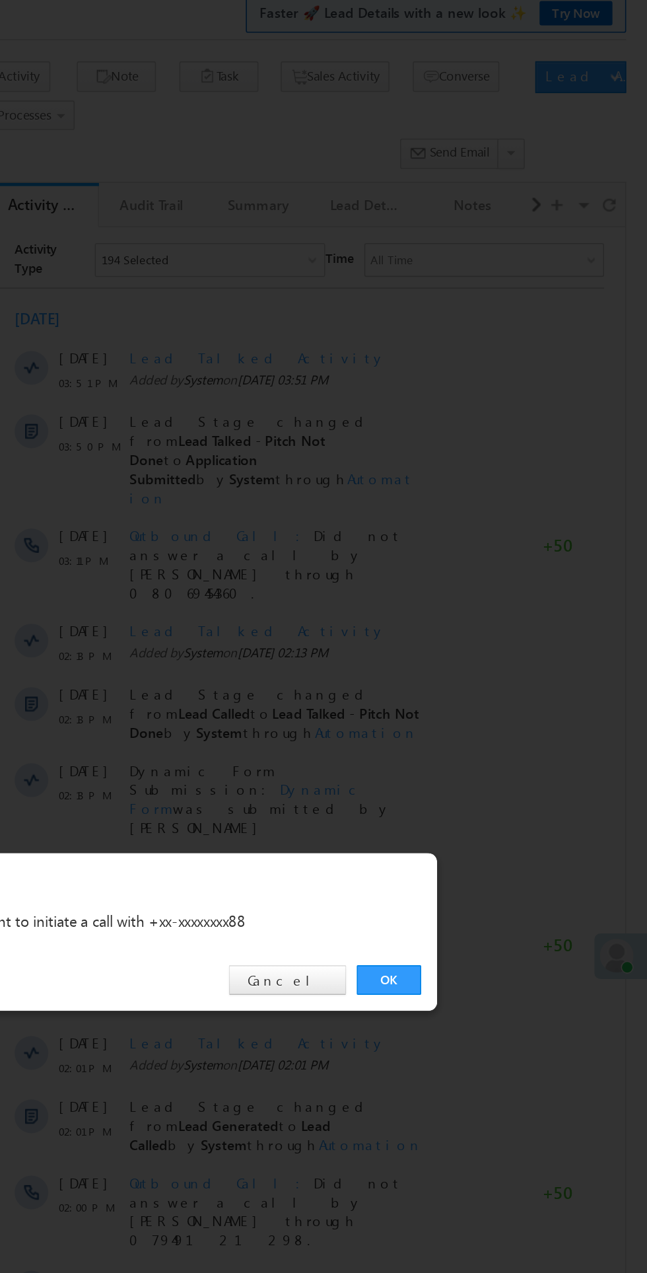
click at [486, 666] on link "OK" at bounding box center [486, 666] width 40 height 18
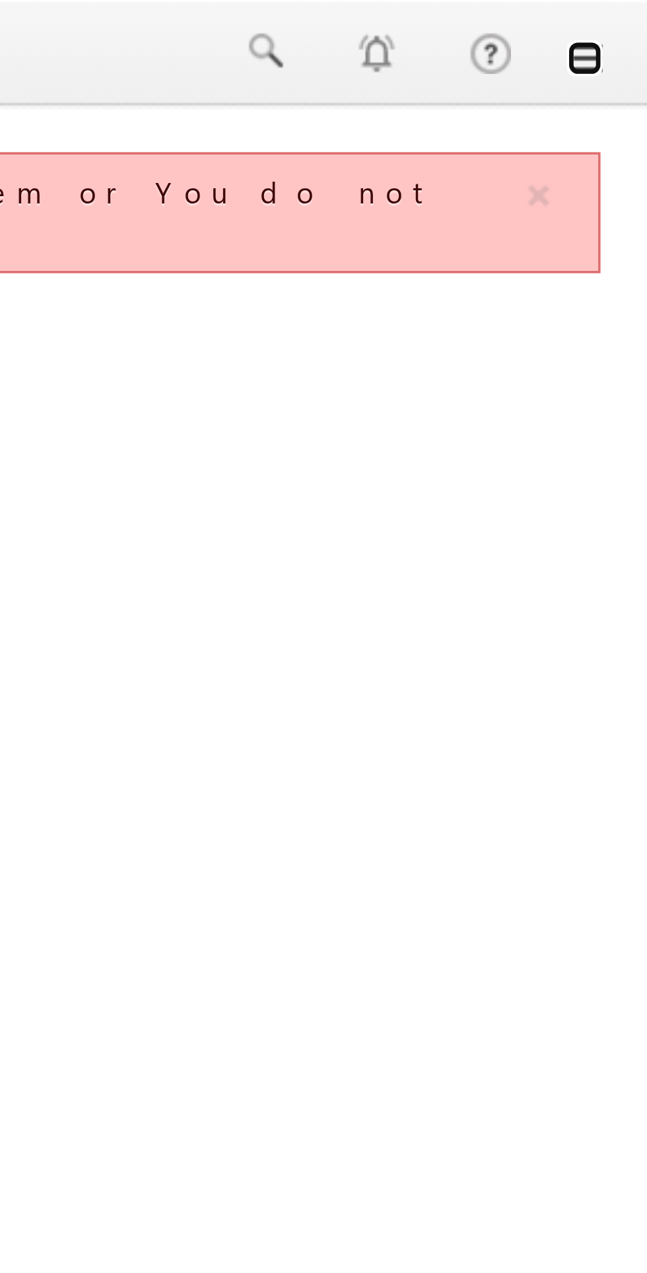
click at [631, 14] on link at bounding box center [629, 17] width 11 height 11
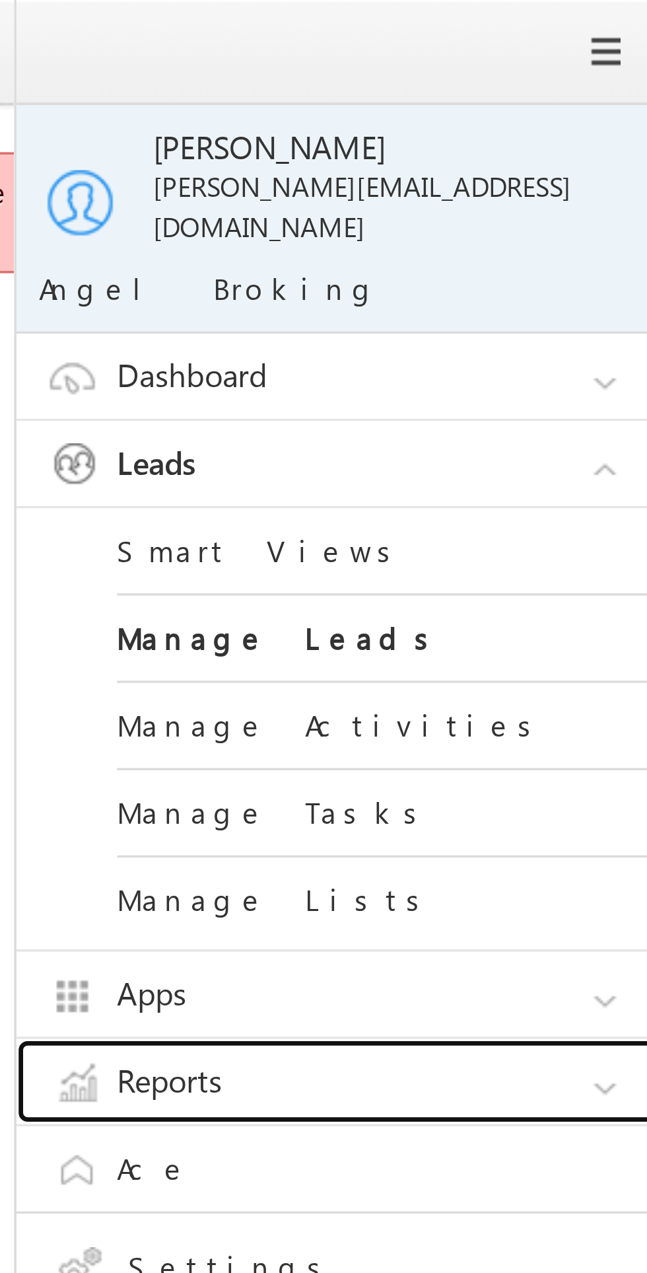
click at [520, 311] on link "Reports" at bounding box center [560, 318] width 198 height 25
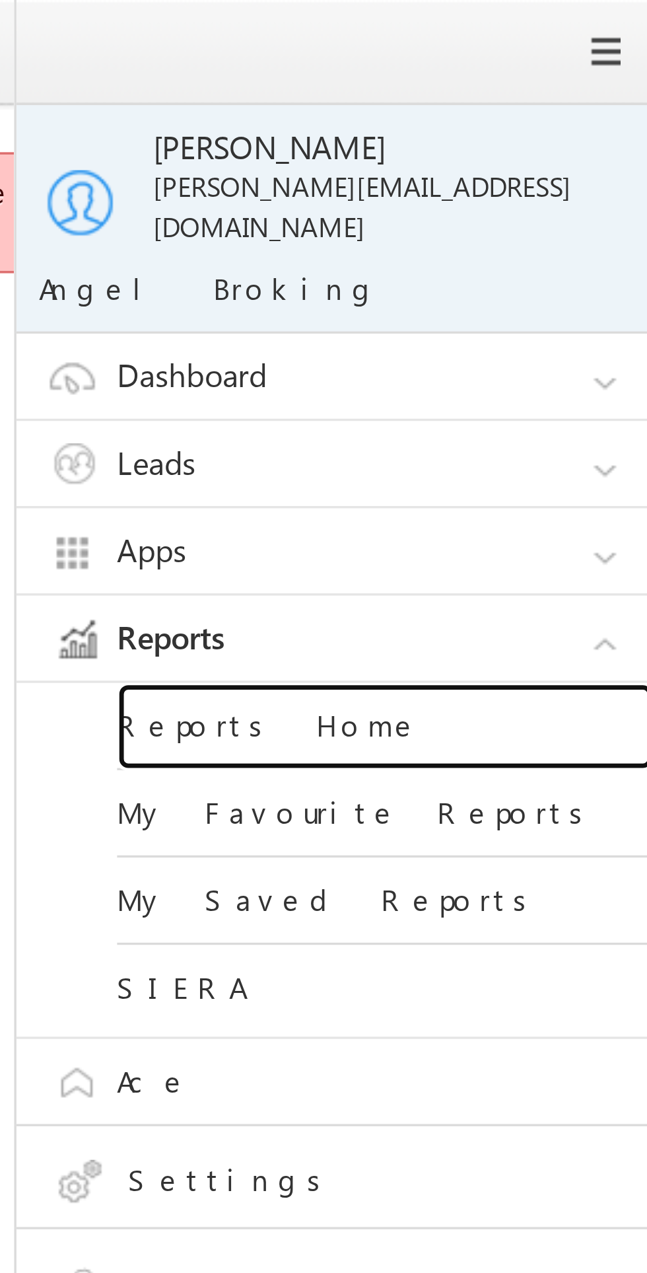
click at [534, 201] on link "Reports Home" at bounding box center [570, 214] width 159 height 26
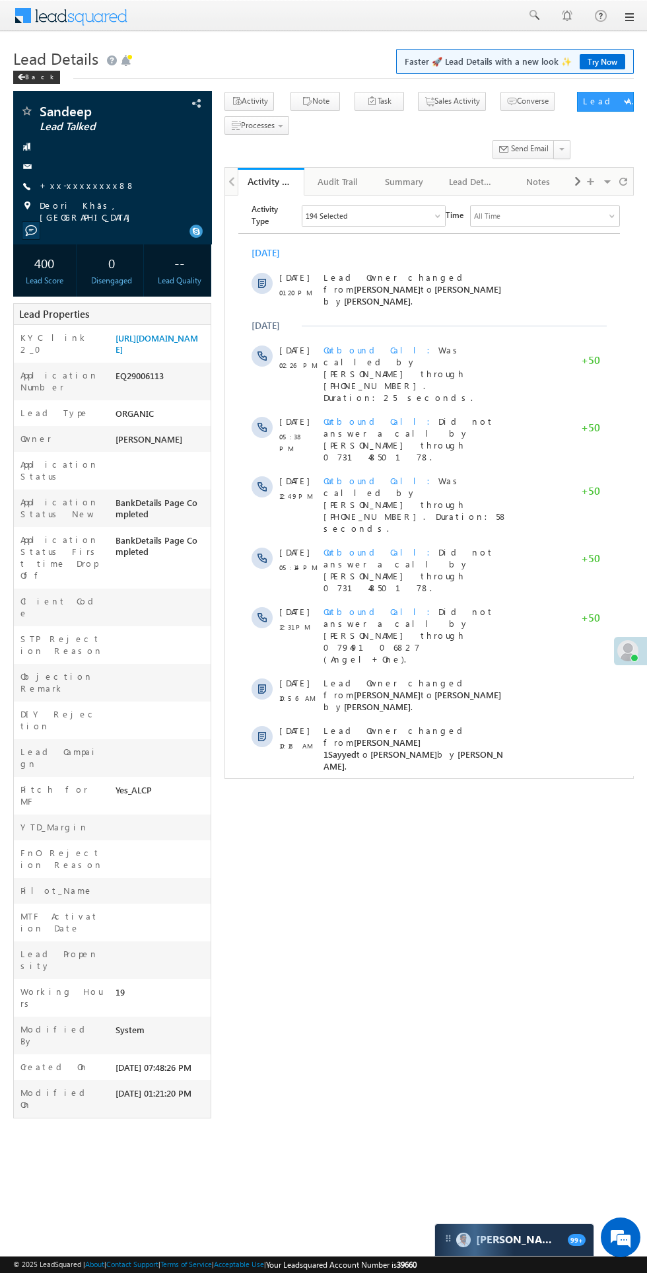
click at [396, 875] on span "Show More" at bounding box center [429, 888] width 369 height 26
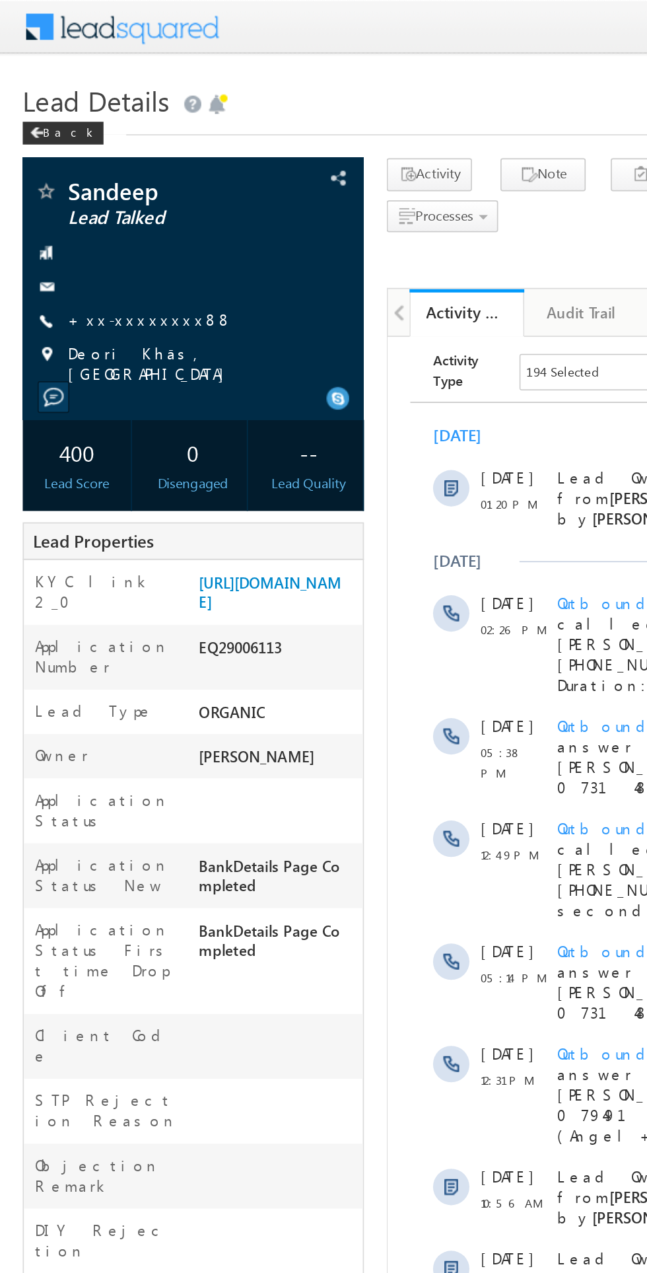
click at [89, 188] on link "+xx-xxxxxxxx88" at bounding box center [88, 185] width 96 height 11
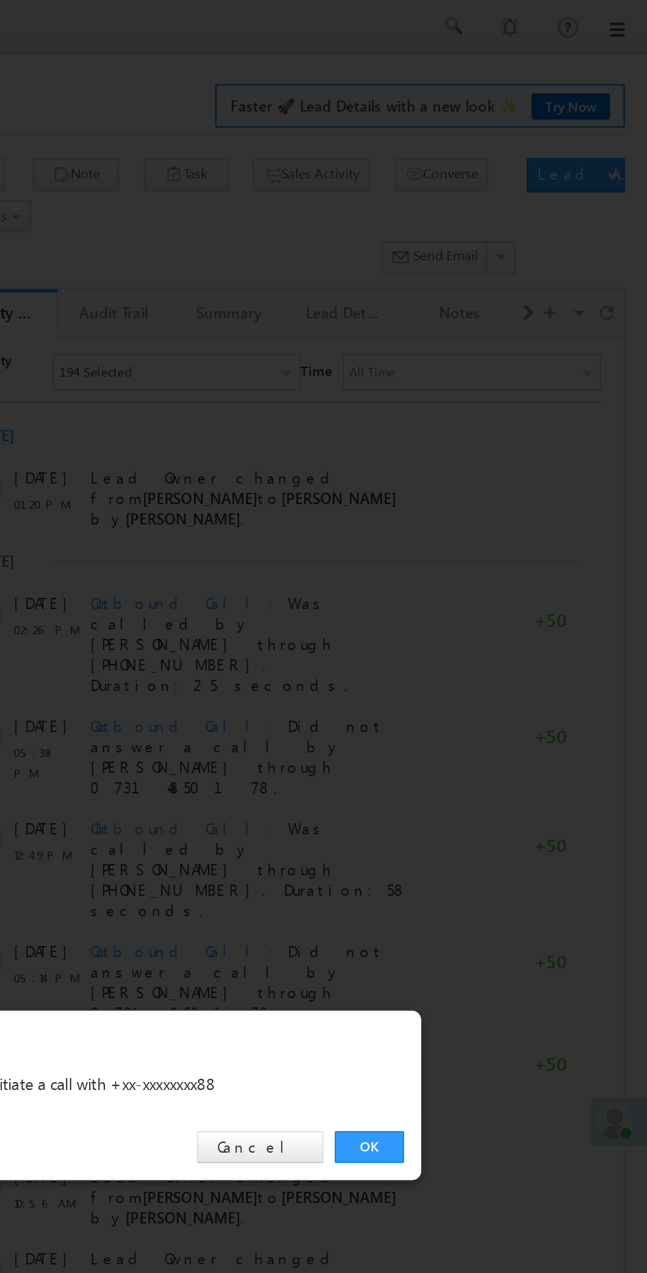
click at [470, 679] on div "OK Cancel" at bounding box center [331, 666] width 370 height 38
click at [485, 666] on link "OK" at bounding box center [486, 666] width 40 height 18
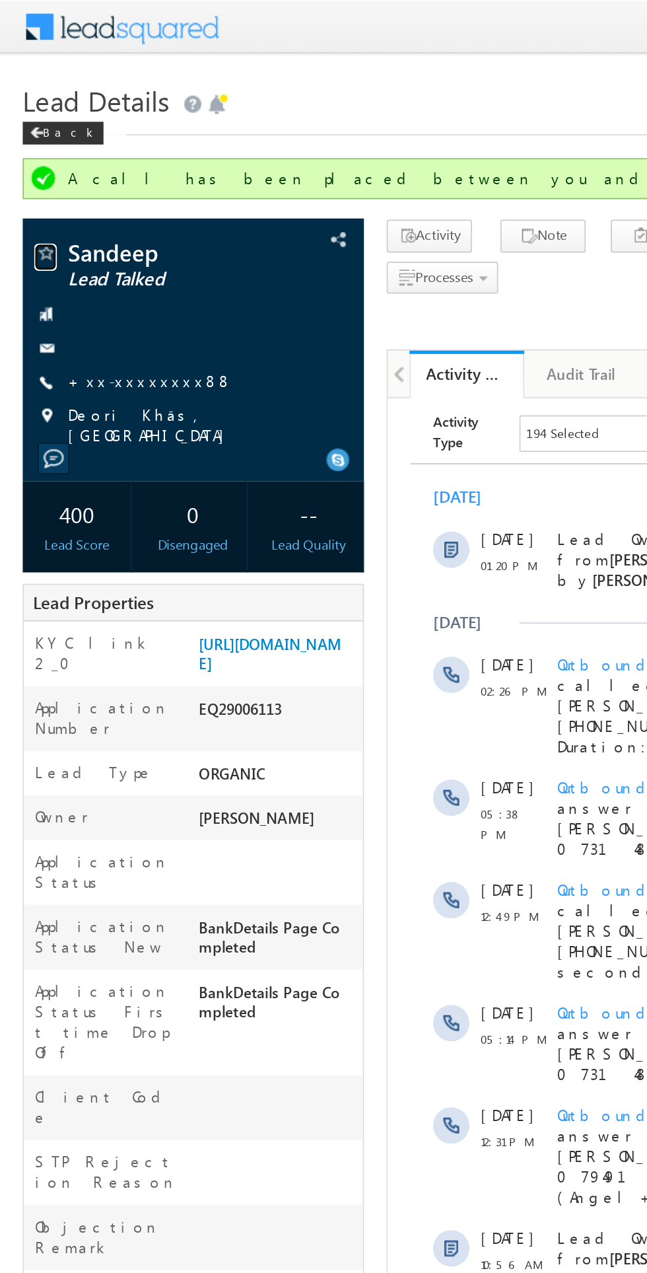
click at [25, 143] on span at bounding box center [26, 147] width 13 height 13
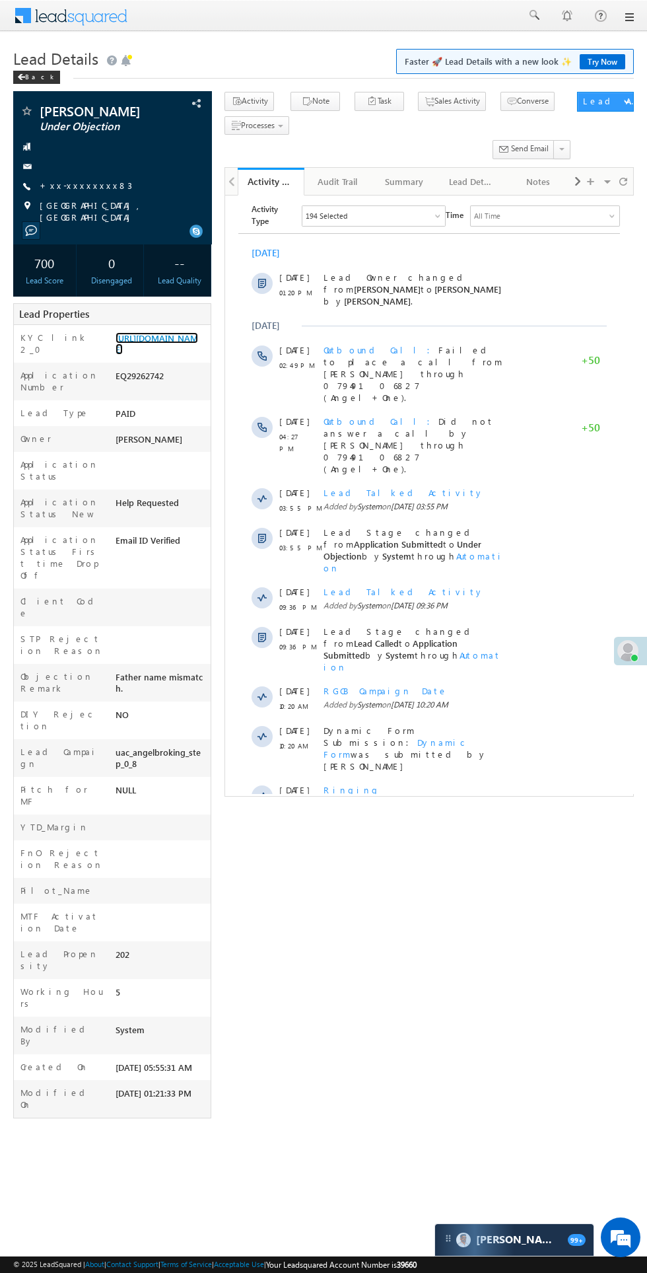
click at [162, 355] on link "https://angelbroking1-pk3em7sa.customui-test.leadsquared.com?leadId=18f7cff2-fb…" at bounding box center [157, 343] width 83 height 22
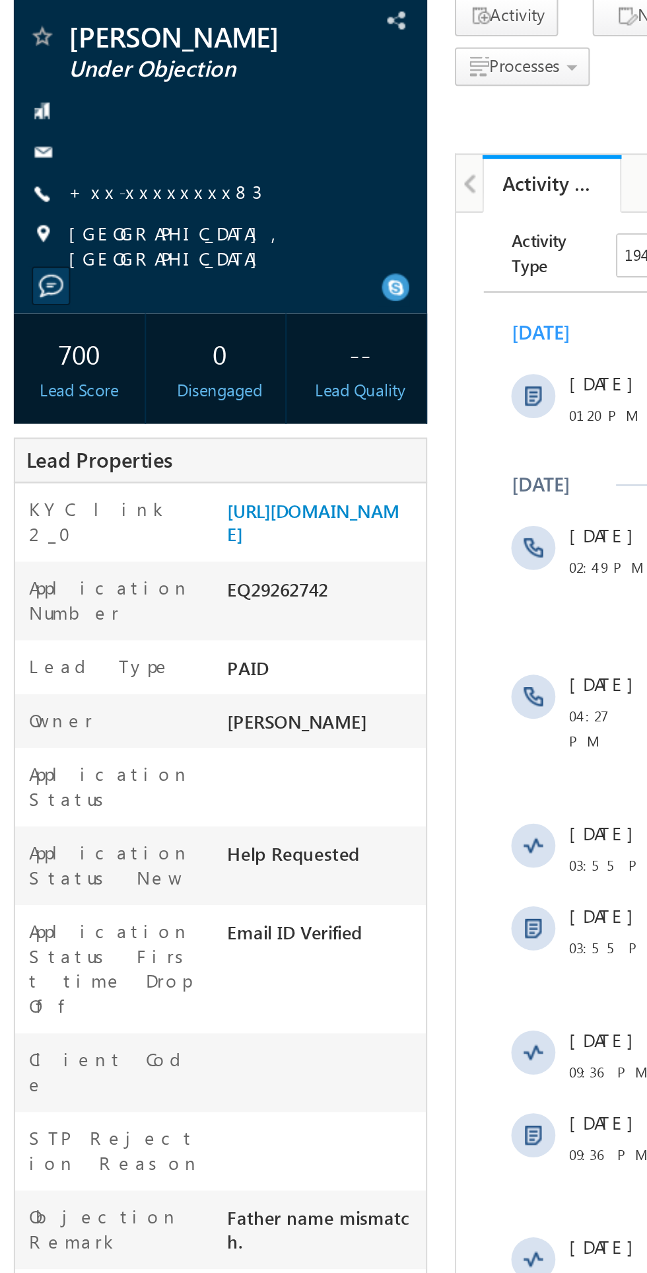
click at [87, 170] on div at bounding box center [112, 166] width 185 height 13
click at [91, 171] on div at bounding box center [112, 166] width 185 height 13
click at [83, 183] on link "+xx-xxxxxxxx83" at bounding box center [86, 185] width 92 height 11
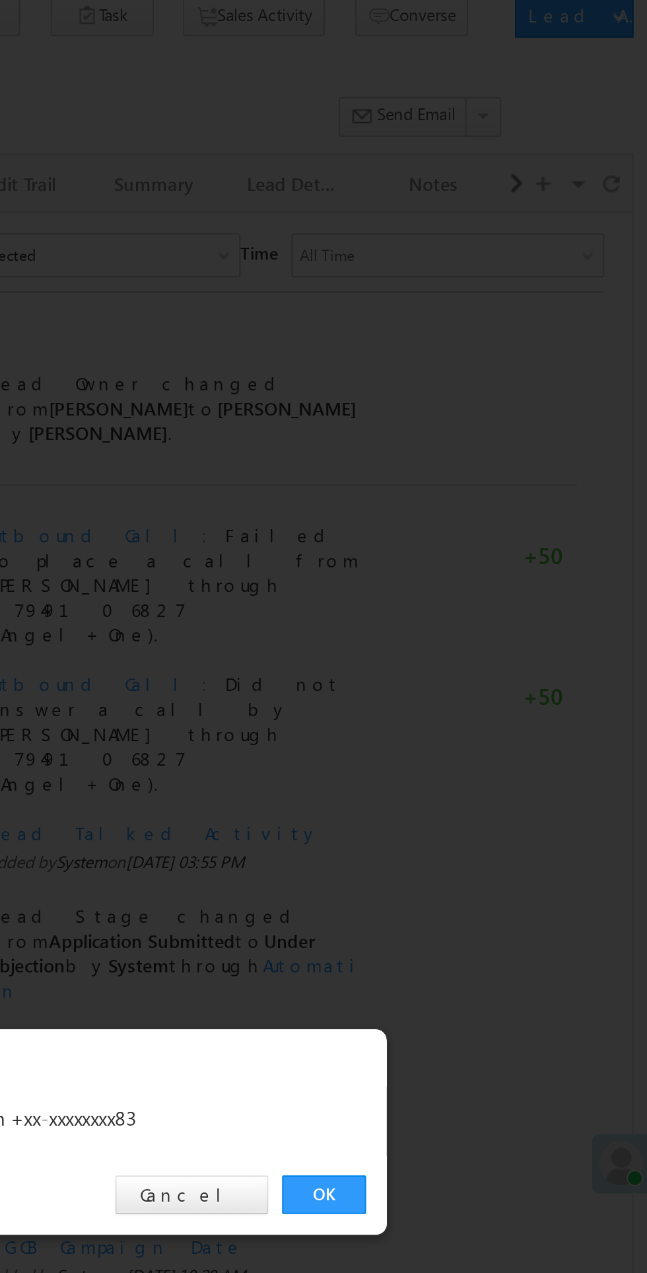
click at [496, 660] on link "OK" at bounding box center [486, 666] width 40 height 18
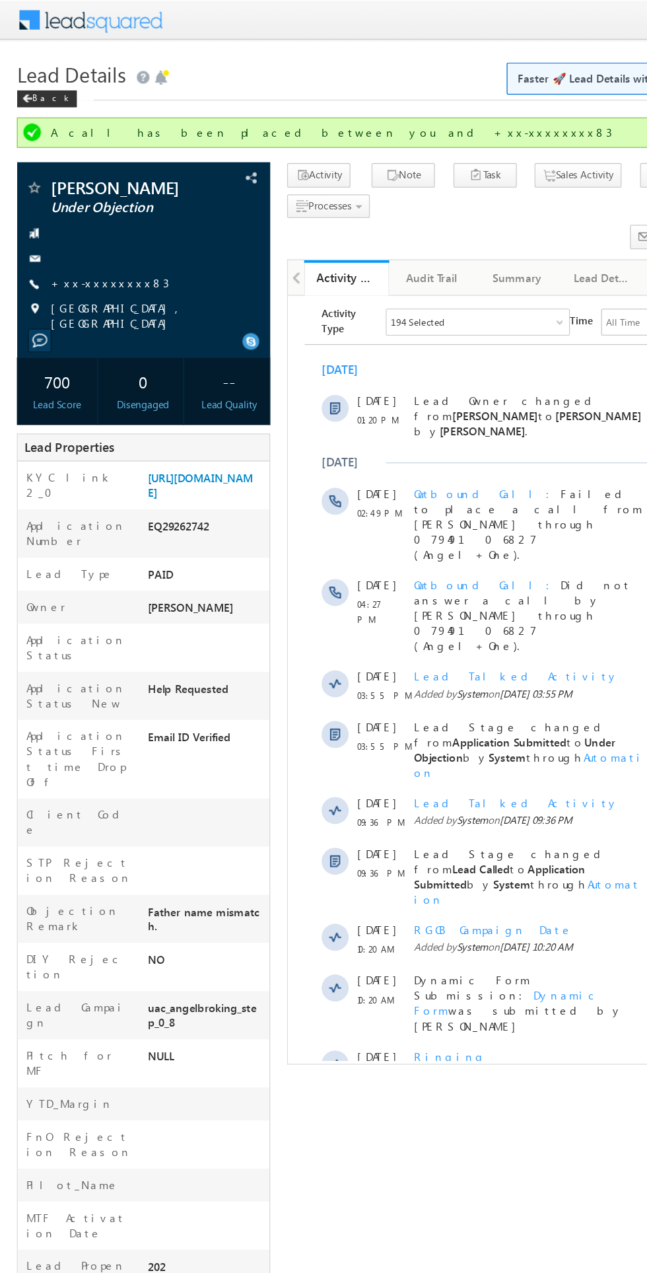
click at [92, 221] on link "+xx-xxxxxxxx83" at bounding box center [86, 220] width 92 height 11
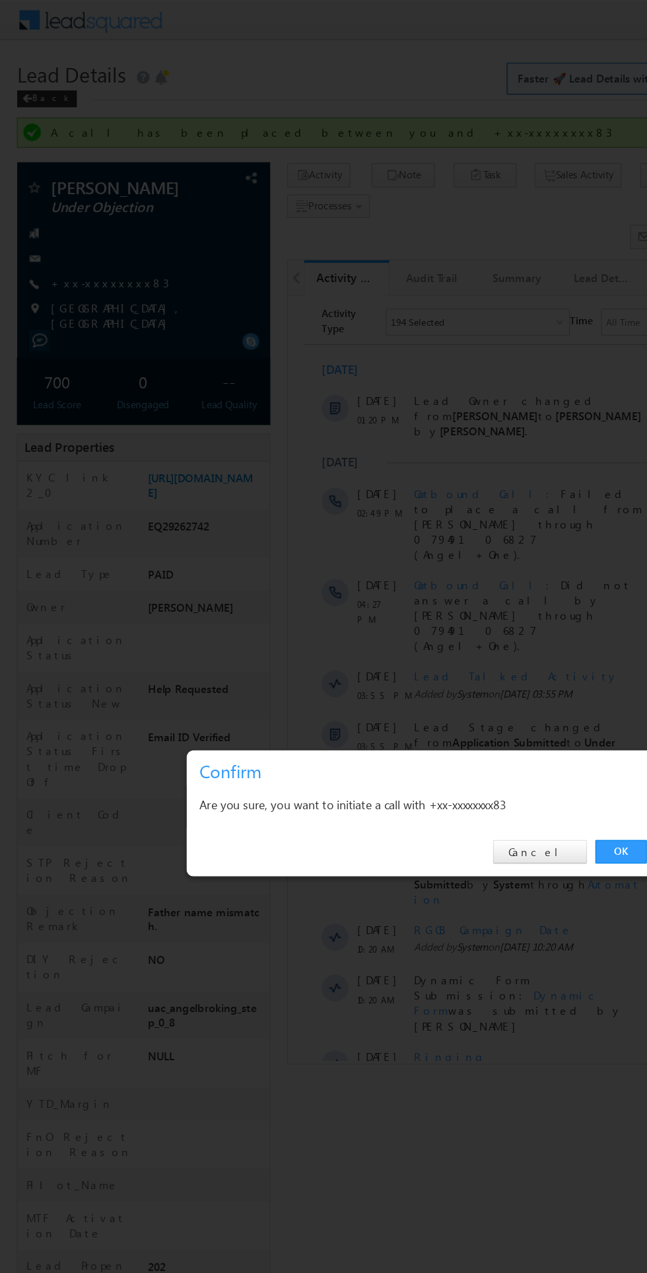
click at [483, 663] on link "OK" at bounding box center [486, 666] width 40 height 18
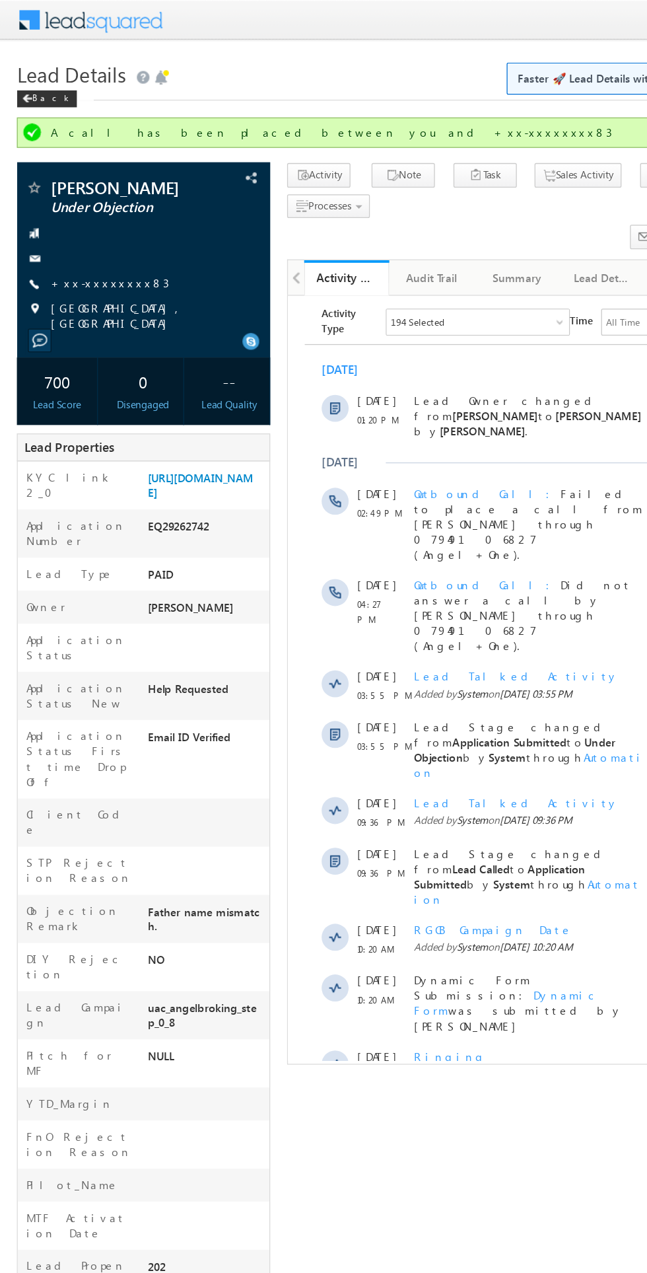
click at [20, 65] on span "Lead Details" at bounding box center [55, 58] width 85 height 21
click at [21, 77] on span at bounding box center [21, 77] width 8 height 7
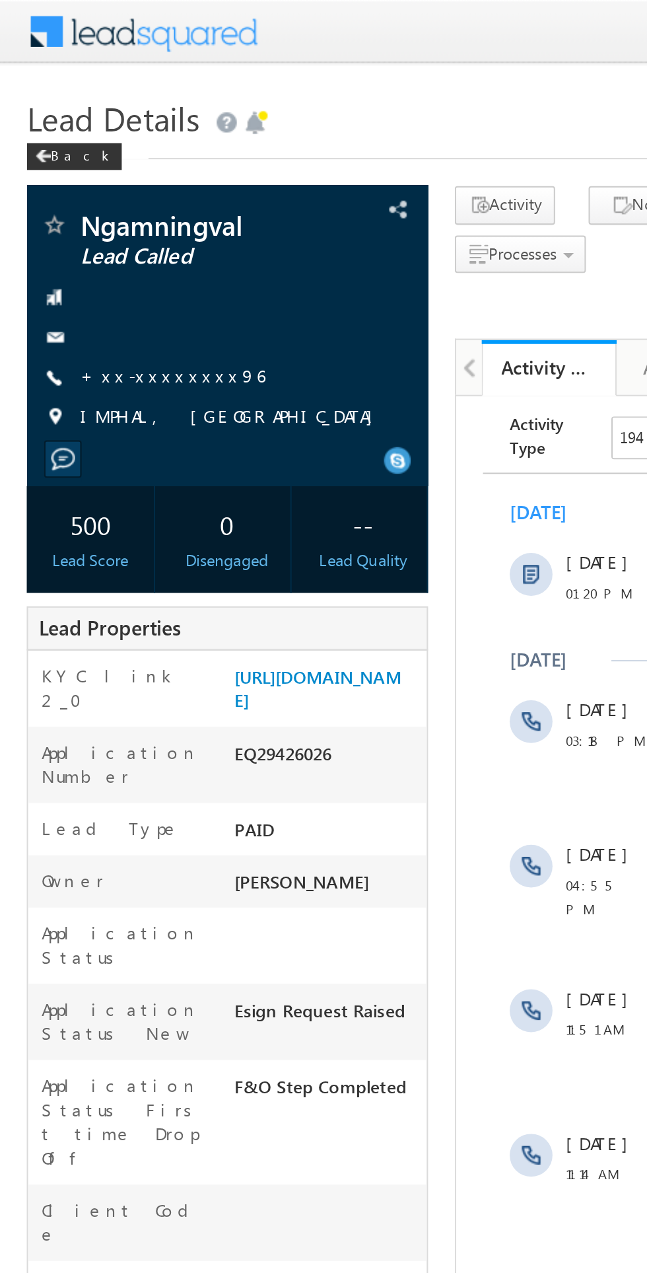
click at [87, 187] on link "+xx-xxxxxxxx96" at bounding box center [85, 185] width 91 height 11
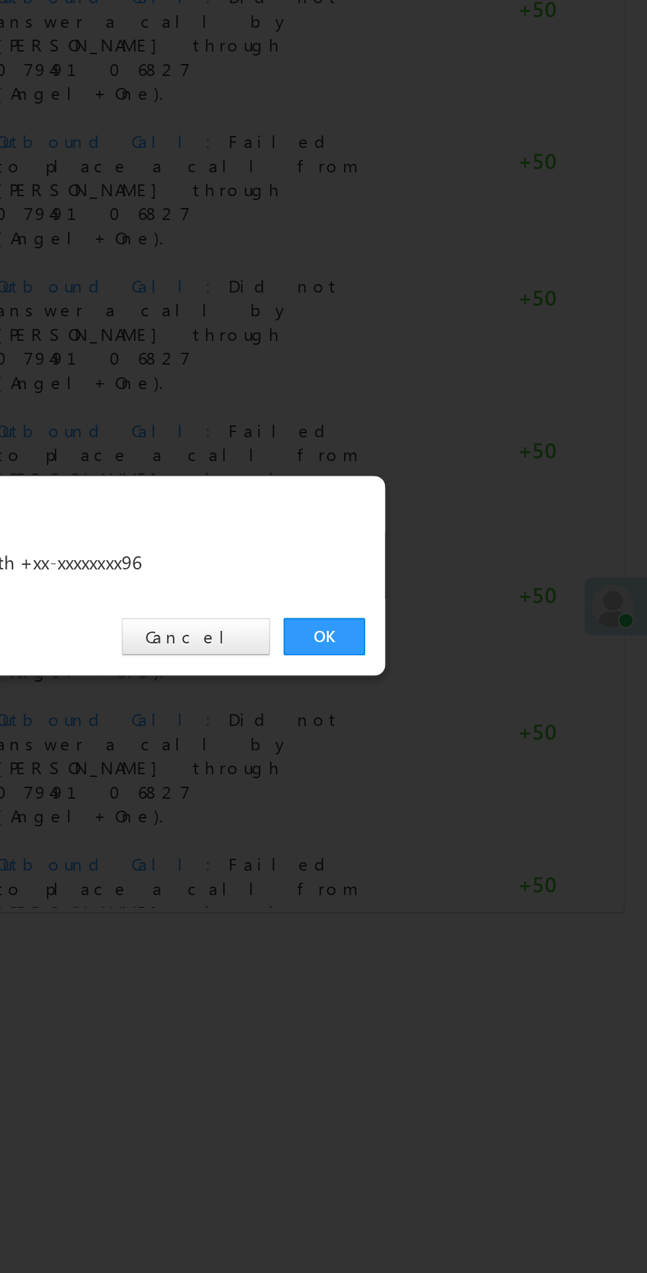
click at [489, 668] on link "OK" at bounding box center [486, 666] width 40 height 18
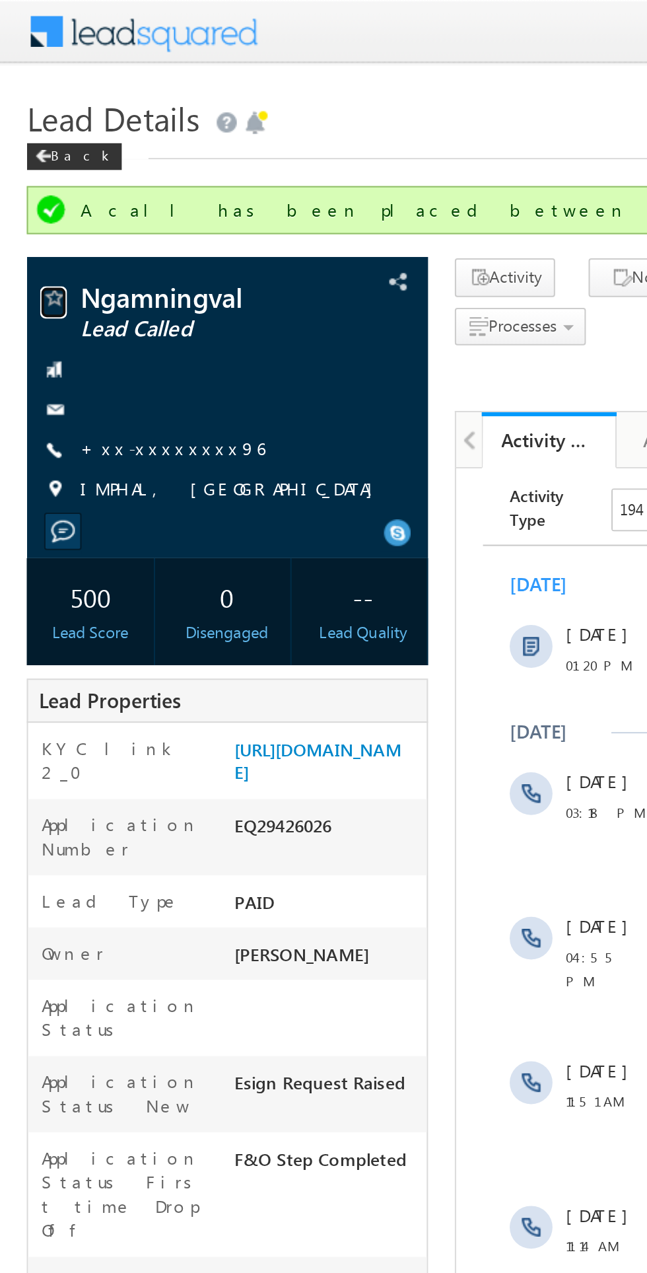
click at [28, 150] on span at bounding box center [26, 147] width 13 height 13
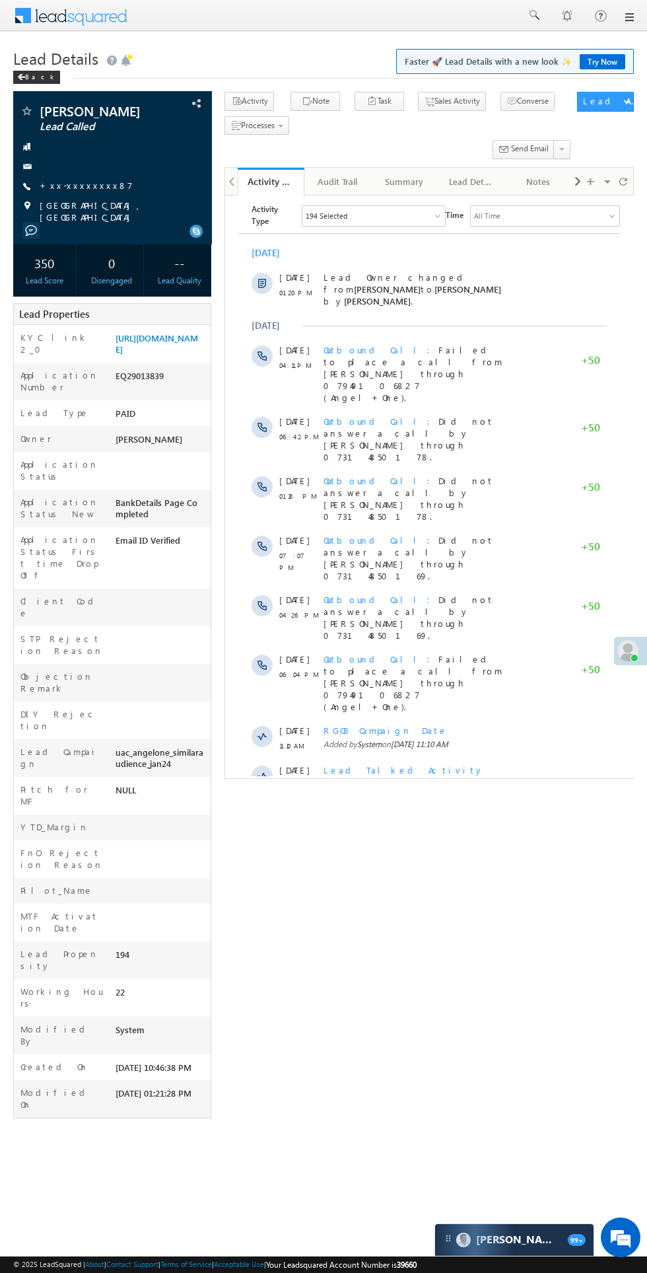
click at [427, 855] on span "Show More" at bounding box center [435, 868] width 70 height 26
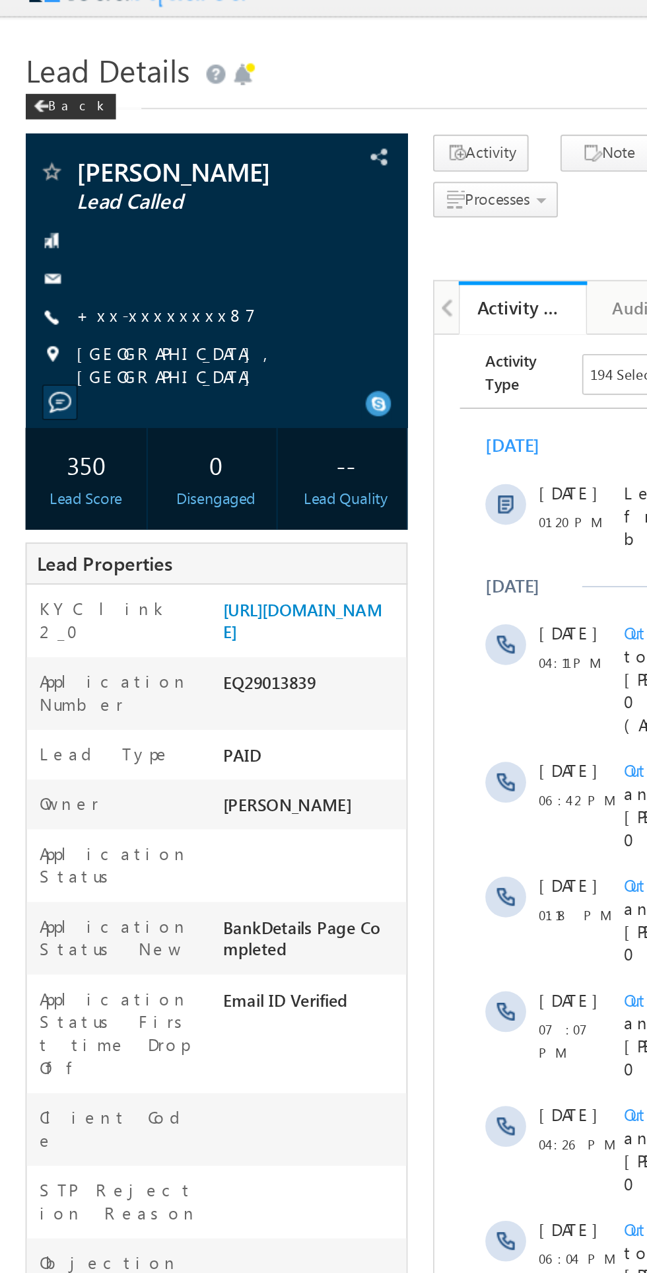
click at [85, 187] on link "+xx-xxxxxxxx87" at bounding box center [86, 185] width 93 height 11
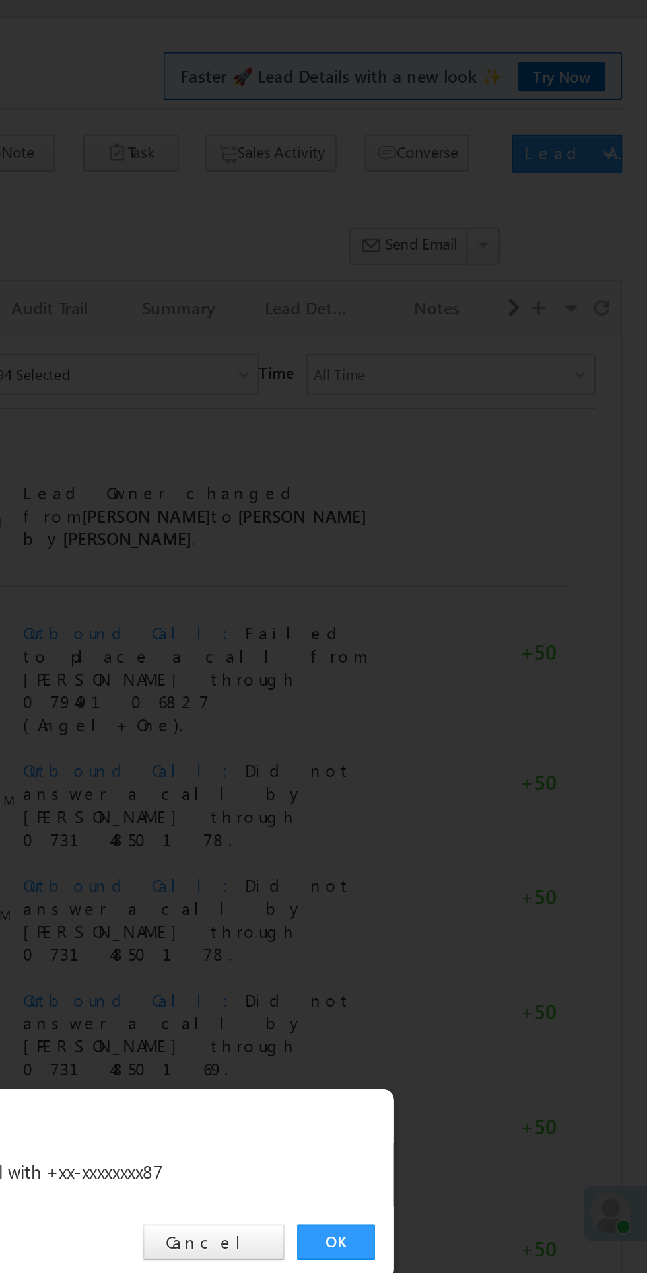
click at [484, 662] on link "OK" at bounding box center [486, 666] width 40 height 18
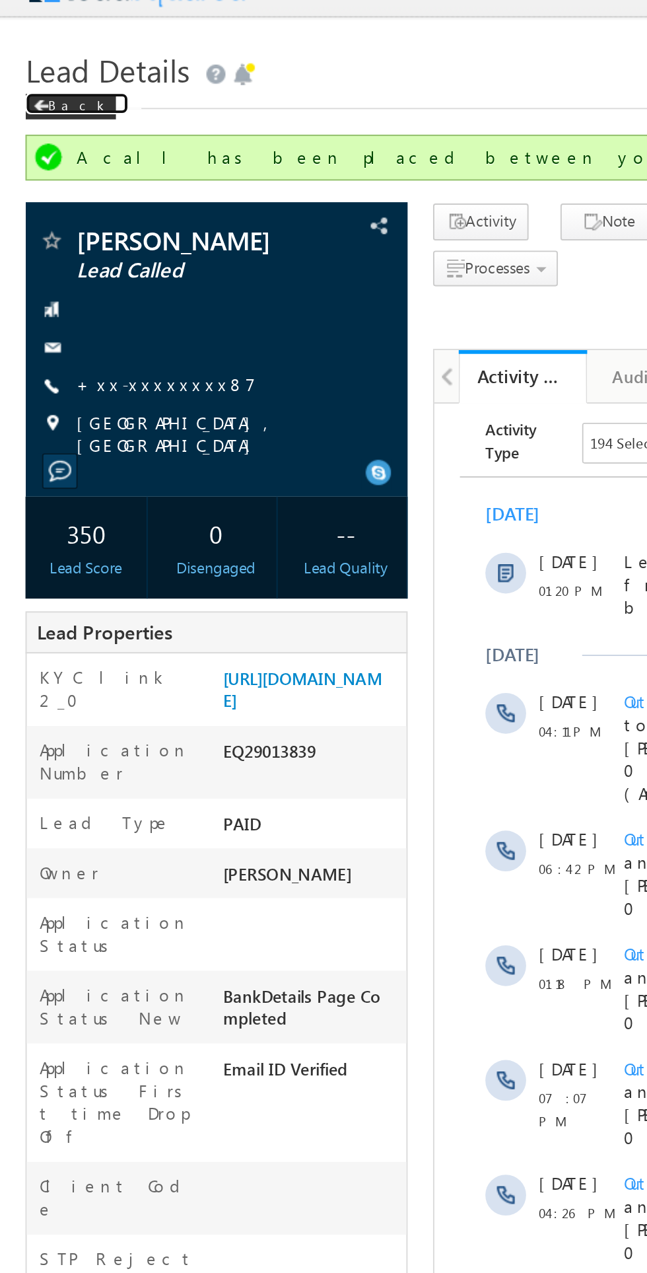
click at [44, 79] on div "Back" at bounding box center [36, 77] width 47 height 13
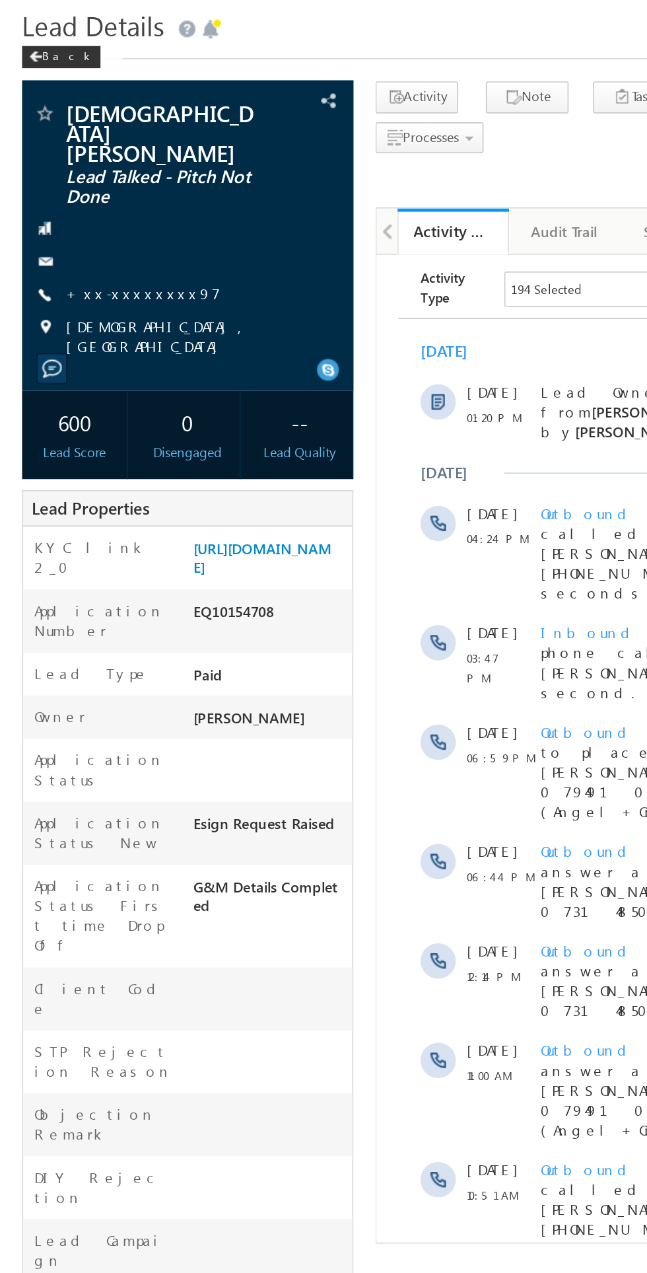
click at [88, 213] on link "+xx-xxxxxxxx97" at bounding box center [86, 218] width 92 height 11
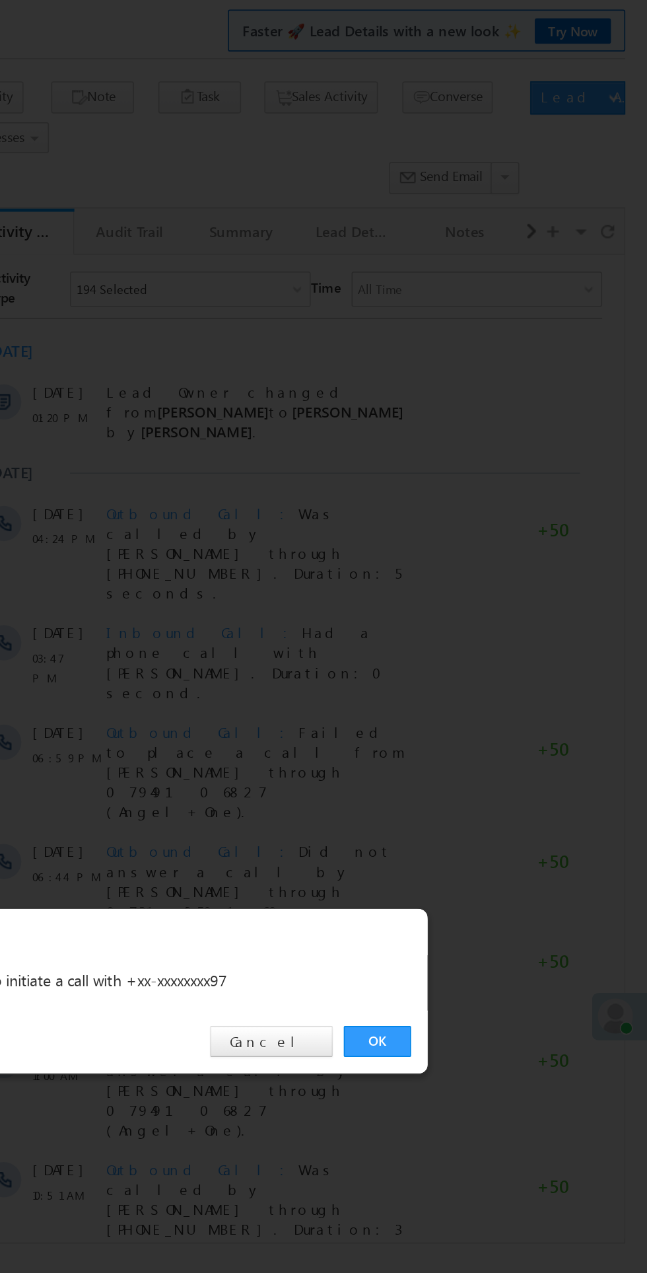
click at [482, 675] on div "OK Cancel" at bounding box center [331, 666] width 370 height 38
click at [486, 667] on link "OK" at bounding box center [486, 666] width 40 height 18
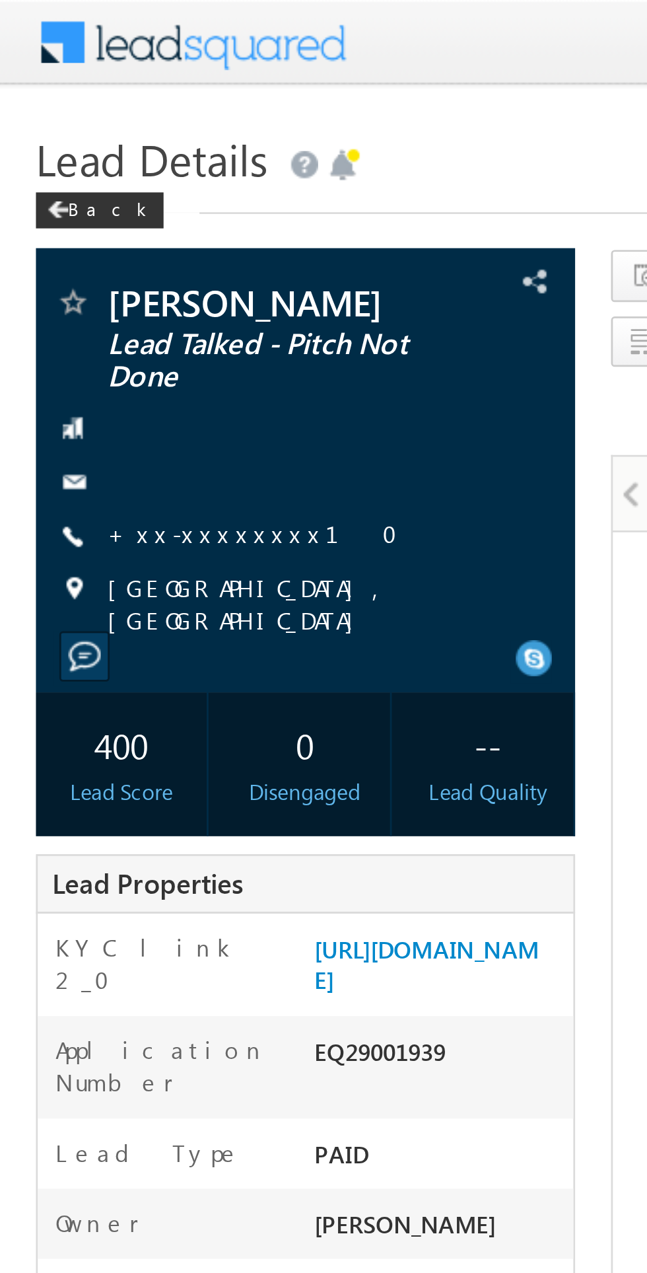
click at [77, 193] on link "+xx-xxxxxxxx10" at bounding box center [97, 195] width 115 height 11
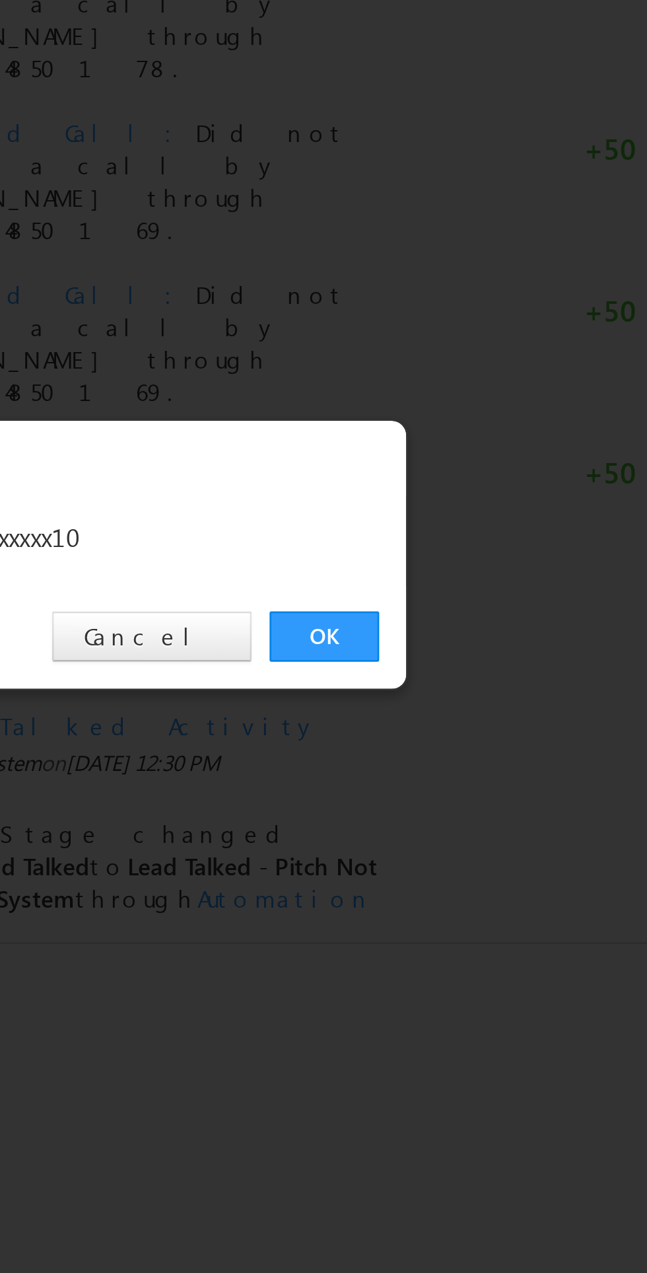
click at [491, 665] on link "OK" at bounding box center [486, 666] width 40 height 18
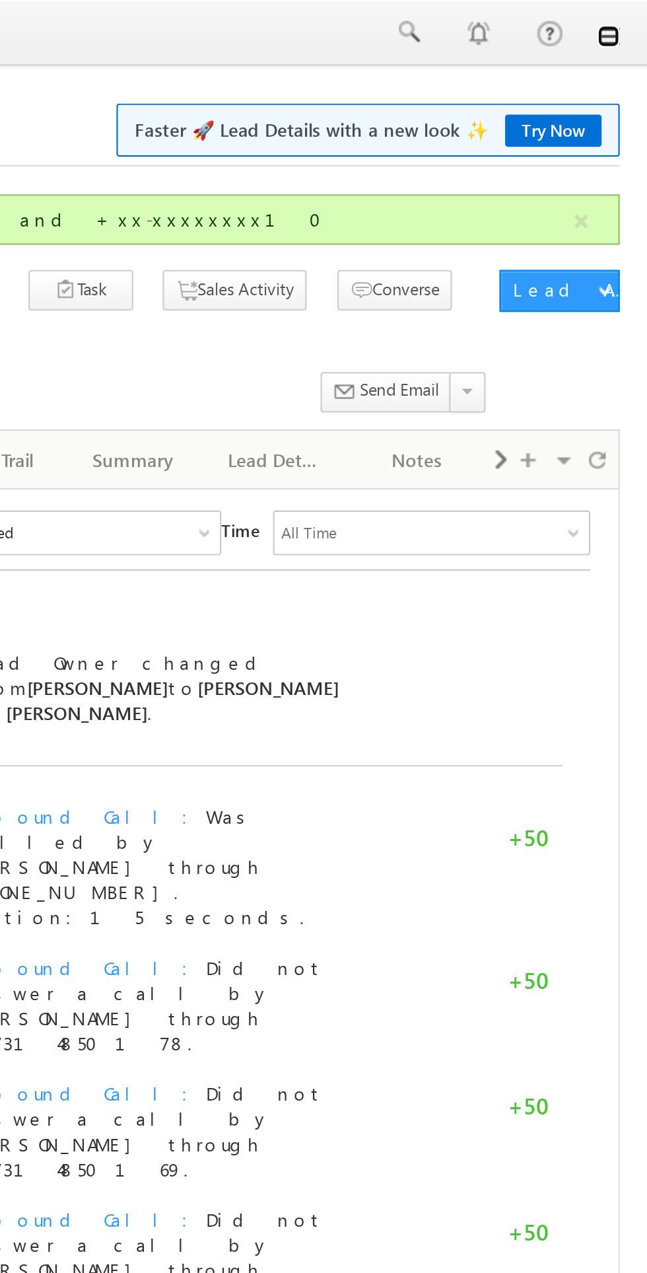
click at [630, 13] on link at bounding box center [629, 17] width 11 height 11
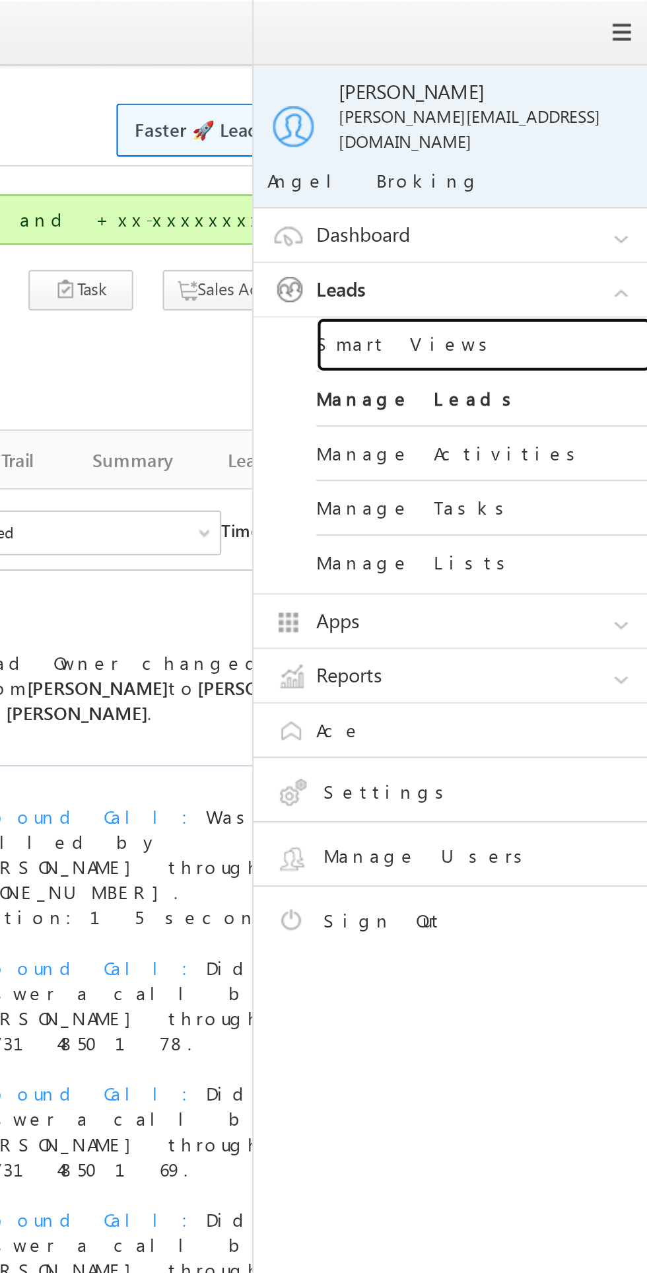
click at [515, 150] on link "Smart Views" at bounding box center [570, 163] width 159 height 26
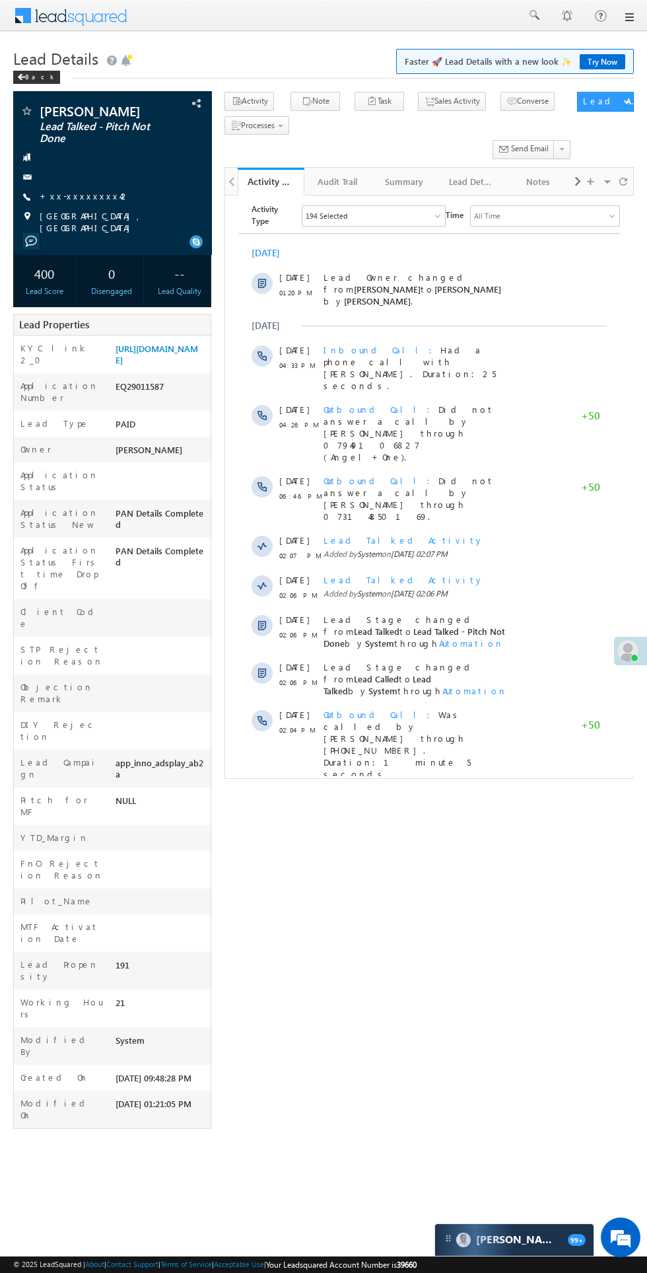
click at [67, 191] on link "+xx-xxxxxxxx42" at bounding box center [85, 195] width 90 height 11
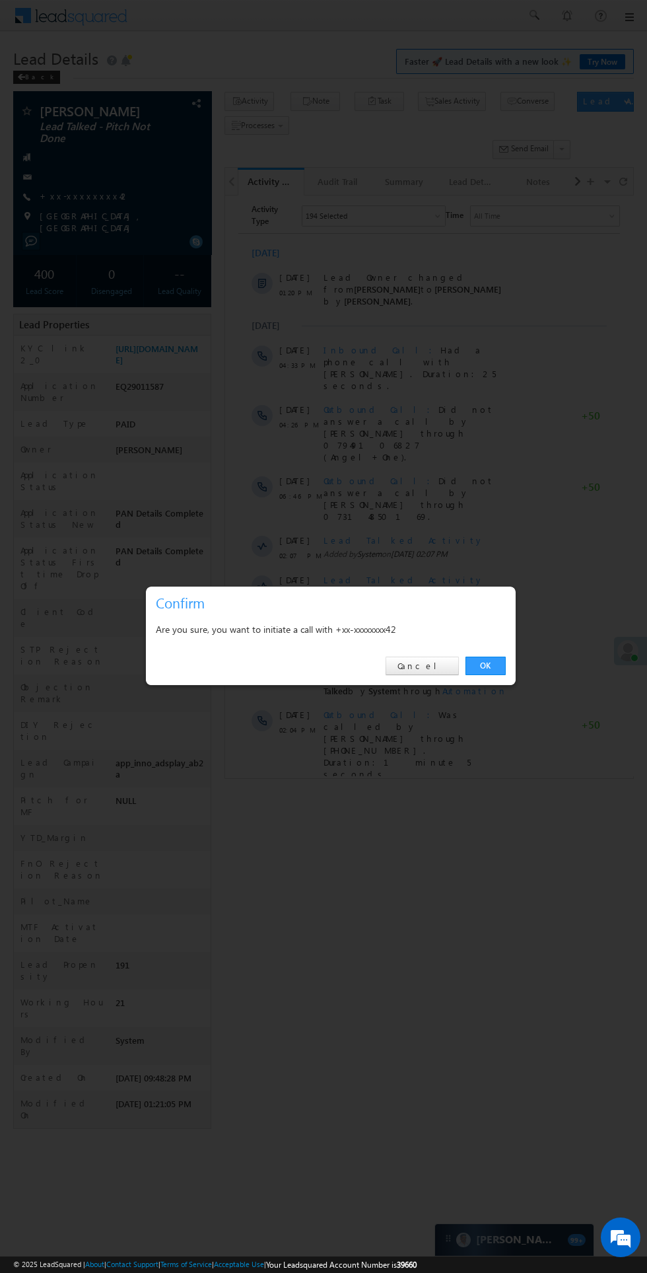
click at [486, 666] on link "OK" at bounding box center [486, 666] width 40 height 18
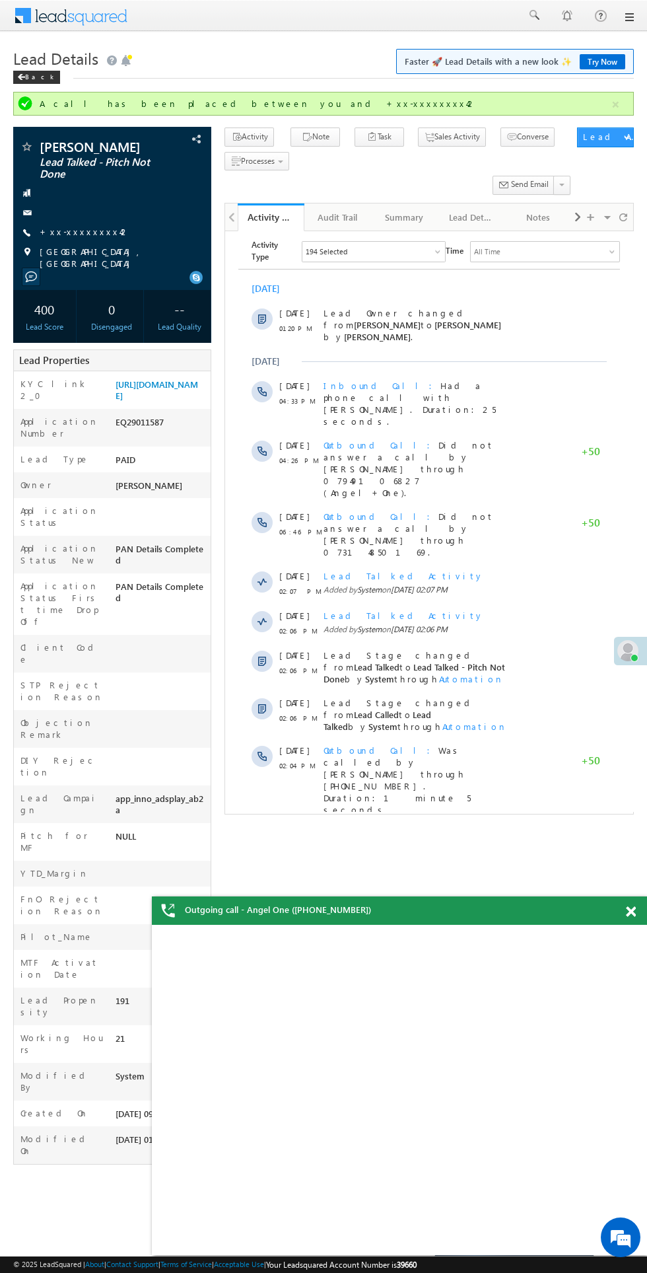
click at [400, 900] on span at bounding box center [394, 906] width 12 height 13
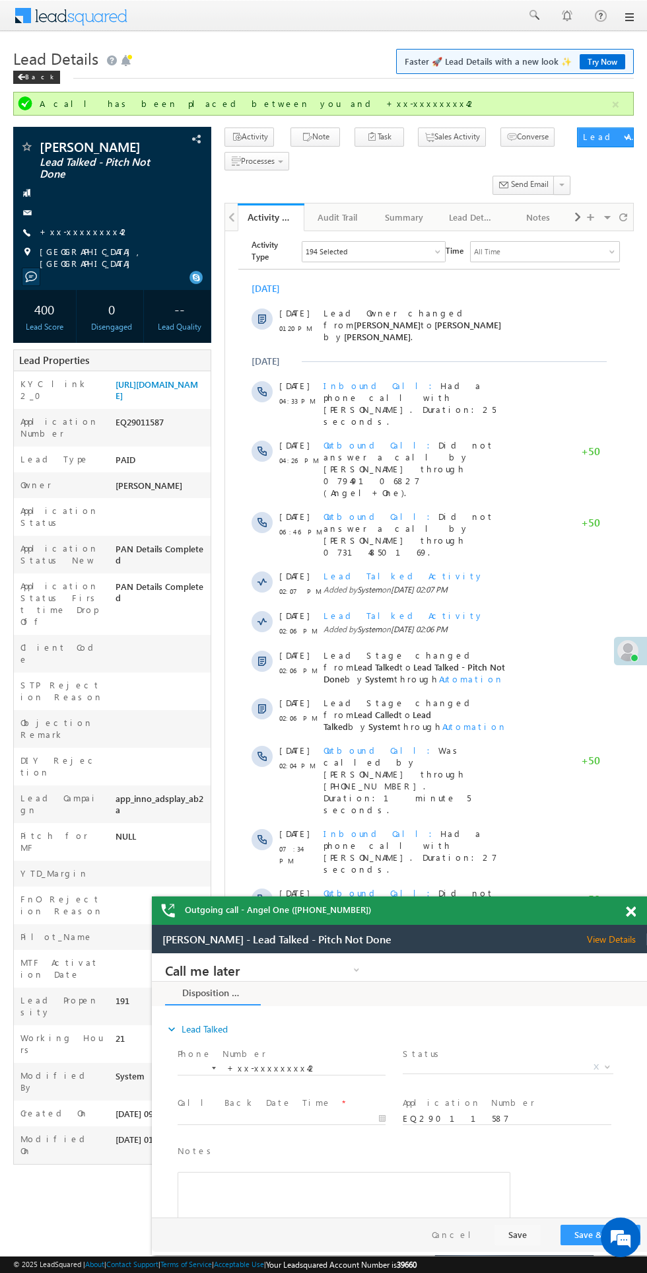
click at [63, 234] on link "+xx-xxxxxxxx42" at bounding box center [85, 231] width 90 height 11
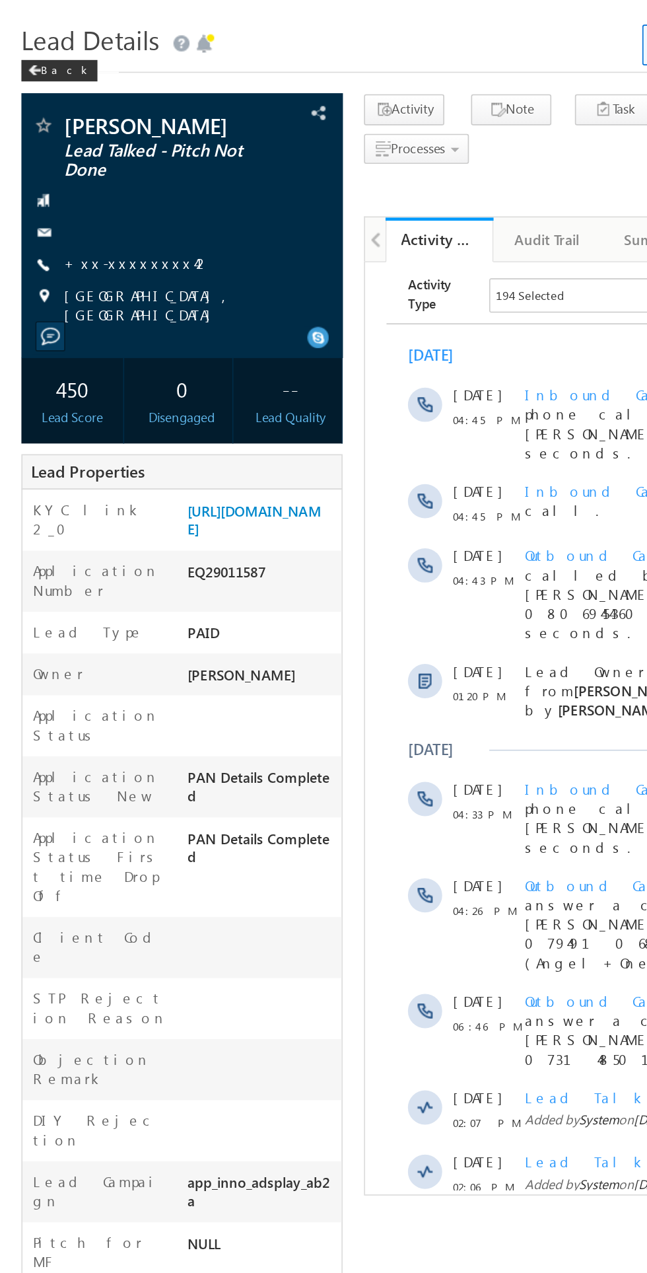
click at [68, 195] on link "+xx-xxxxxxxx42" at bounding box center [85, 195] width 90 height 11
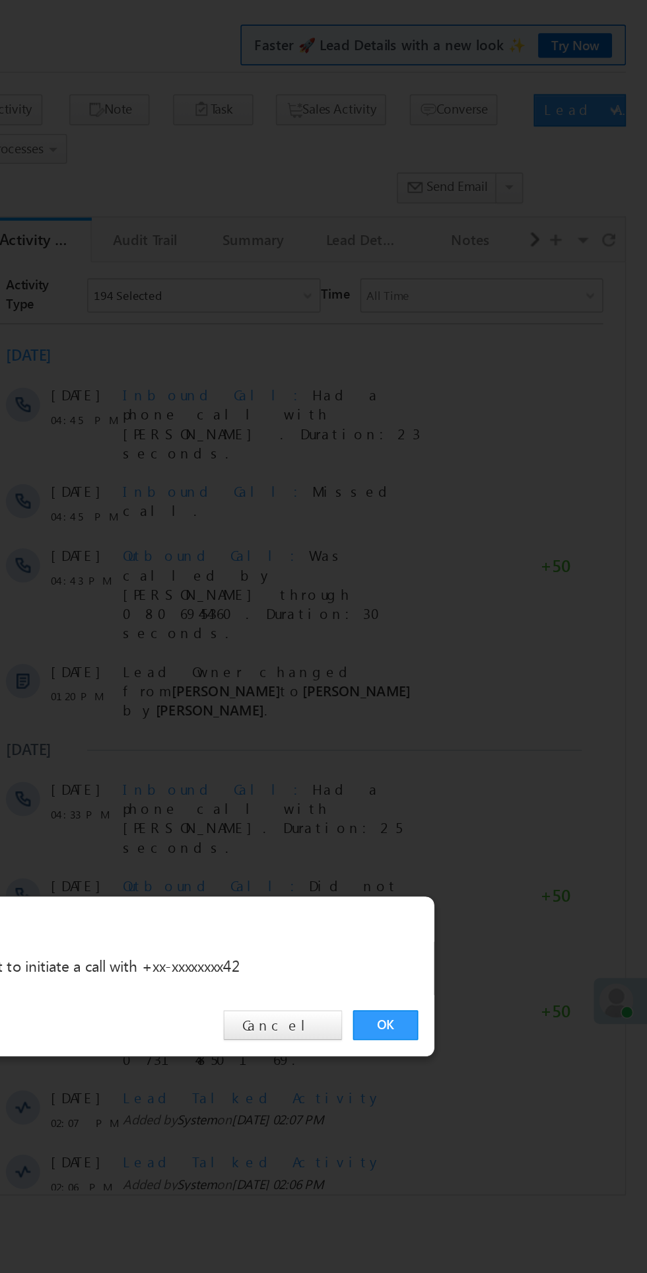
click at [489, 665] on link "OK" at bounding box center [486, 666] width 40 height 18
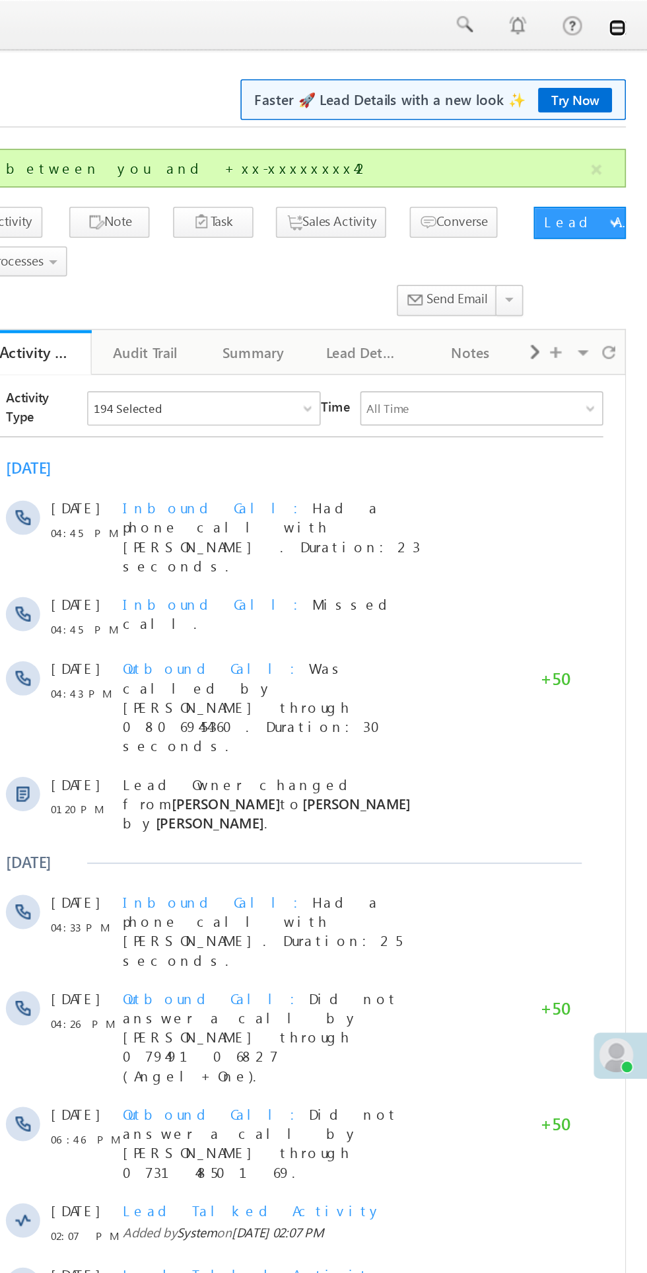
click at [629, 17] on link at bounding box center [629, 17] width 11 height 11
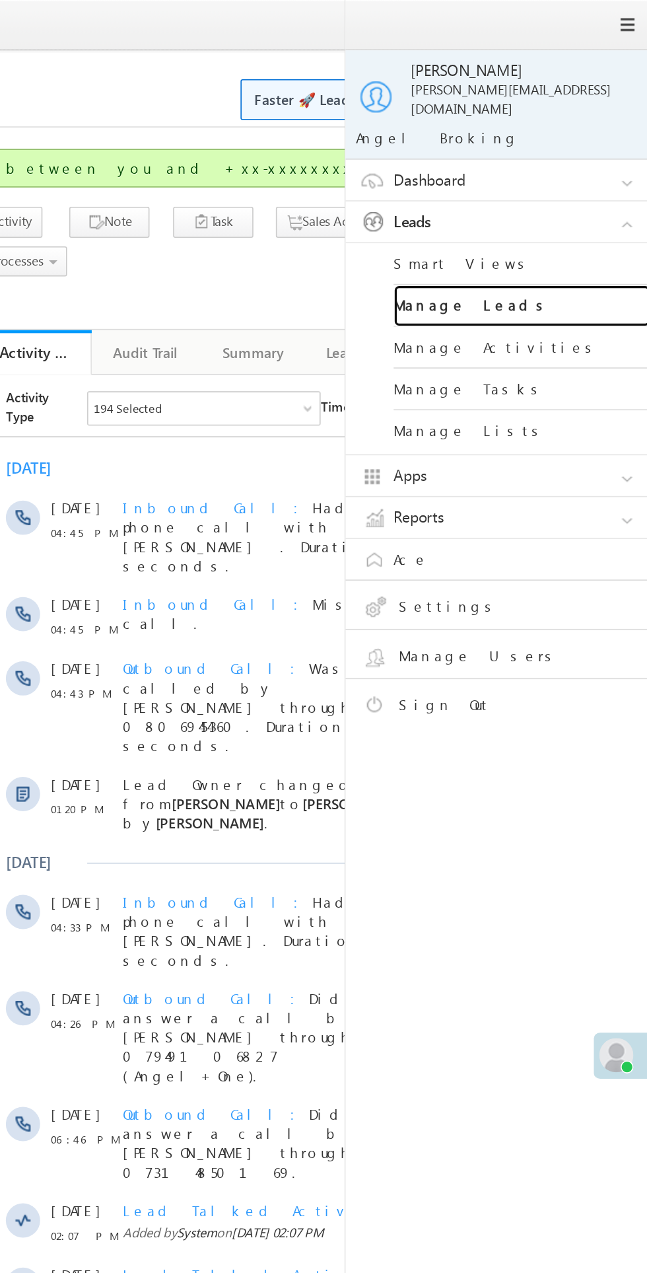
click at [565, 178] on link "Manage Leads" at bounding box center [570, 189] width 159 height 26
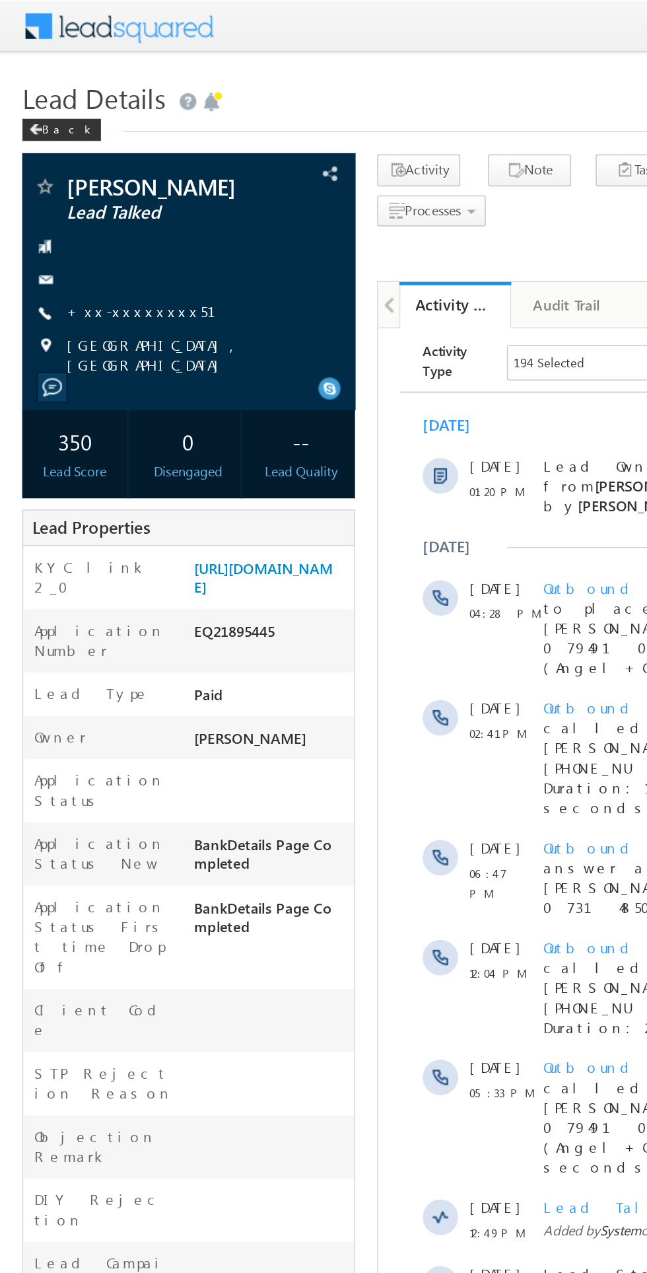
click at [86, 185] on link "+xx-xxxxxxxx51" at bounding box center [92, 185] width 105 height 11
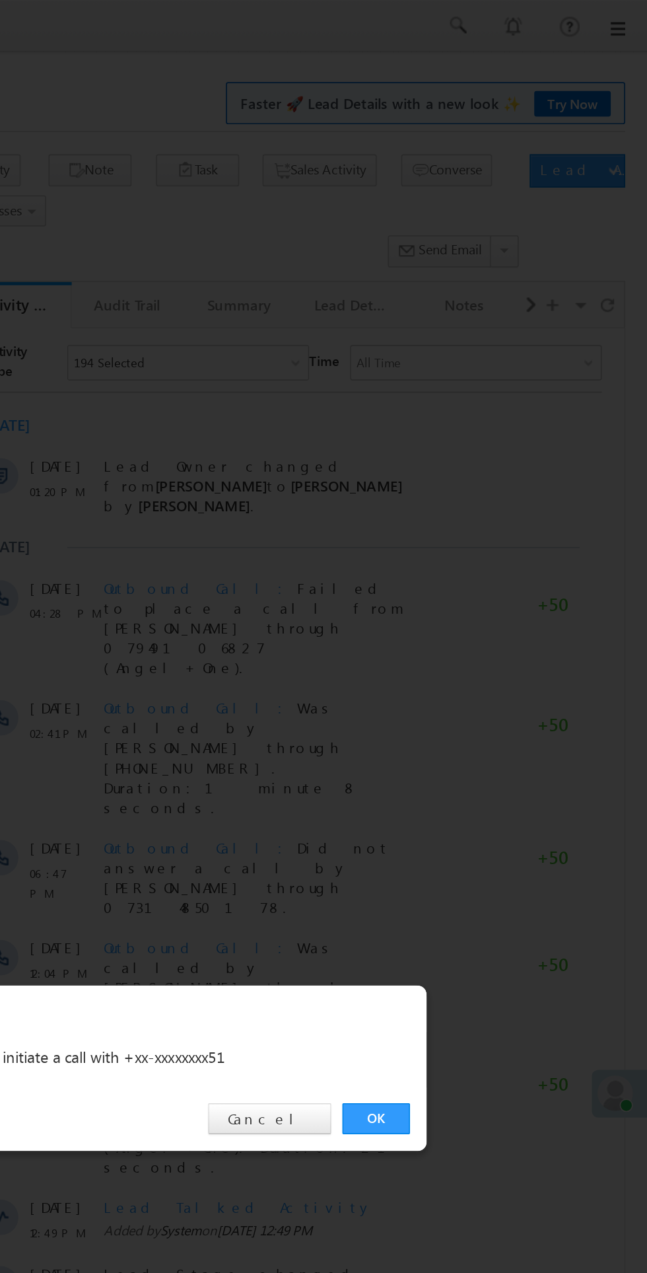
click at [468, 673] on link "OK" at bounding box center [486, 666] width 40 height 18
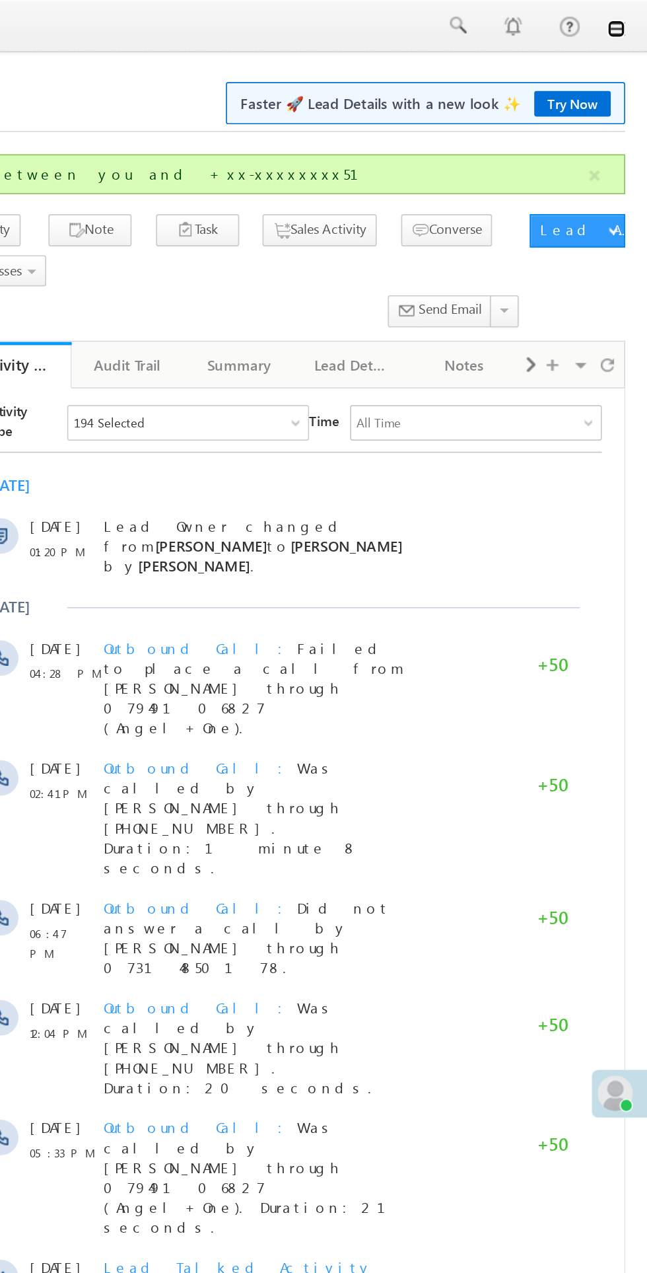
click at [630, 17] on link at bounding box center [629, 17] width 11 height 11
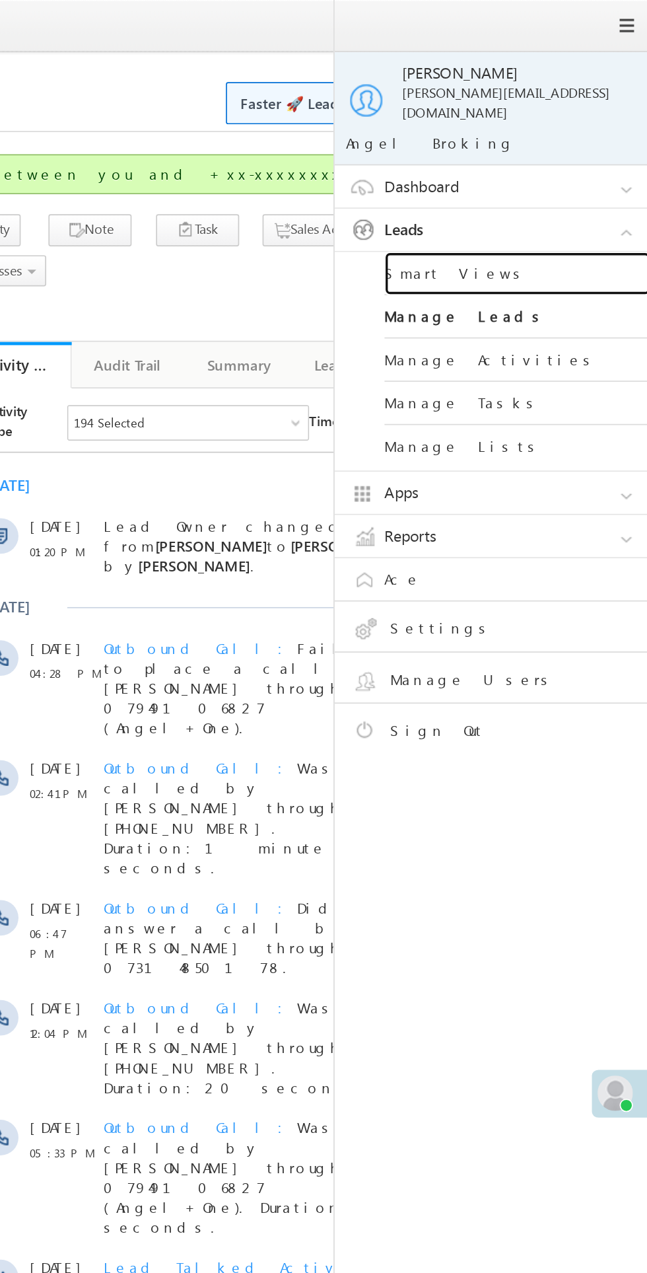
click at [564, 150] on link "Smart Views" at bounding box center [570, 163] width 159 height 26
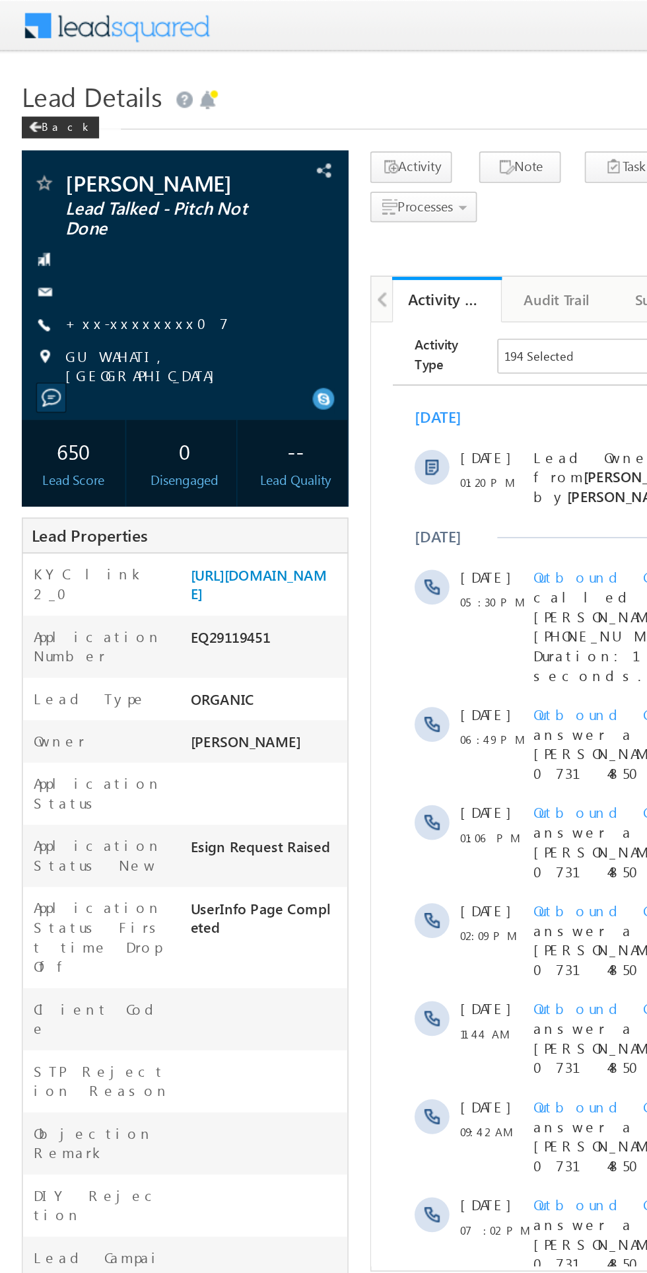
click at [63, 197] on link "+xx-xxxxxxxx07" at bounding box center [89, 195] width 99 height 11
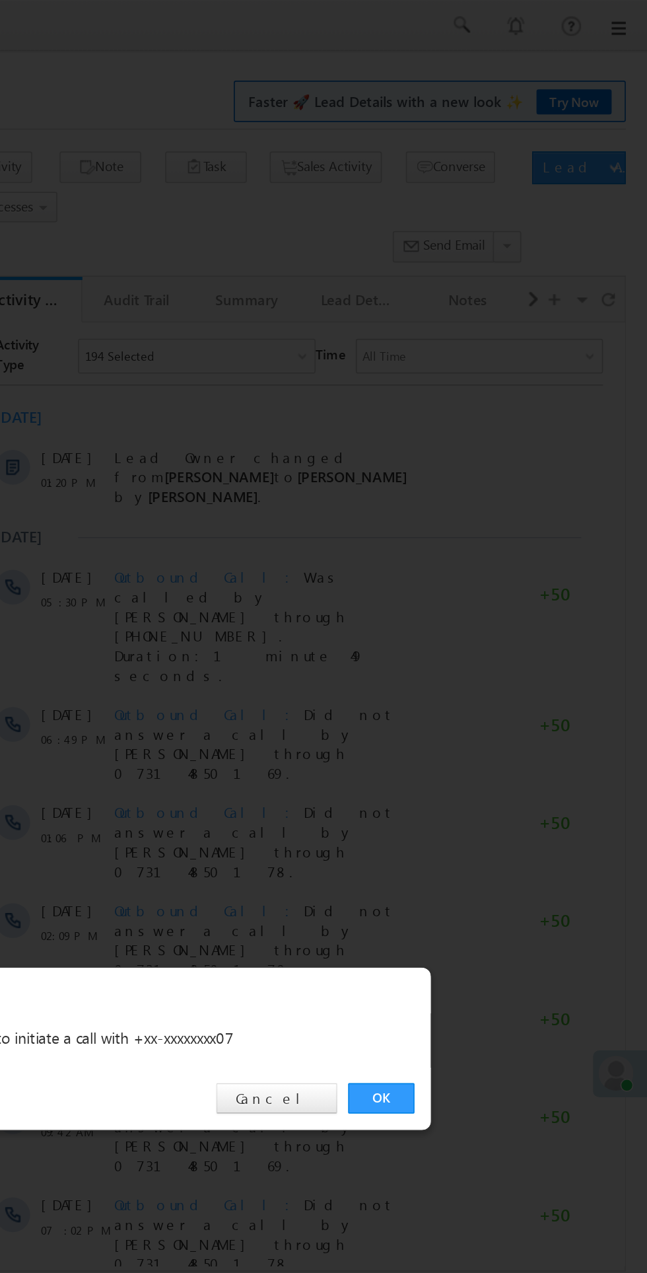
click at [495, 670] on link "OK" at bounding box center [486, 666] width 40 height 18
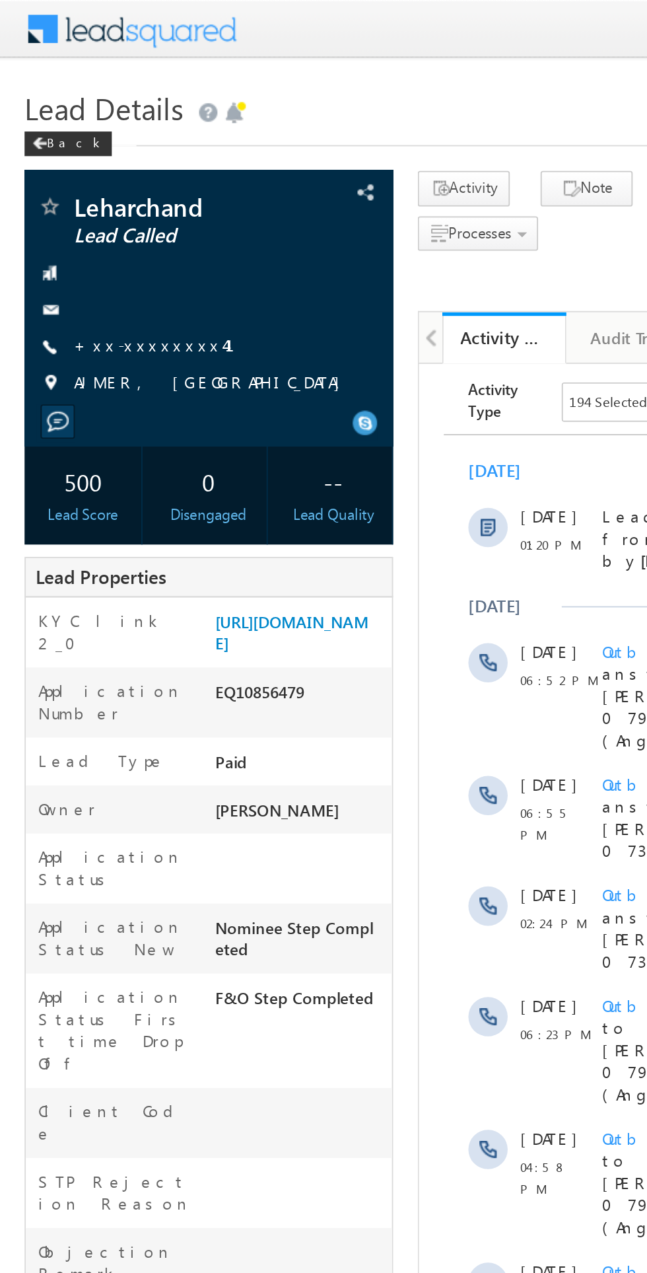
click at [77, 190] on link "+xx-xxxxxxxx41" at bounding box center [91, 185] width 102 height 11
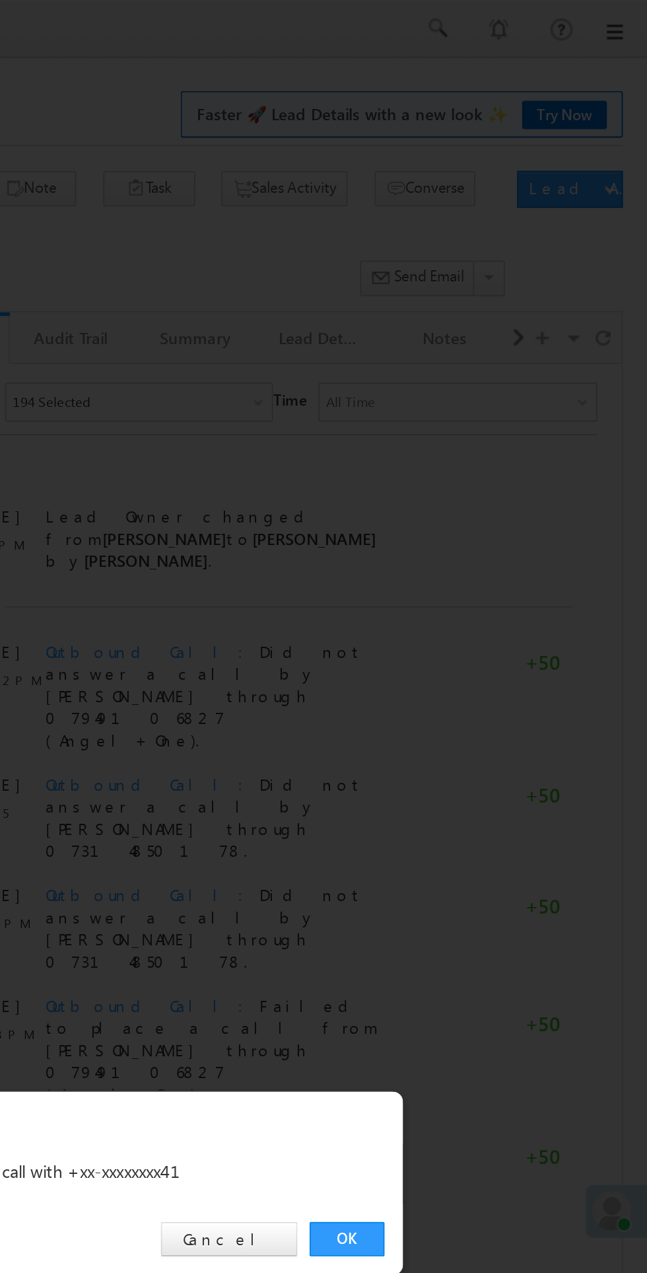
click at [486, 661] on link "OK" at bounding box center [486, 666] width 40 height 18
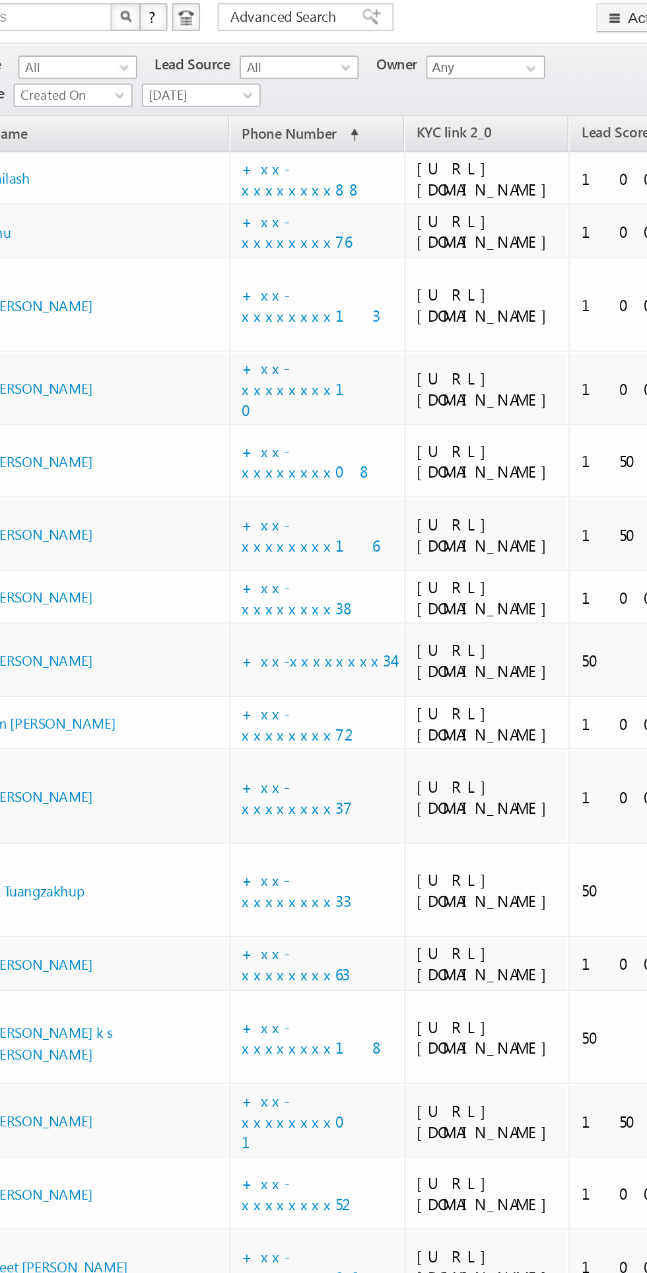
click at [161, 139] on span "[DATE]" at bounding box center [174, 144] width 63 height 12
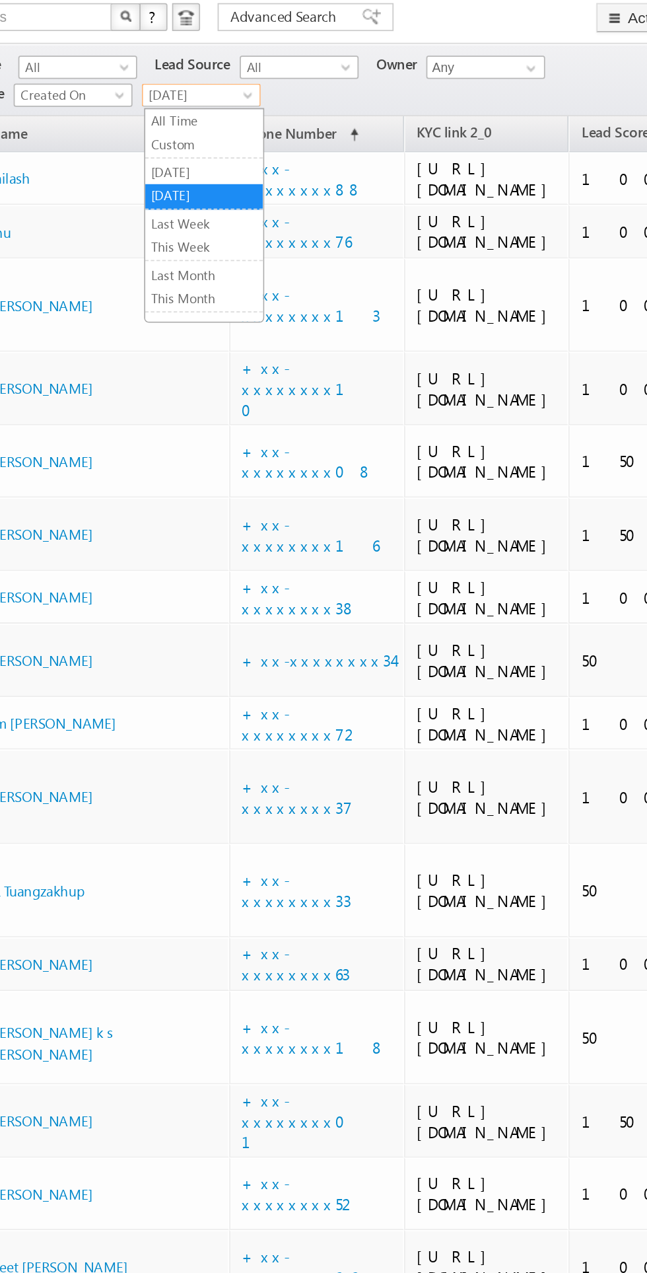
click at [151, 168] on link "Custom" at bounding box center [177, 172] width 67 height 12
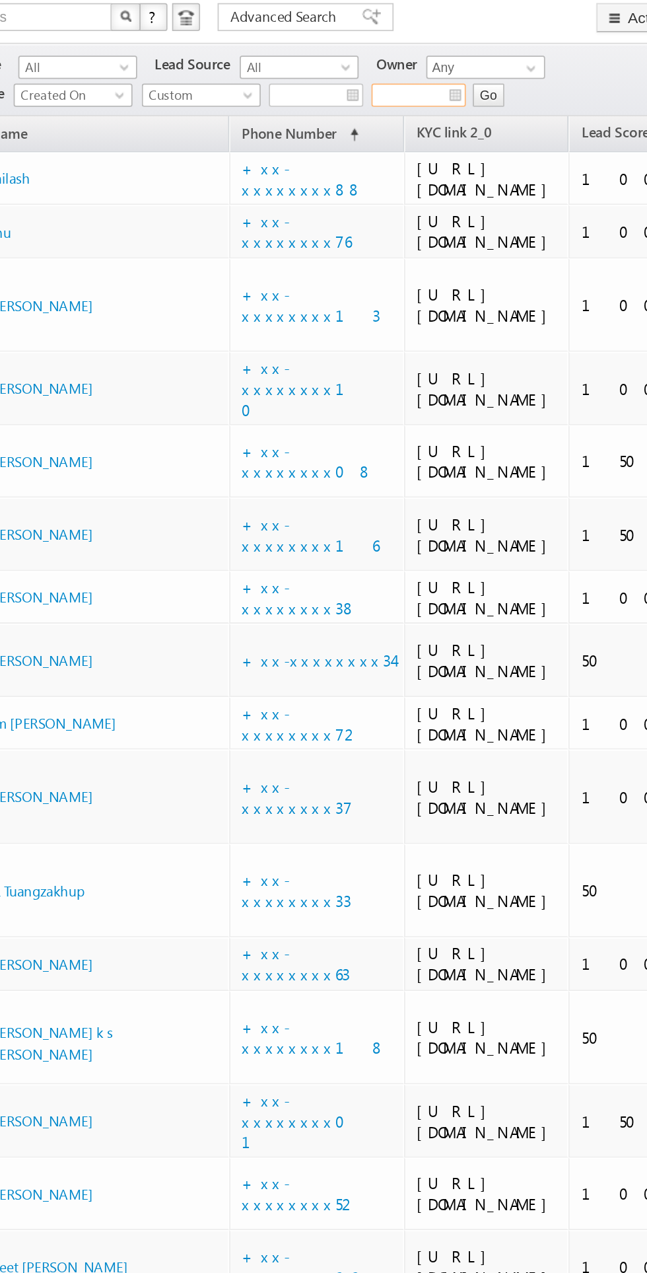
click at [280, 144] on input "text" at bounding box center [299, 143] width 54 height 13
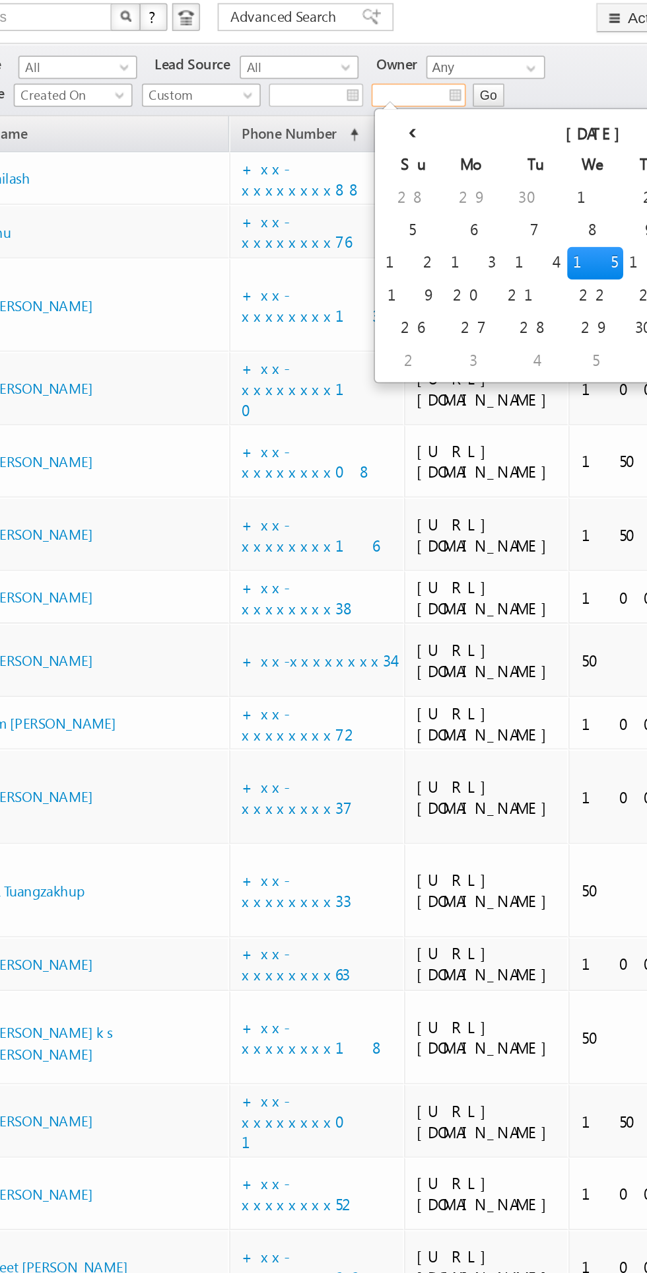
type input "__/__/__"
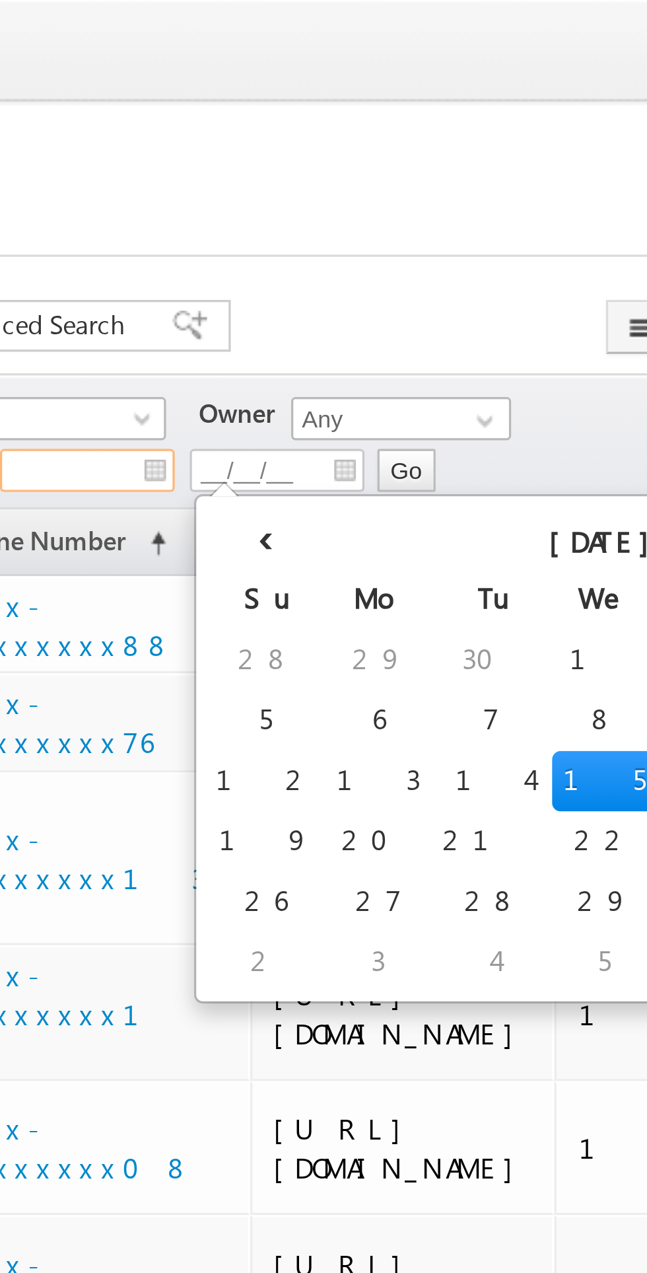
click at [259, 145] on input "text" at bounding box center [241, 143] width 54 height 13
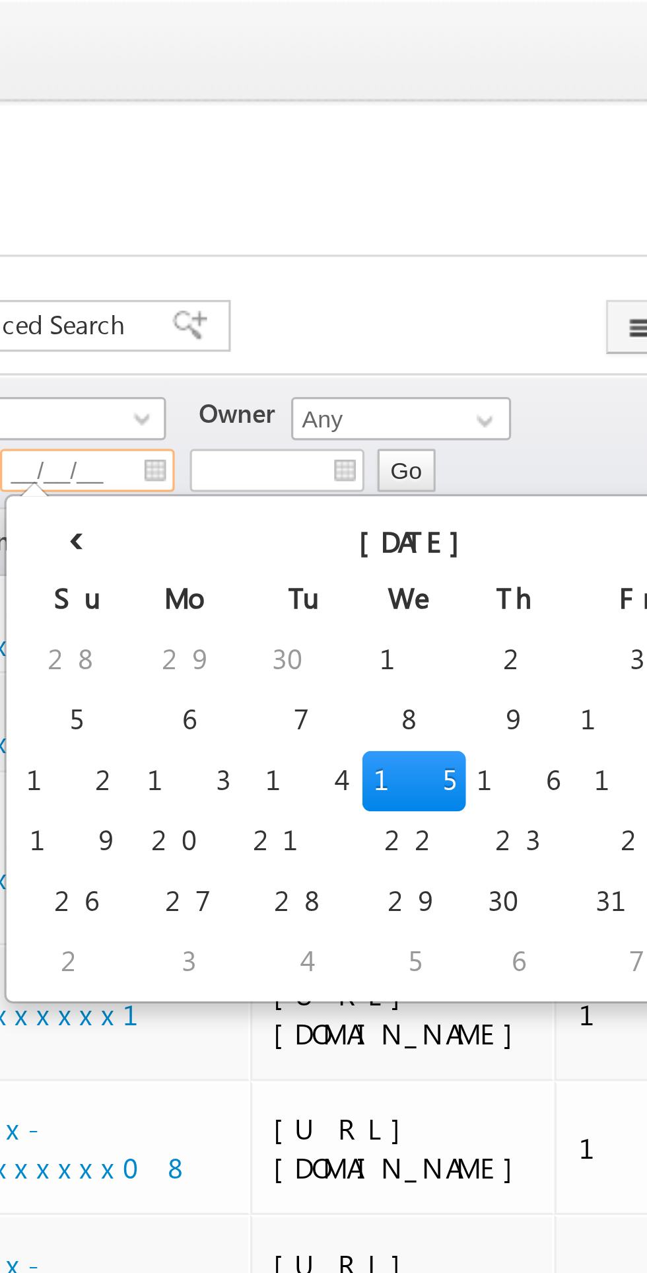
click at [256, 239] on td "13" at bounding box center [272, 239] width 32 height 18
type input "10/13/25"
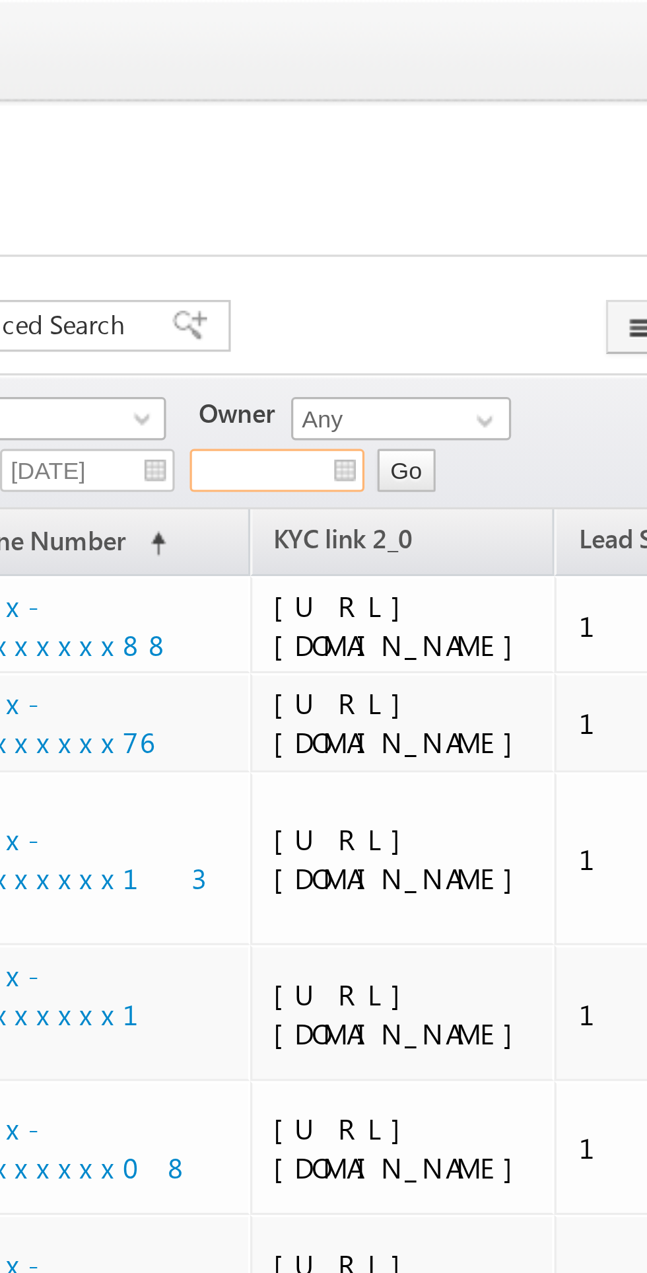
click at [318, 145] on input "text" at bounding box center [299, 143] width 54 height 13
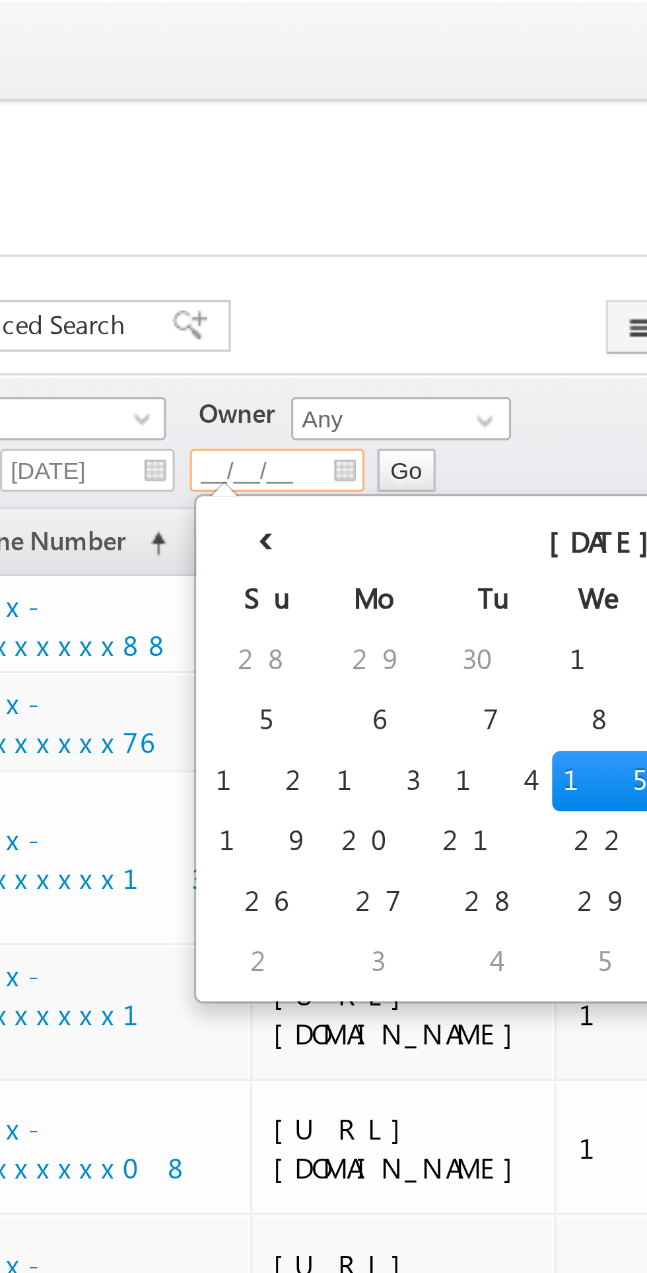
click at [383, 240] on td "15" at bounding box center [399, 239] width 32 height 18
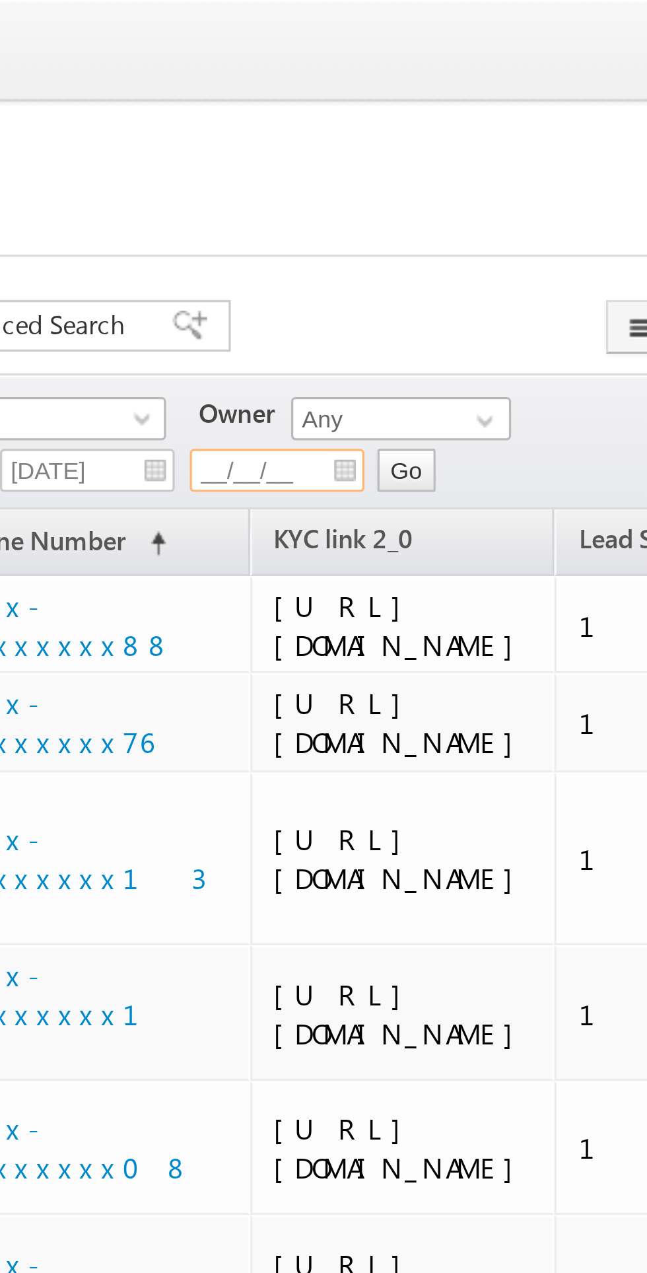
type input "10/15/25"
click at [339, 146] on input "Go" at bounding box center [339, 143] width 18 height 13
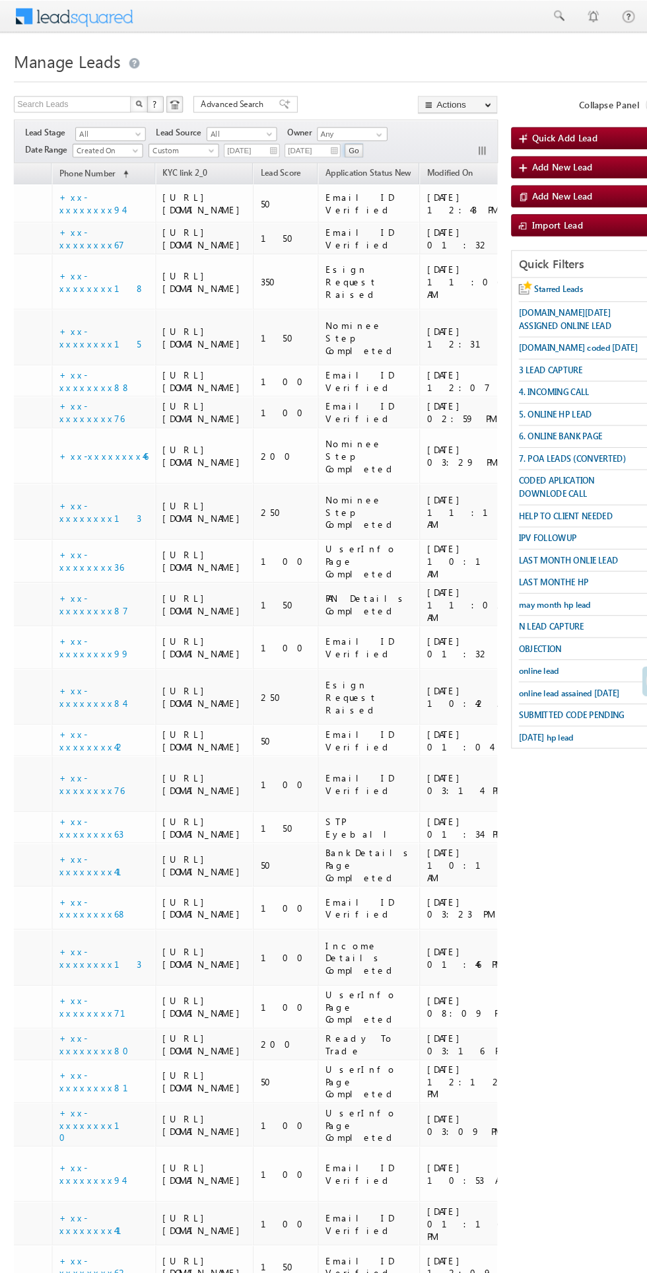
scroll to position [0, 147]
click at [547, 579] on span "may month hp lead" at bounding box center [530, 578] width 69 height 10
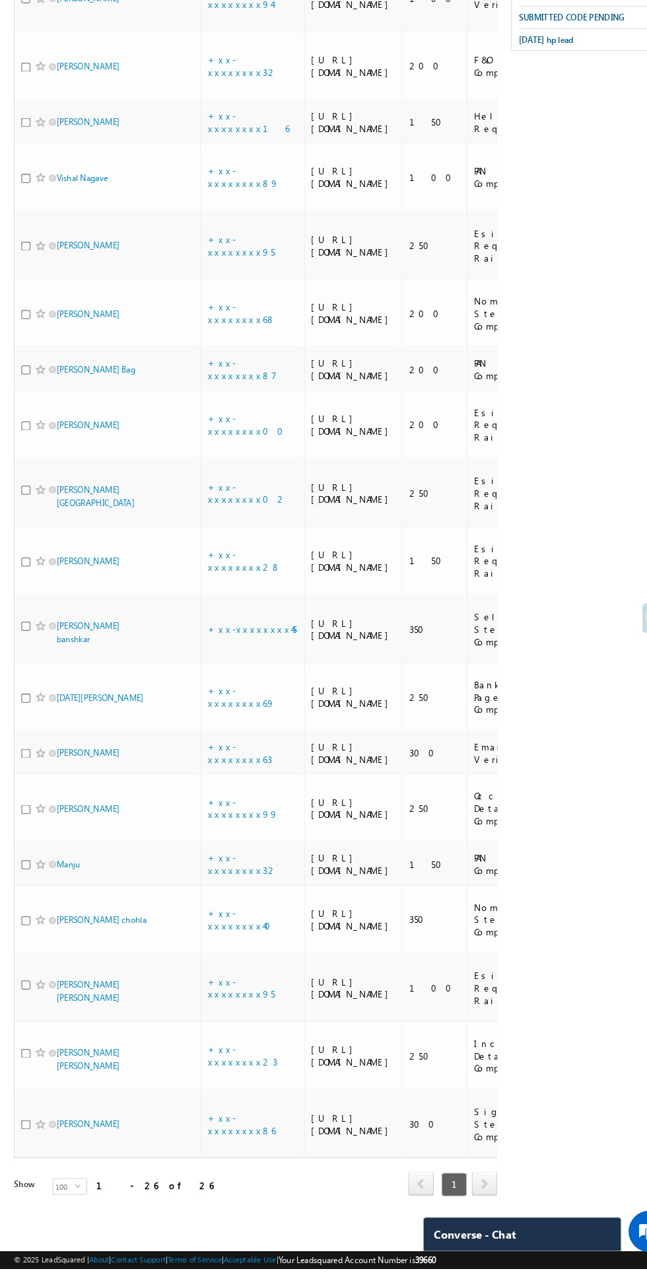
scroll to position [909, 0]
click at [229, 520] on link "+xx-xxxxxxxx02" at bounding box center [237, 531] width 76 height 23
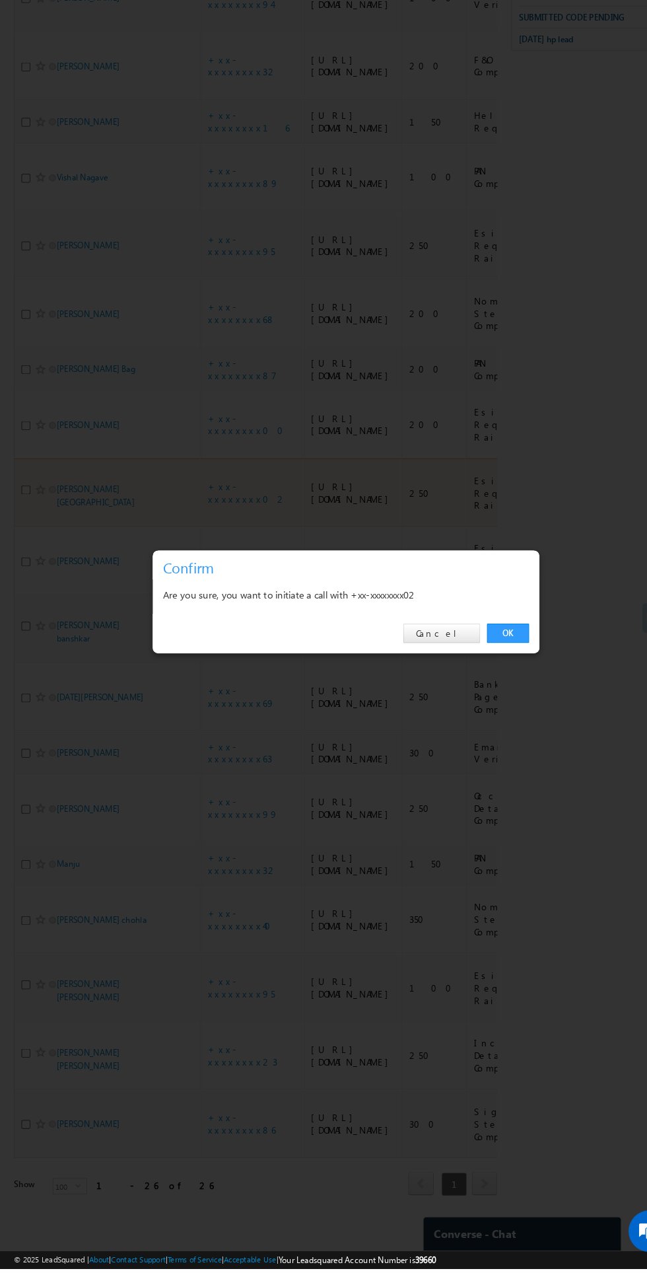
click at [486, 675] on link "OK" at bounding box center [486, 666] width 40 height 18
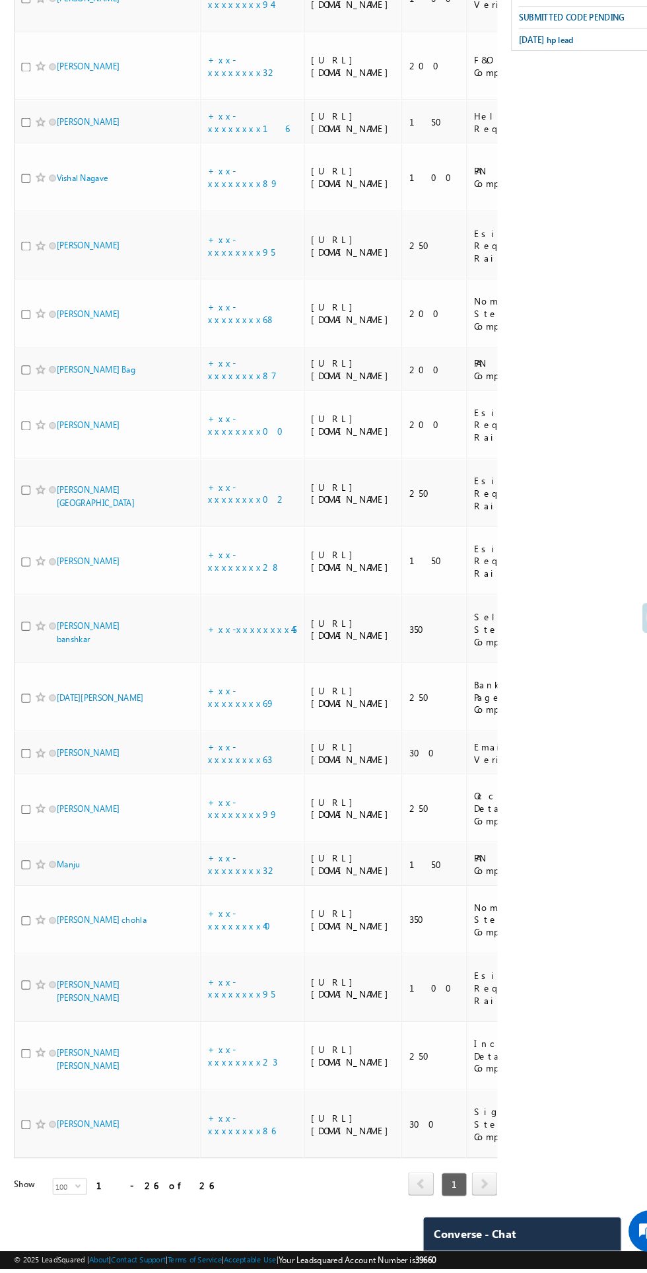
scroll to position [945, 0]
click at [229, 520] on link "+xx-xxxxxxxx02" at bounding box center [237, 531] width 76 height 23
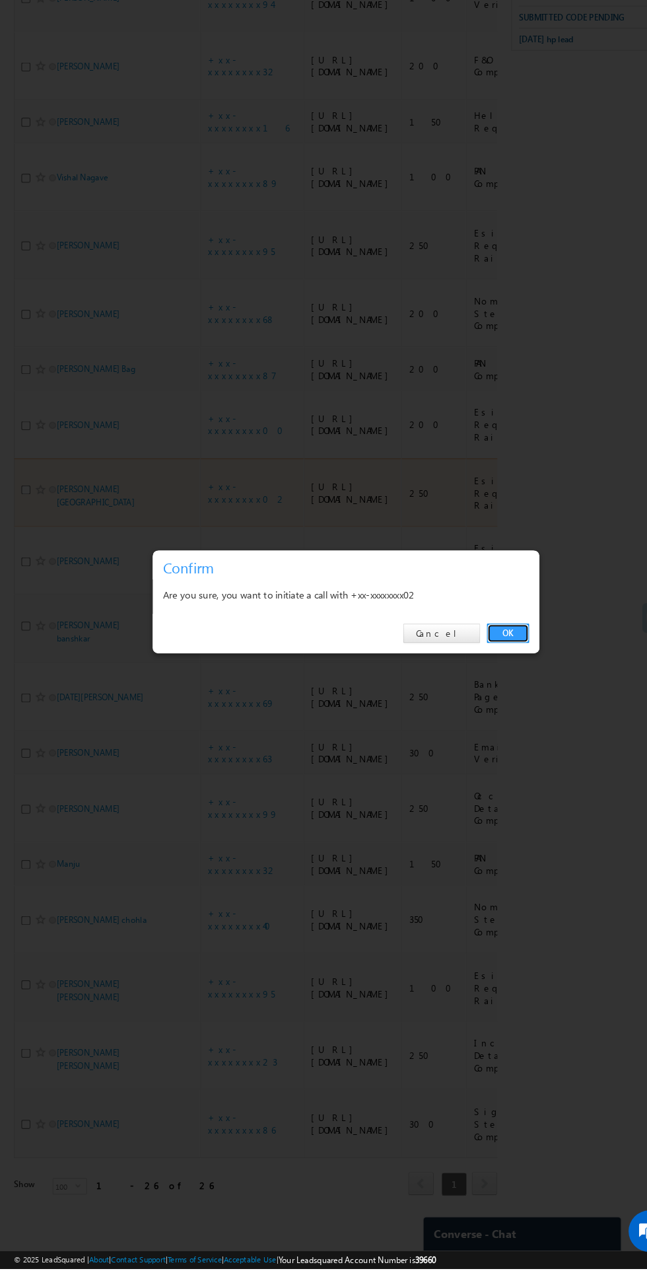
scroll to position [949, 0]
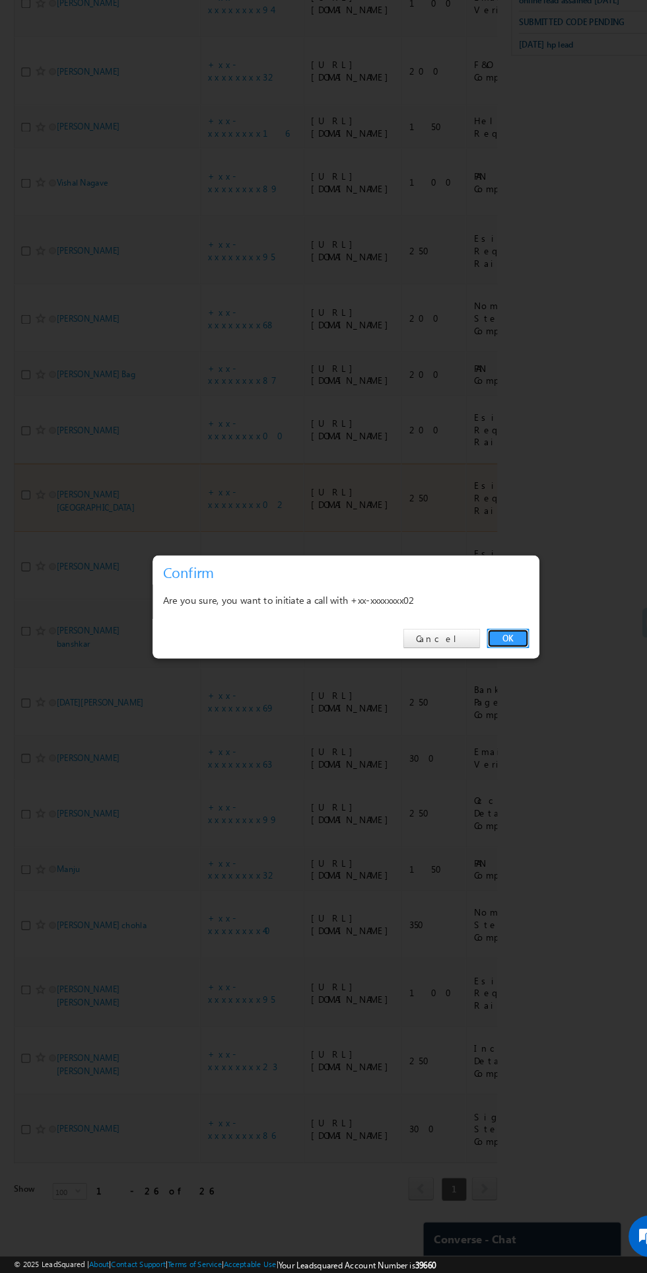
click at [490, 664] on link "OK" at bounding box center [486, 666] width 40 height 18
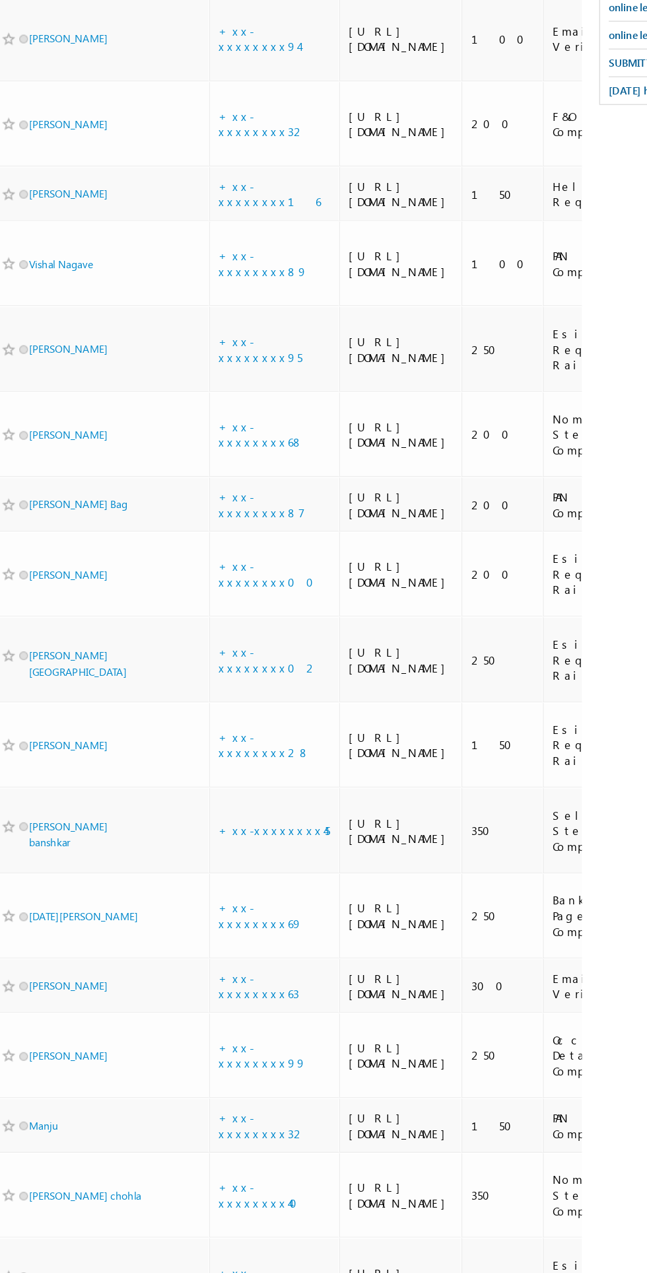
scroll to position [986, 0]
click at [225, 348] on link "+xx-xxxxxxxx68" at bounding box center [231, 359] width 65 height 23
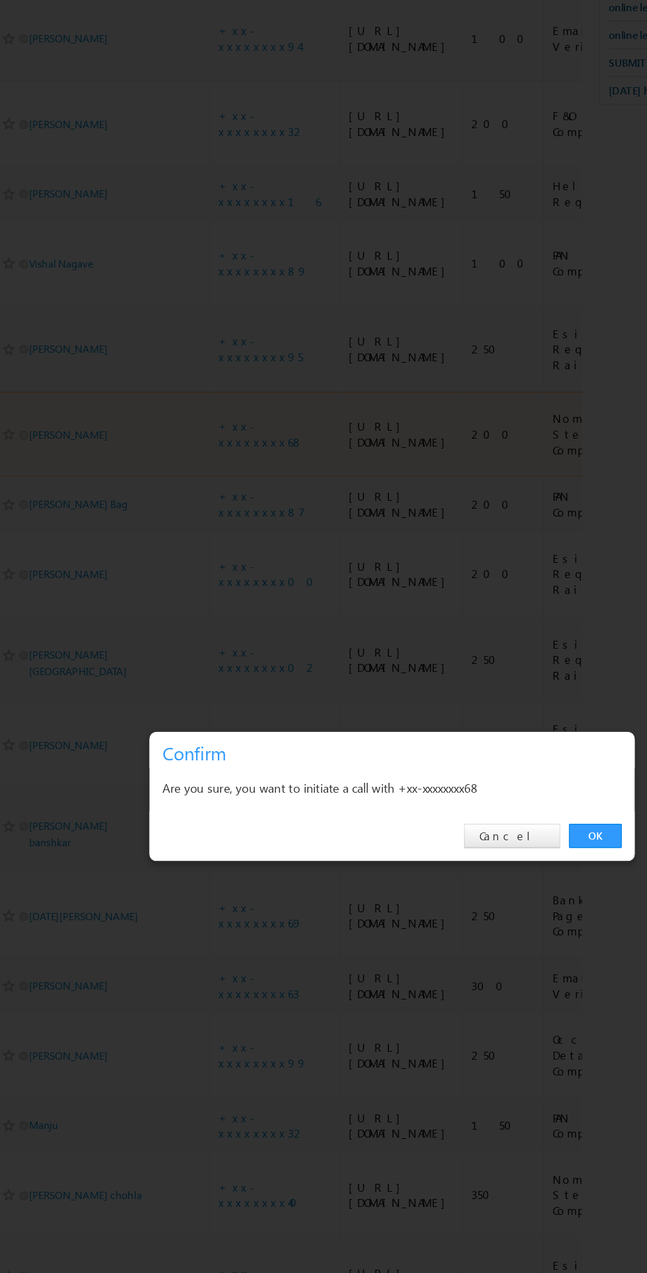
click at [486, 666] on link "OK" at bounding box center [486, 666] width 40 height 18
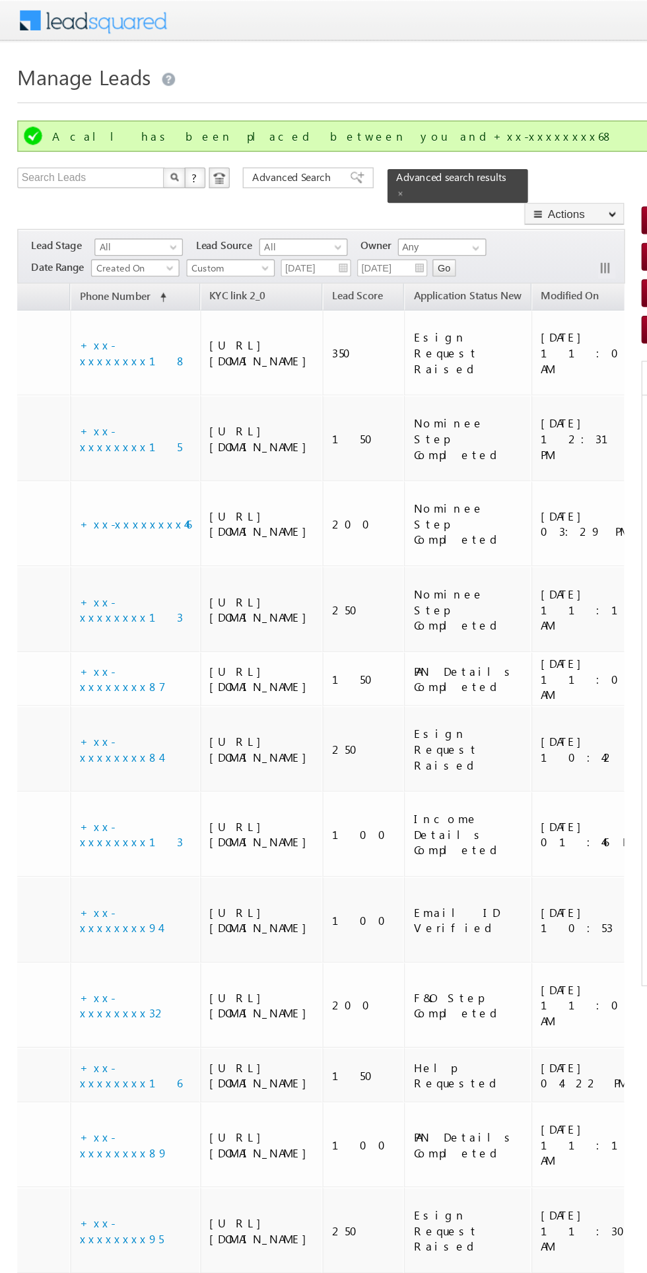
scroll to position [0, 0]
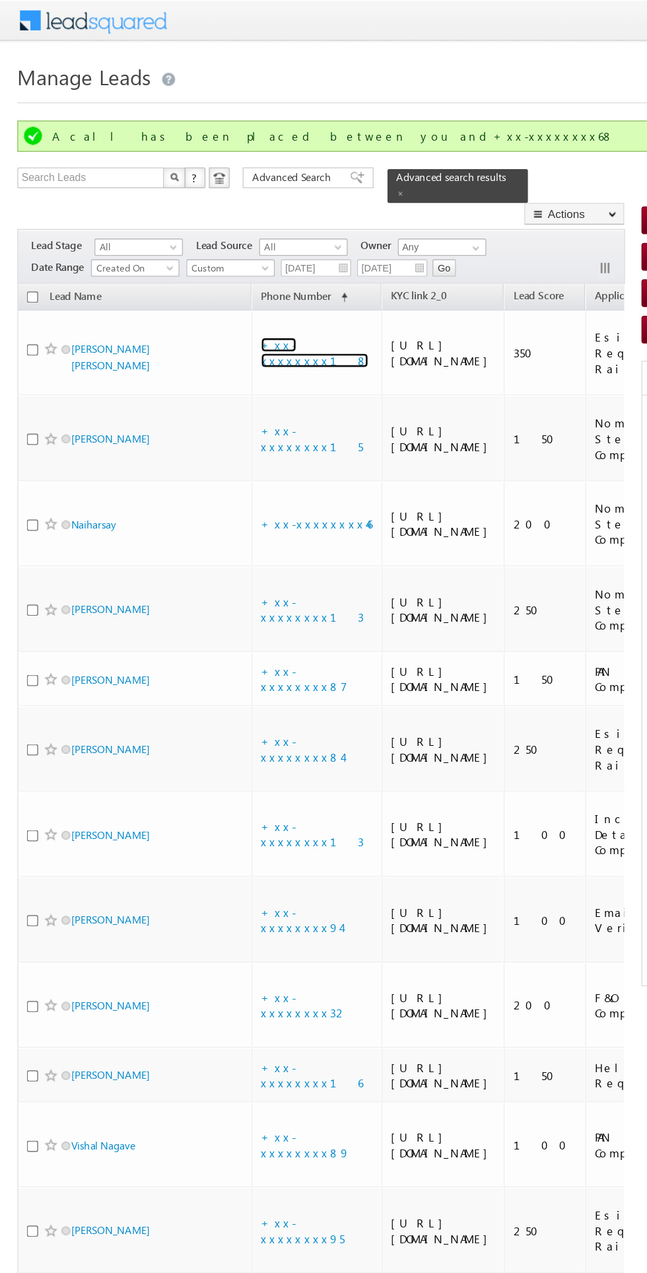
click at [246, 257] on link "+xx-xxxxxxxx18" at bounding box center [240, 268] width 82 height 23
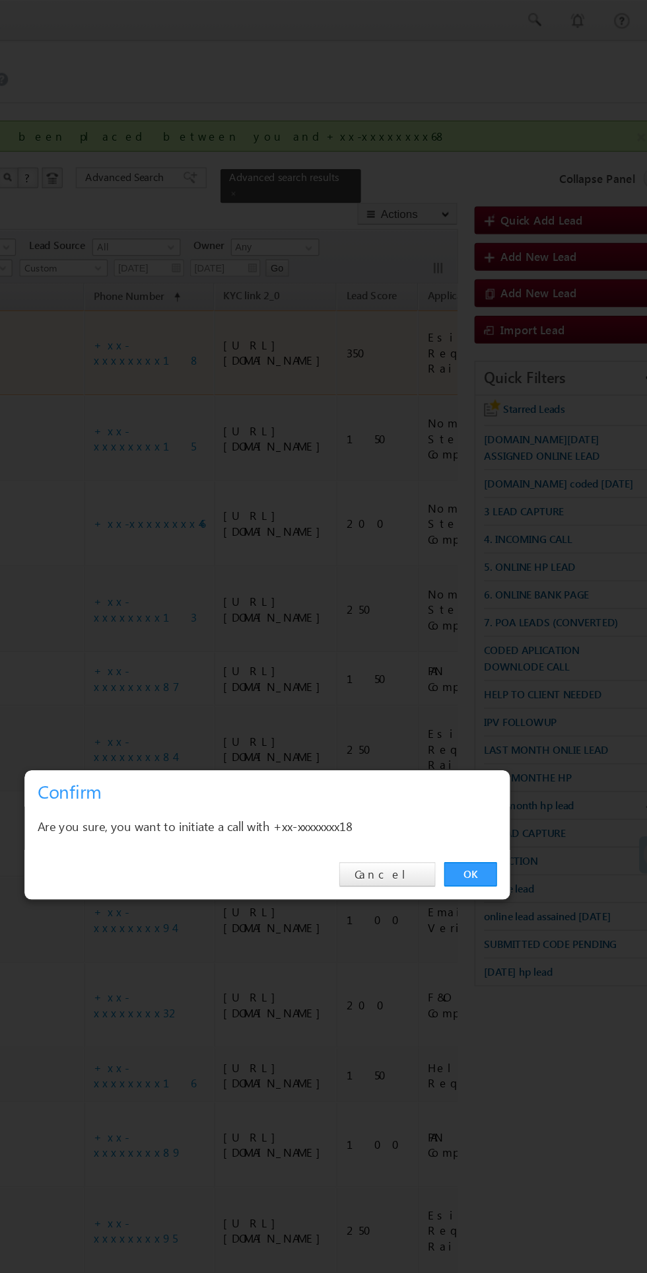
click at [486, 665] on link "OK" at bounding box center [486, 666] width 40 height 18
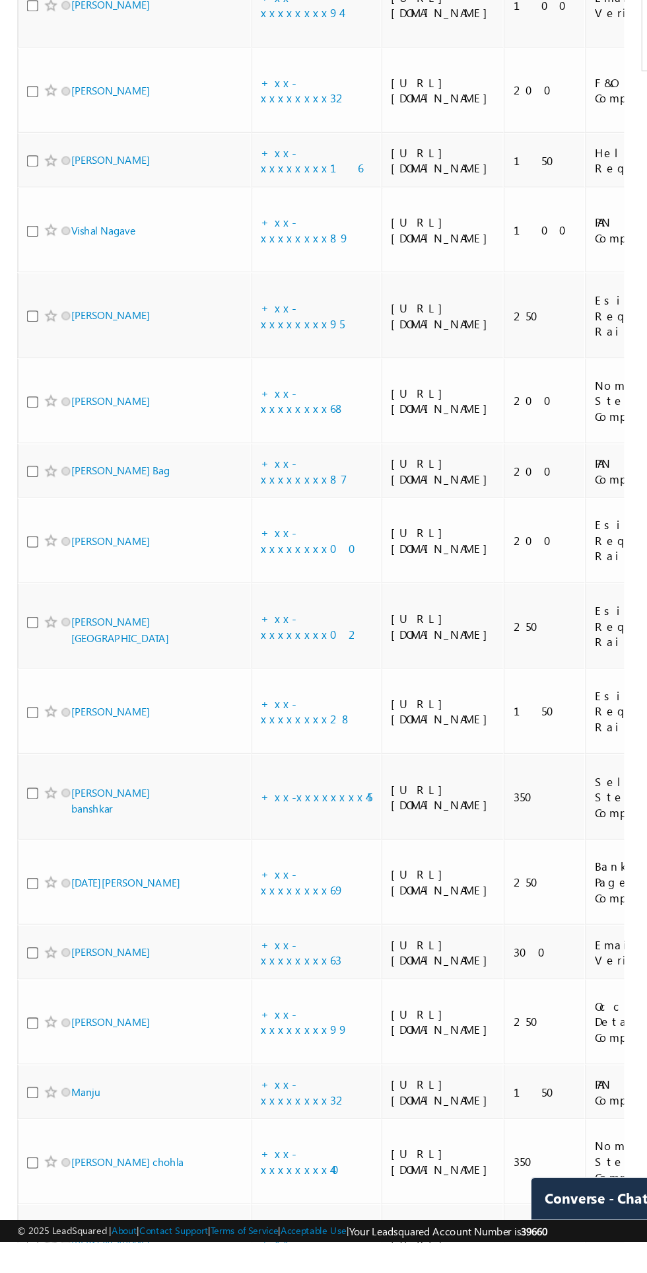
scroll to position [372, 0]
click at [241, 577] on link "+xx-xxxxxxxx95" at bounding box center [231, 565] width 64 height 23
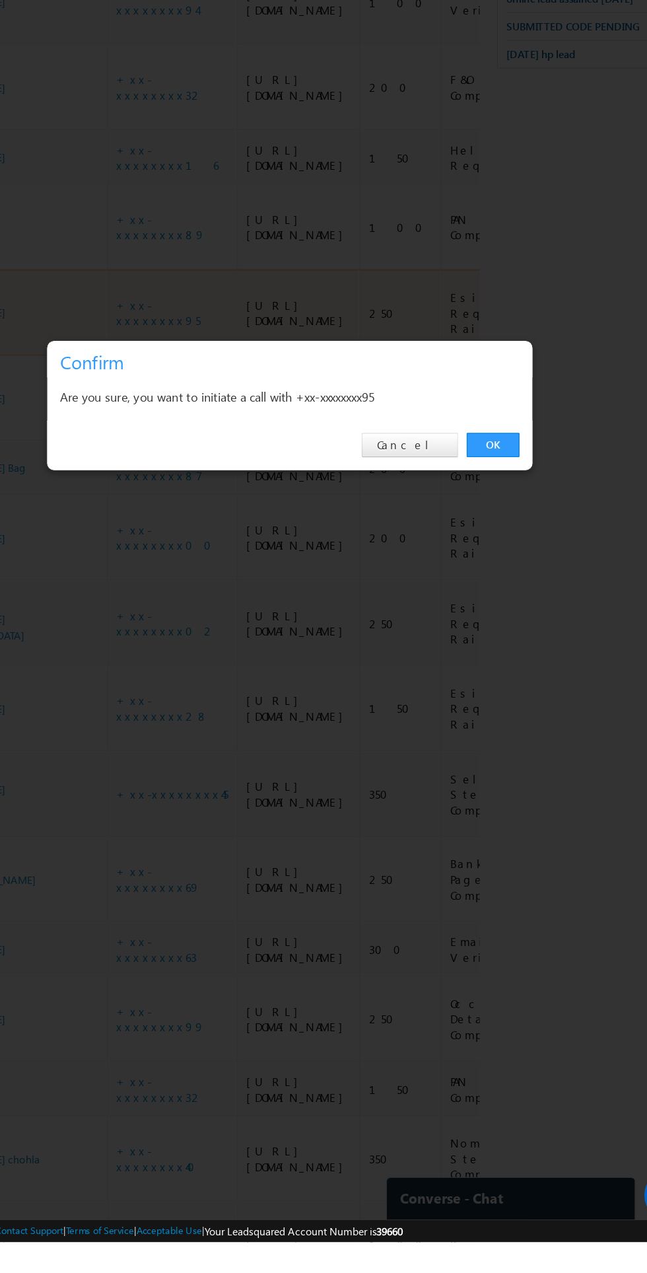
click at [486, 675] on link "OK" at bounding box center [486, 666] width 40 height 18
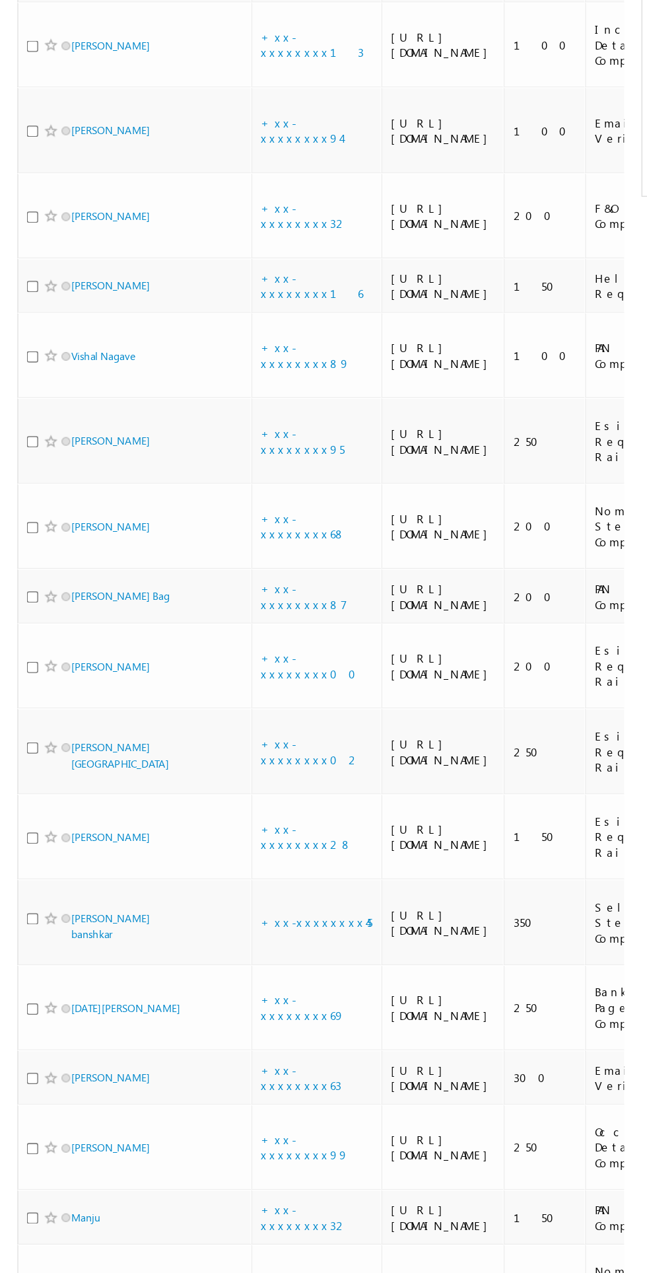
scroll to position [496, 0]
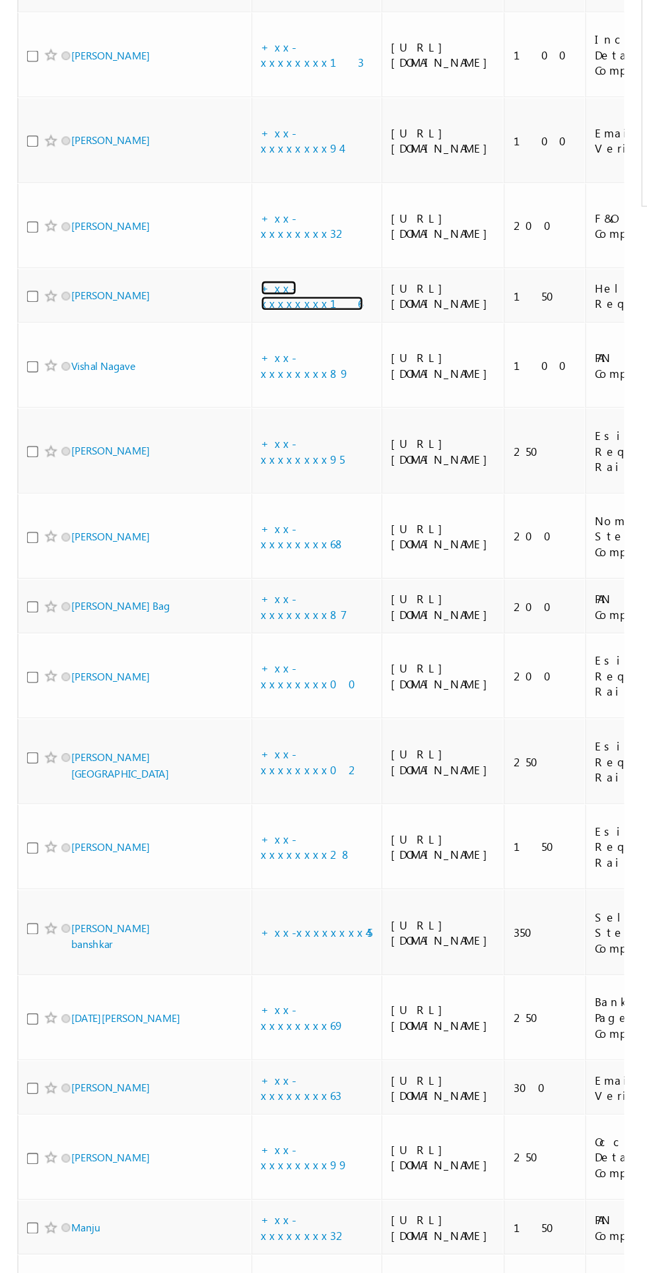
click at [238, 334] on link "+xx-xxxxxxxx16" at bounding box center [238, 322] width 78 height 23
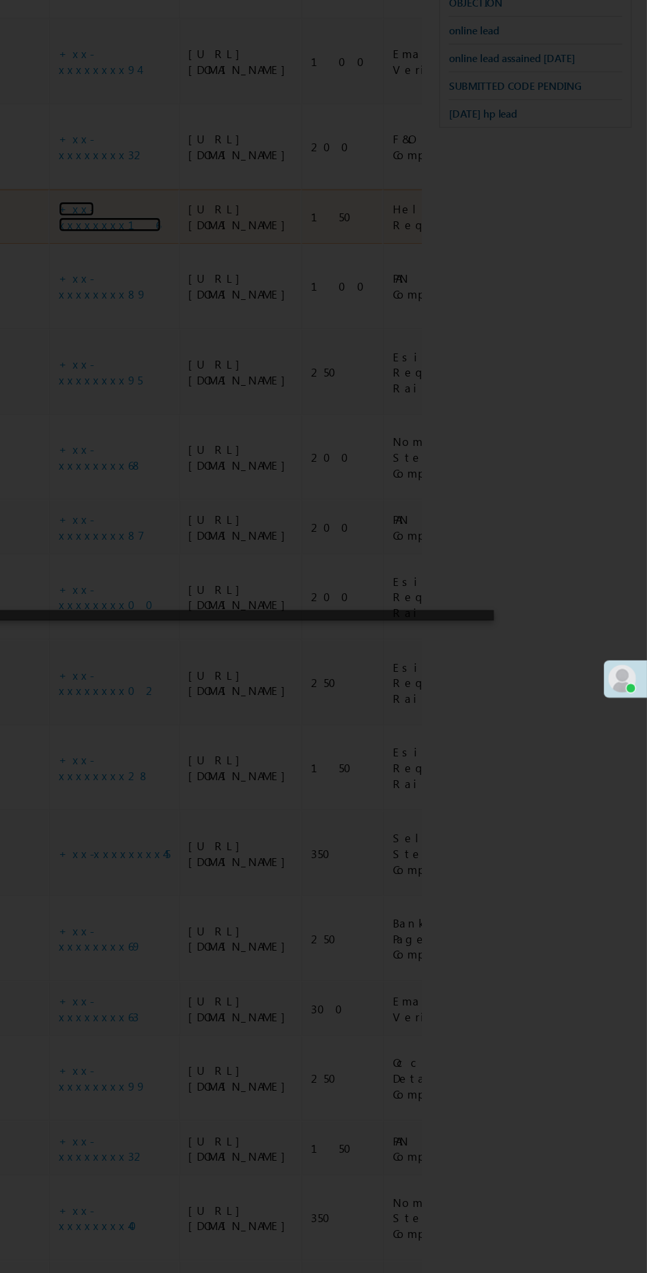
scroll to position [520, 0]
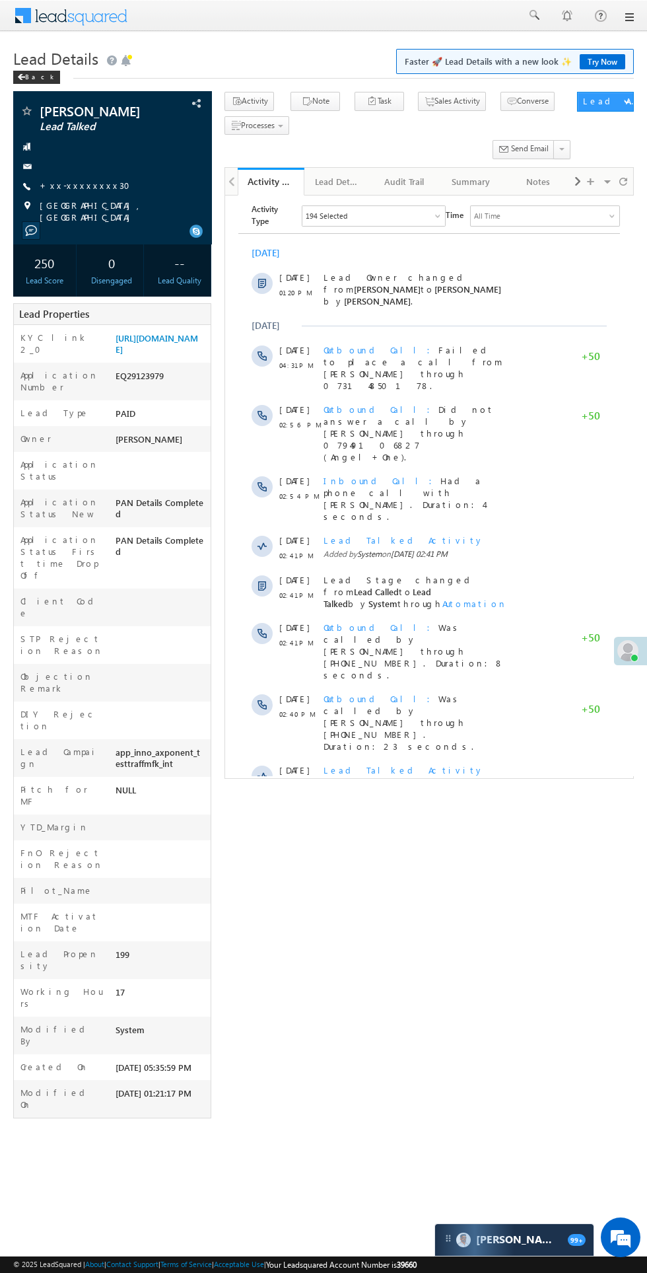
click at [25, 520] on label "Application Status New" at bounding box center [61, 508] width 83 height 24
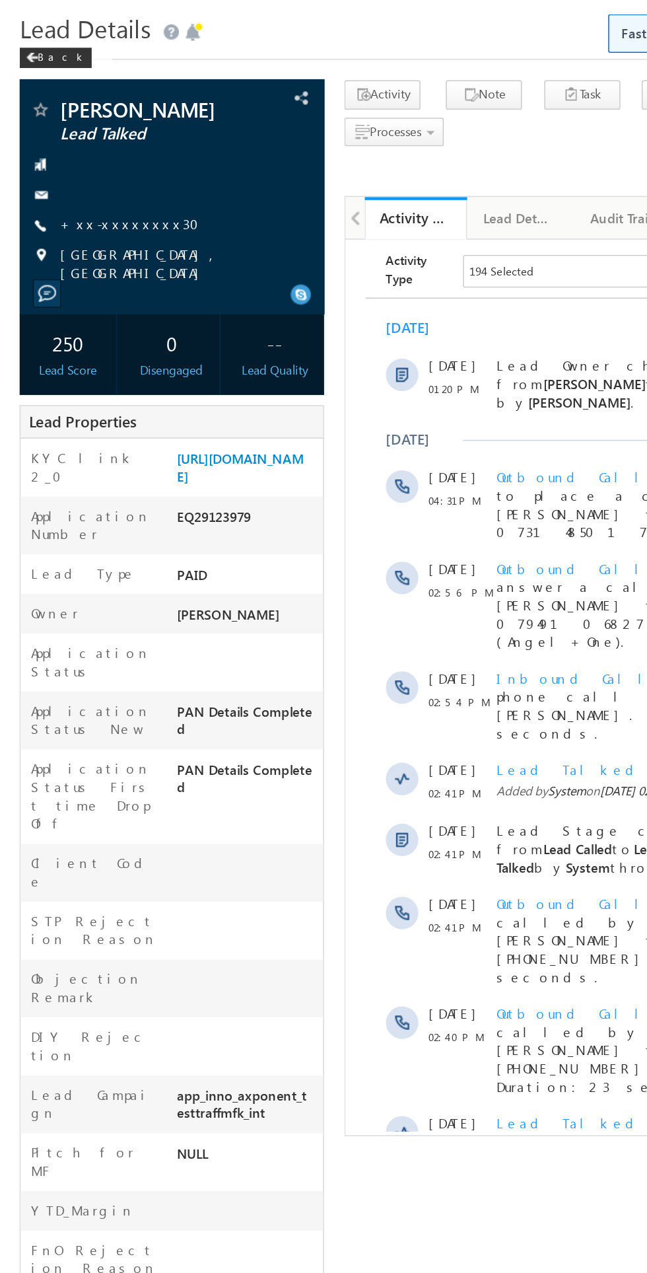
click at [87, 188] on link "+xx-xxxxxxxx30" at bounding box center [89, 185] width 98 height 11
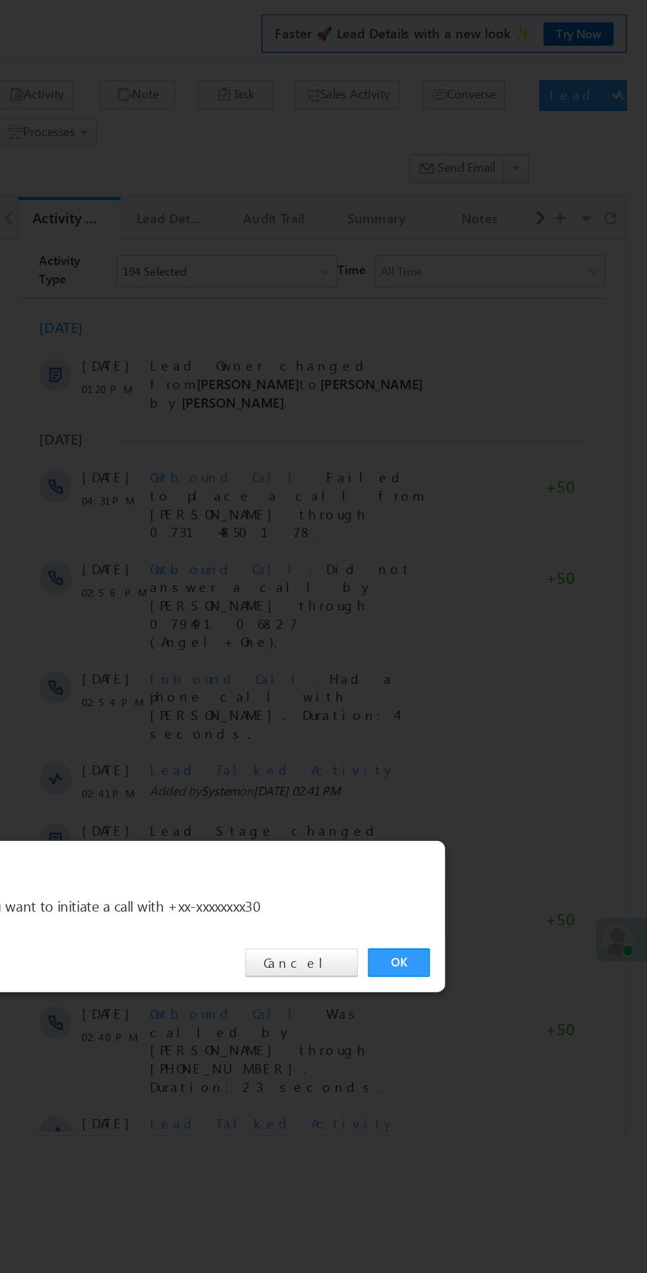
click at [487, 663] on link "OK" at bounding box center [486, 666] width 40 height 18
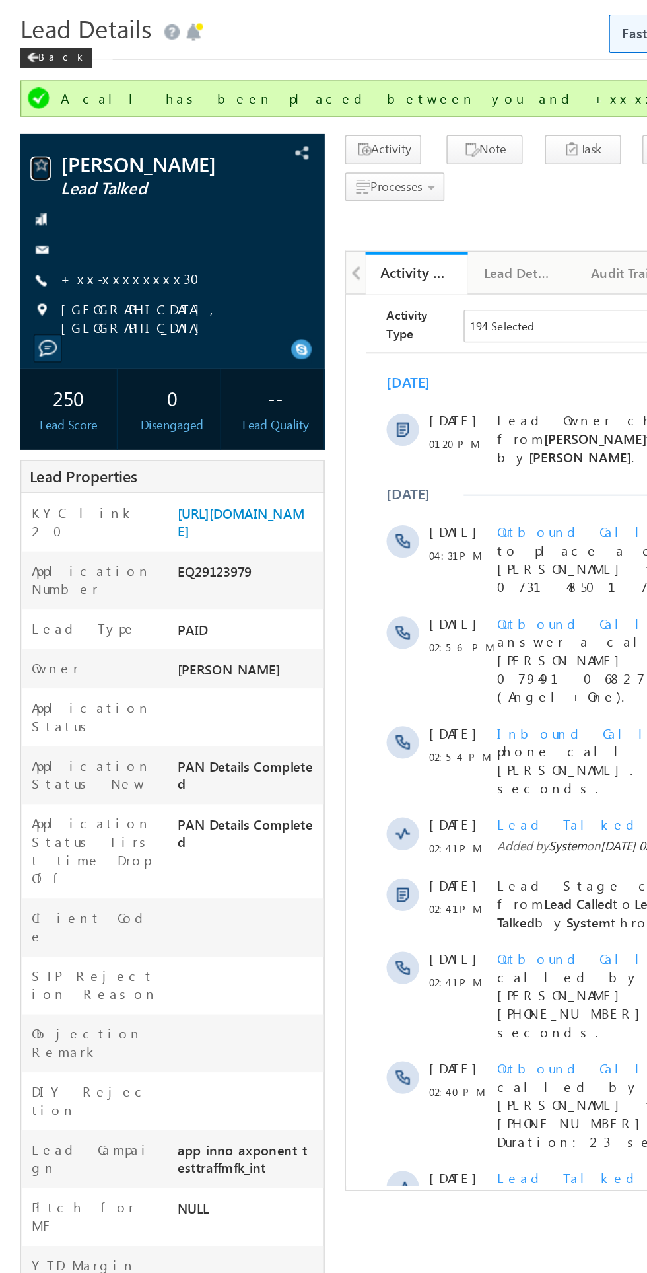
click at [30, 148] on span at bounding box center [26, 147] width 13 height 13
click at [35, 66] on span "Lead Details" at bounding box center [55, 58] width 85 height 21
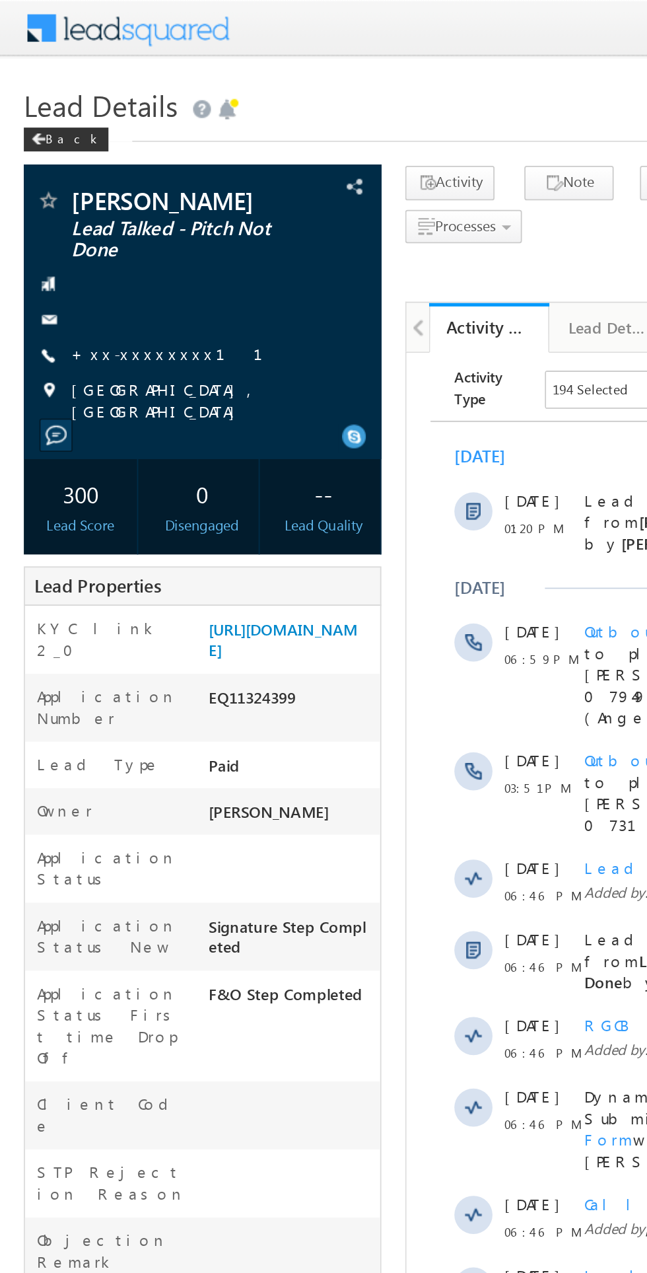
click at [77, 200] on link "+xx-xxxxxxxx11" at bounding box center [101, 195] width 122 height 11
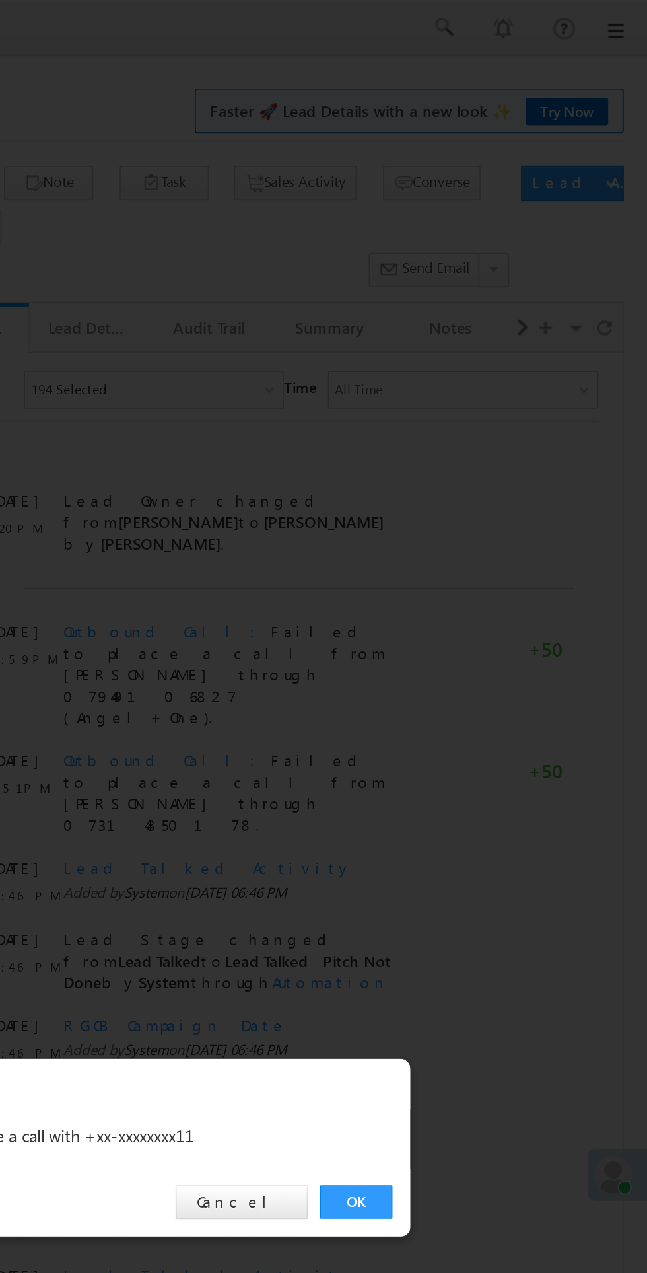
click at [486, 677] on div "OK Cancel" at bounding box center [331, 666] width 370 height 38
click at [485, 676] on div "OK Cancel" at bounding box center [331, 666] width 370 height 38
click at [486, 676] on div "OK Cancel" at bounding box center [331, 666] width 370 height 38
click at [480, 660] on link "OK" at bounding box center [486, 666] width 40 height 18
